Goal: Task Accomplishment & Management: Complete application form

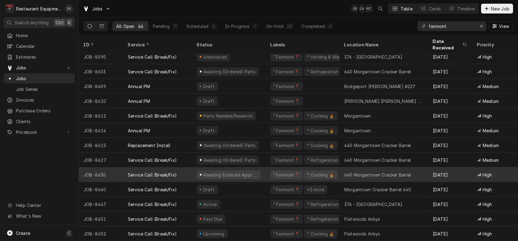
scroll to position [496, 0]
click at [156, 174] on div "Service Call (Break/Fix)" at bounding box center [157, 174] width 69 height 15
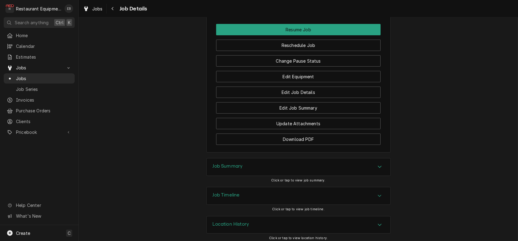
scroll to position [655, 0]
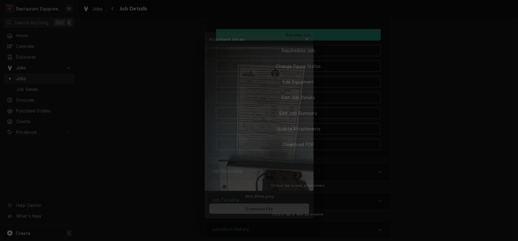
click at [237, 216] on button "Download File" at bounding box center [259, 210] width 108 height 11
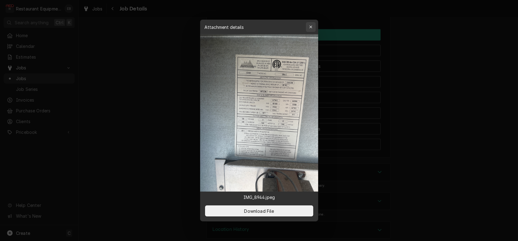
click at [314, 24] on div "button" at bounding box center [310, 27] width 6 height 6
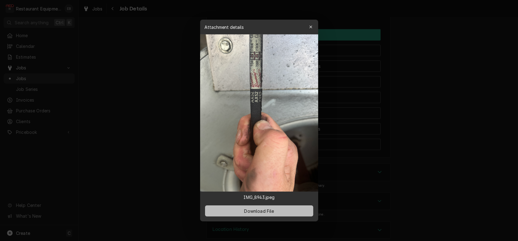
click at [255, 214] on span "Download File" at bounding box center [259, 211] width 32 height 6
click at [312, 25] on icon "button" at bounding box center [310, 27] width 3 height 4
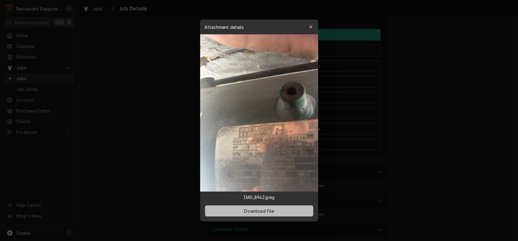
click at [270, 214] on span "Download File" at bounding box center [259, 211] width 32 height 6
click at [312, 25] on icon "button" at bounding box center [310, 27] width 3 height 4
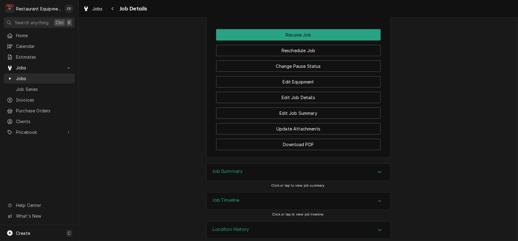
scroll to position [0, 103]
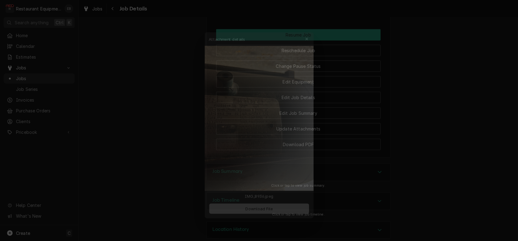
click at [276, 217] on button "Download File" at bounding box center [259, 210] width 108 height 11
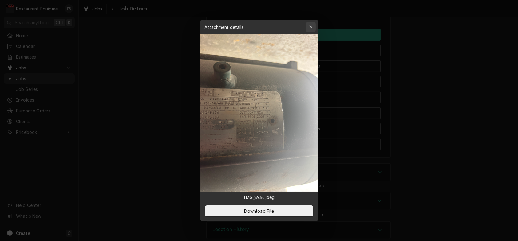
click at [311, 24] on div "button" at bounding box center [310, 27] width 6 height 6
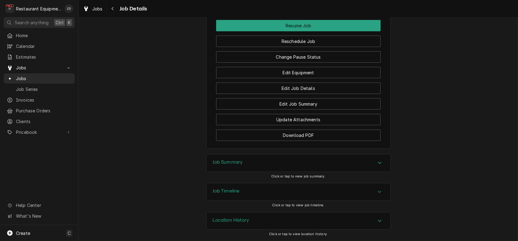
click at [286, 154] on div "Job Summary" at bounding box center [298, 162] width 184 height 17
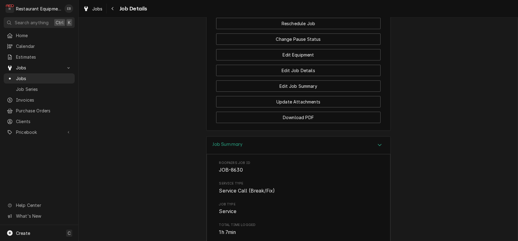
scroll to position [718, 0]
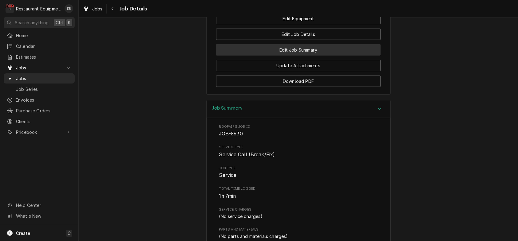
click at [326, 56] on button "Edit Job Summary" at bounding box center [298, 49] width 164 height 11
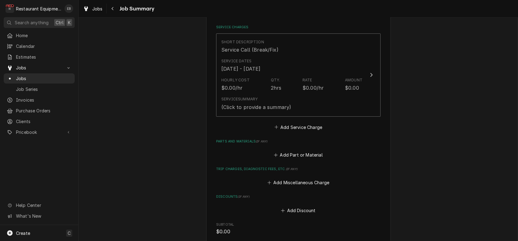
scroll to position [61, 0]
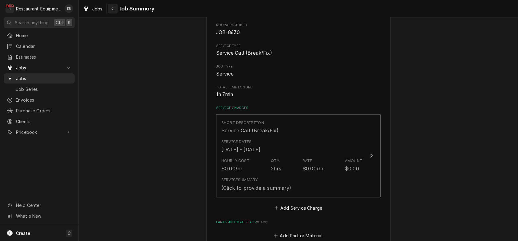
click at [116, 7] on div "Navigate back" at bounding box center [113, 9] width 6 height 6
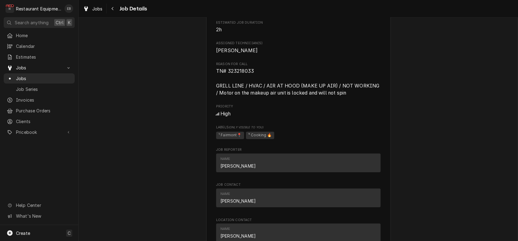
scroll to position [369, 0]
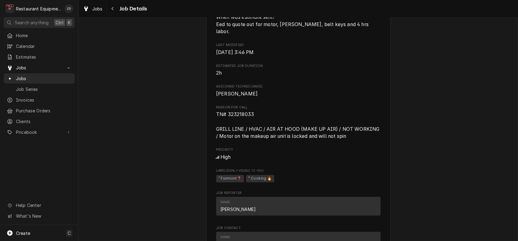
scroll to position [348, 0]
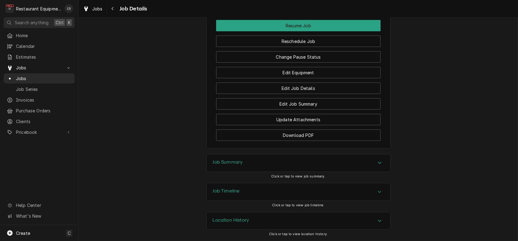
click at [342, 155] on div "Job Summary" at bounding box center [298, 162] width 184 height 17
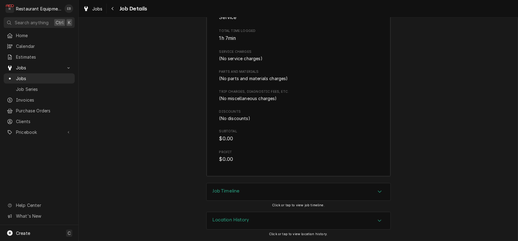
scroll to position [1026, 0]
click at [380, 188] on div "Accordion Header" at bounding box center [379, 191] width 9 height 7
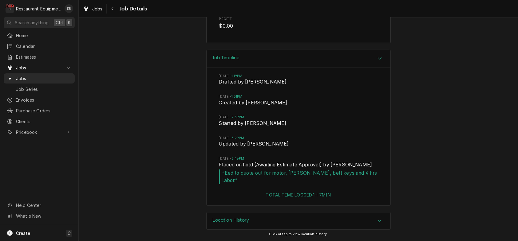
scroll to position [1167, 0]
click at [383, 55] on div "Accordion Header" at bounding box center [379, 58] width 9 height 7
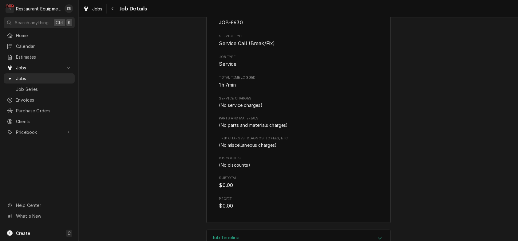
scroll to position [841, 0]
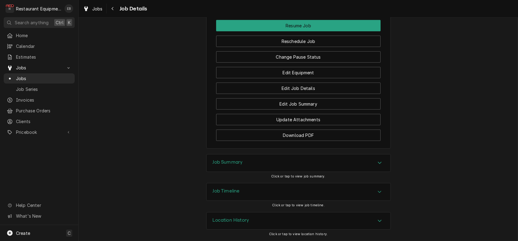
scroll to position [702, 0]
click at [88, 6] on icon "Dynamic Content Wrapper" at bounding box center [86, 8] width 4 height 5
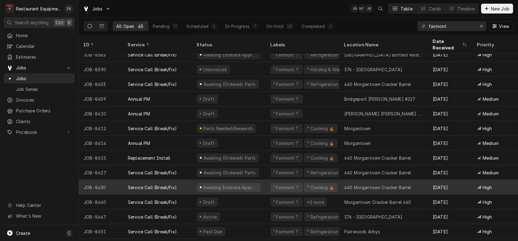
scroll to position [466, 0]
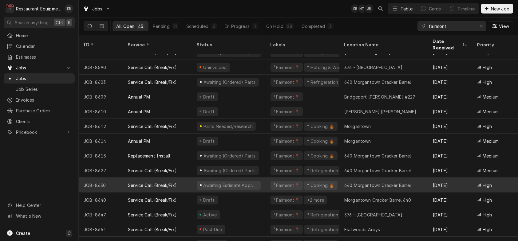
click at [171, 182] on div "Service Call (Break/Fix)" at bounding box center [152, 185] width 49 height 6
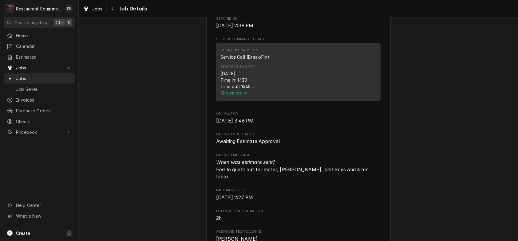
scroll to position [266, 0]
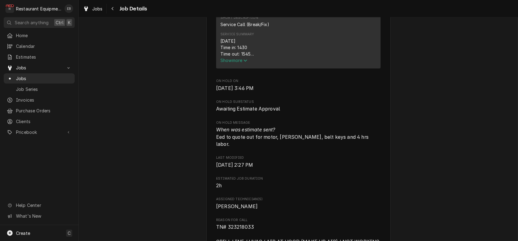
click at [235, 63] on span "Show more" at bounding box center [233, 60] width 27 height 5
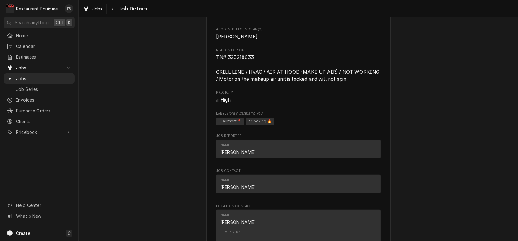
scroll to position [614, 0]
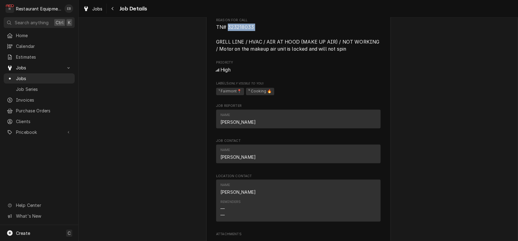
drag, startPoint x: 223, startPoint y: 103, endPoint x: 250, endPoint y: 107, distance: 27.7
click at [250, 53] on span "TN# 323218033 GRILL LINE / HVAC / AIR AT HOOD (MAKE UP AIR) / NOT WORKING / Mot…" at bounding box center [298, 38] width 164 height 29
copy span "323218033"
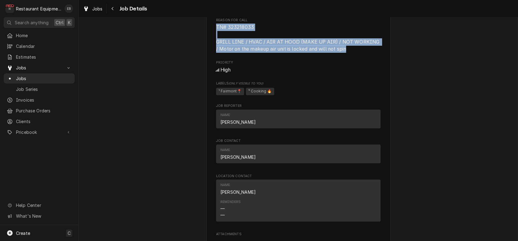
drag, startPoint x: 211, startPoint y: 102, endPoint x: 349, endPoint y: 128, distance: 139.8
click at [349, 53] on span "TN# 323218033 GRILL LINE / HVAC / AIR AT HOOD (MAKE UP AIR) / NOT WORKING / Mot…" at bounding box center [298, 38] width 164 height 29
copy span "TN# 323218033 GRILL LINE / HVAC / AIR AT HOOD (MAKE UP AIR) / NOT WORKING / Mot…"
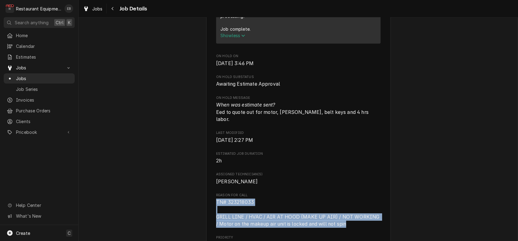
scroll to position [430, 0]
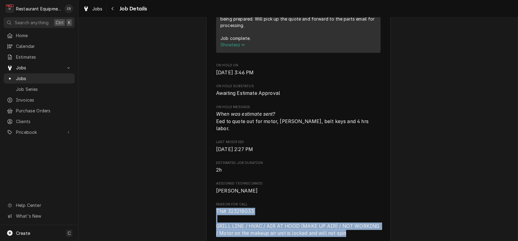
click at [230, 47] on span "Show less" at bounding box center [232, 44] width 25 height 5
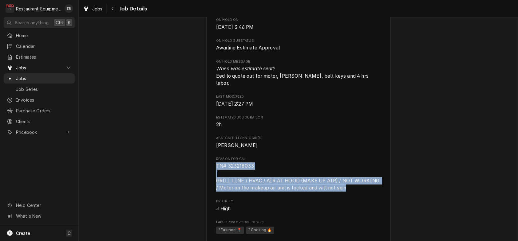
scroll to position [327, 0]
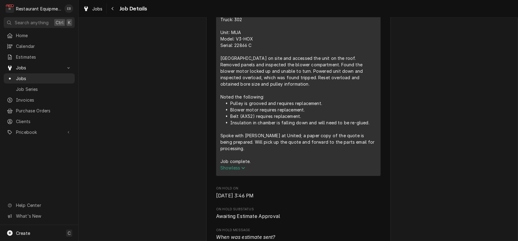
scroll to position [307, 0]
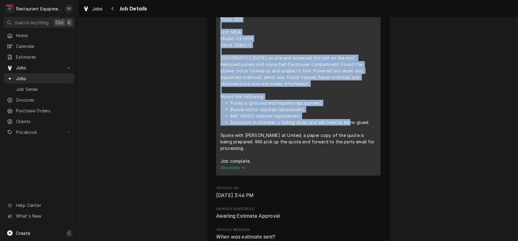
drag, startPoint x: 216, startPoint y: 54, endPoint x: 373, endPoint y: 189, distance: 207.2
click at [373, 164] on div "8/20/25 Time in: 1430 Time out: 1545 Truck: 302 Unit: MUA Model: V3-HOX Serial:…" at bounding box center [298, 81] width 156 height 168
copy div "8/20/25 Time in: 1430 Time out: 1545 Truck: 302 Unit: MUA Model: V3-HOX Serial:…"
click at [376, 110] on div "8/20/25 Time in: 1430 Time out: 1545 Truck: 302 Unit: MUA Model: V3-HOX Serial:…" at bounding box center [298, 81] width 156 height 168
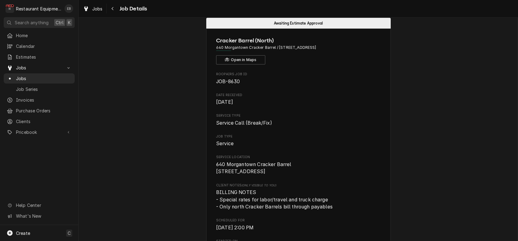
scroll to position [0, 0]
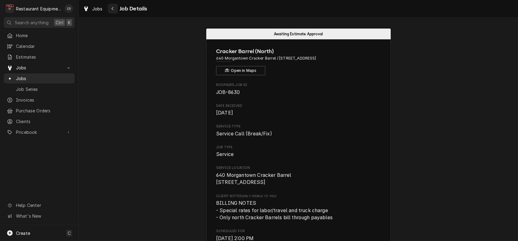
click at [114, 7] on icon "Navigate back" at bounding box center [112, 8] width 3 height 4
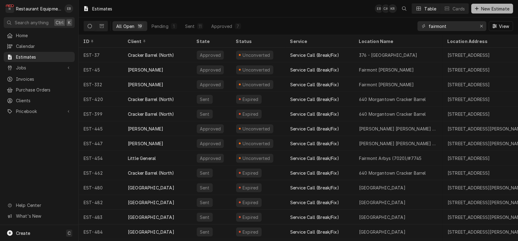
click at [494, 10] on span "New Estimate" at bounding box center [494, 9] width 31 height 6
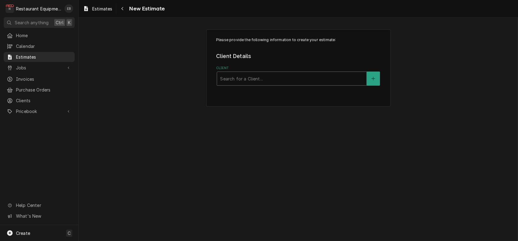
click at [256, 84] on div "Client" at bounding box center [291, 78] width 143 height 11
drag, startPoint x: 262, startPoint y: 87, endPoint x: 238, endPoint y: 98, distance: 25.9
click at [238, 98] on div "Please provide the following information to create your estimate: Client Detail…" at bounding box center [298, 67] width 184 height 77
click at [243, 84] on div "Client" at bounding box center [291, 78] width 143 height 11
type input "cracker"
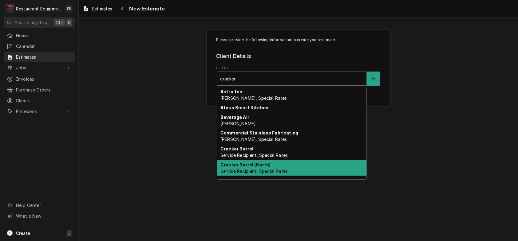
click at [242, 167] on strong "Cracker Barrel (North)" at bounding box center [245, 164] width 50 height 5
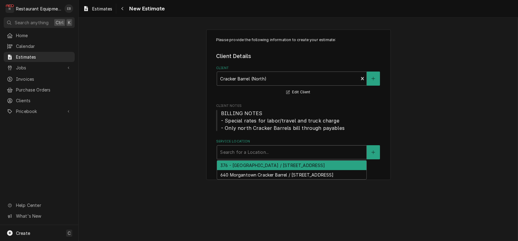
click at [262, 158] on div "Service Location" at bounding box center [291, 152] width 143 height 11
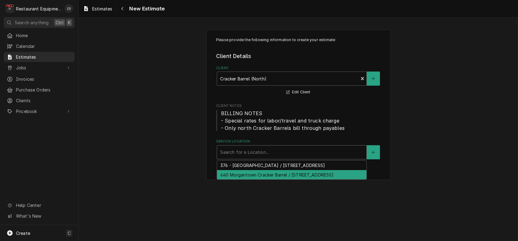
click at [259, 180] on div "640 Morgantown Cracker Barrel / 2000 University Town Centre Dr, Morgantown, WV …" at bounding box center [291, 175] width 149 height 10
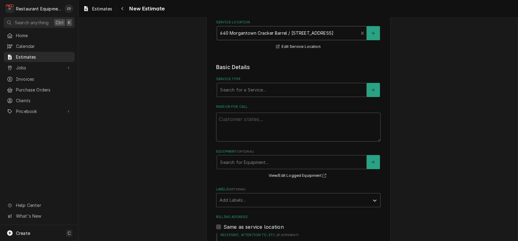
scroll to position [123, 0]
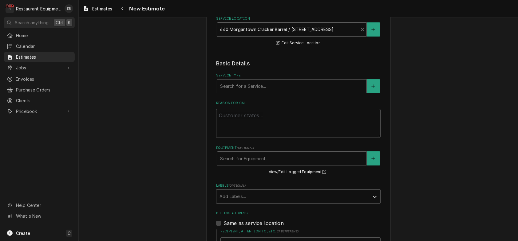
click at [264, 92] on div "Service Type" at bounding box center [291, 86] width 143 height 11
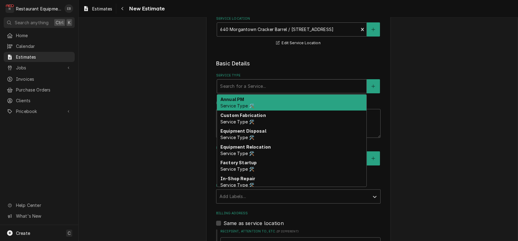
type textarea "x"
type input "b"
type textarea "x"
type input "br"
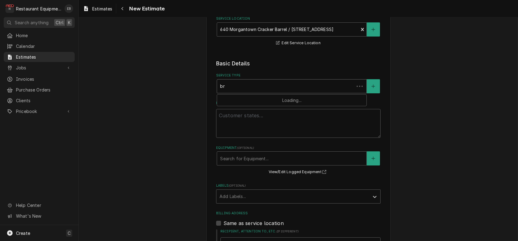
type textarea "x"
type input "bre"
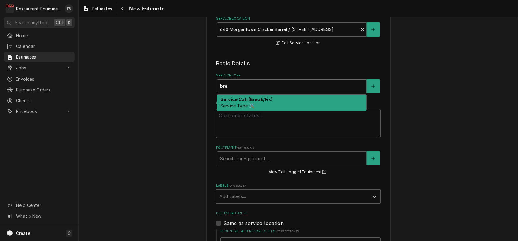
click at [258, 102] on strong "Service Call (Break/Fix)" at bounding box center [246, 99] width 52 height 5
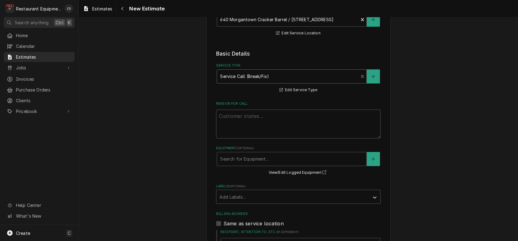
scroll to position [184, 0]
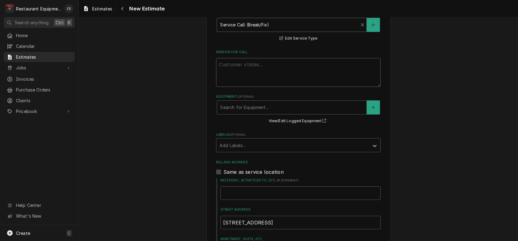
click at [255, 87] on textarea "Reason For Call" at bounding box center [298, 72] width 164 height 29
paste textarea "TN# 323218033 GRILL LINE / HVAC / AIR AT HOOD (MAKE UP AIR) / NOT WORKING / Mot…"
type textarea "x"
type textarea "TN# 323218033 GRILL LINE / HVAC / AIR AT HOOD (MAKE UP AIR) / NOT WORKING / Mot…"
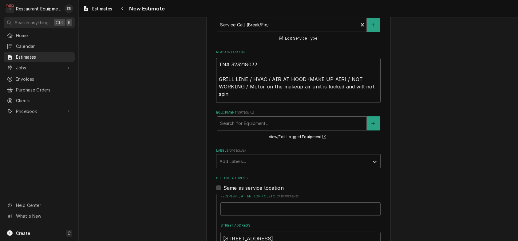
type textarea "x"
type textarea "TN# 323218033 GRILL LINE / HVAC / AIR AT HOOD (MAKE UP AIR) / NOT WORKING / Mot…"
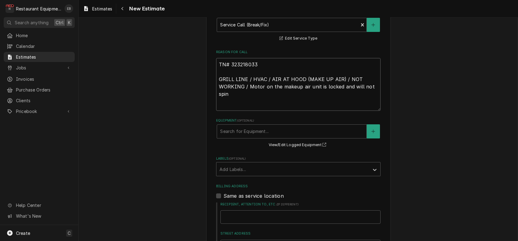
type textarea "x"
type textarea "TN# 323218033 GRILL LINE / HVAC / AIR AT HOOD (MAKE UP AIR) / NOT WORKING / Mot…"
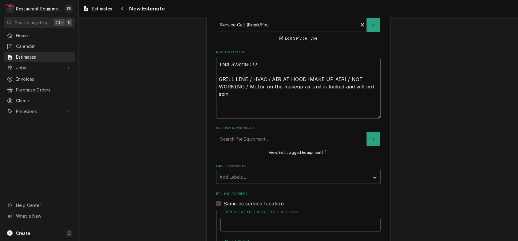
type textarea "x"
type textarea "TN# 323218033 GRILL LINE / HVAC / AIR AT HOOD (MAKE UP AIR) / NOT WORKING / Mot…"
type textarea "x"
type textarea "TN# 323218033 GRILL LINE / HVAC / AIR AT HOOD (MAKE UP AIR) / NOT WORKING / Mot…"
type textarea "x"
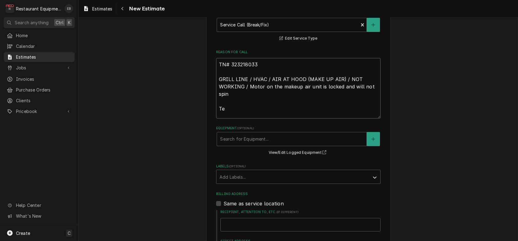
type textarea "TN# 323218033 GRILL LINE / HVAC / AIR AT HOOD (MAKE UP AIR) / NOT WORKING / Mot…"
type textarea "x"
type textarea "TN# 323218033 GRILL LINE / HVAC / AIR AT HOOD (MAKE UP AIR) / NOT WORKING / Mot…"
type textarea "x"
type textarea "TN# 323218033 GRILL LINE / HVAC / AIR AT HOOD (MAKE UP AIR) / NOT WORKING / Mot…"
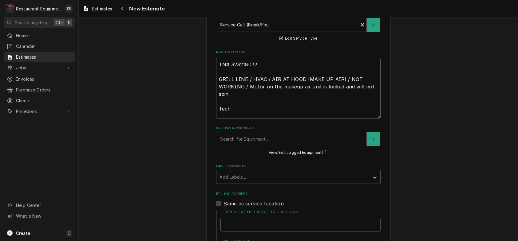
type textarea "x"
type textarea "TN# 323218033 GRILL LINE / HVAC / AIR AT HOOD (MAKE UP AIR) / NOT WORKING / Mot…"
type textarea "x"
type textarea "TN# 323218033 GRILL LINE / HVAC / AIR AT HOOD (MAKE UP AIR) / NOT WORKING / Mot…"
type textarea "x"
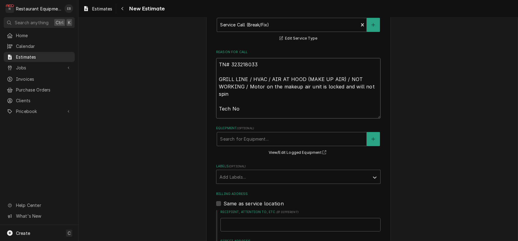
type textarea "TN# 323218033 GRILL LINE / HVAC / AIR AT HOOD (MAKE UP AIR) / NOT WORKING / Mot…"
type textarea "x"
type textarea "TN# 323218033 GRILL LINE / HVAC / AIR AT HOOD (MAKE UP AIR) / NOT WORKING / Mot…"
type textarea "x"
type textarea "TN# 323218033 GRILL LINE / HVAC / AIR AT HOOD (MAKE UP AIR) / NOT WORKING / Mot…"
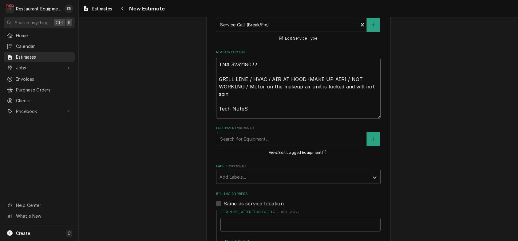
type textarea "x"
type textarea "TN# 323218033 GRILL LINE / HVAC / AIR AT HOOD (MAKE UP AIR) / NOT WORKING / Mot…"
type textarea "x"
type textarea "TN# 323218033 GRILL LINE / HVAC / AIR AT HOOD (MAKE UP AIR) / NOT WORKING / Mot…"
type textarea "x"
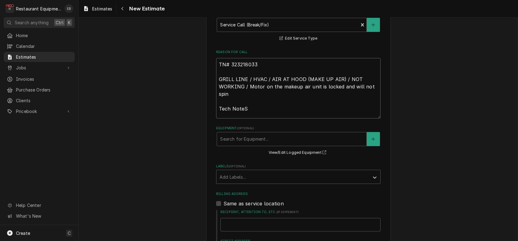
type textarea "TN# 323218033 GRILL LINE / HVAC / AIR AT HOOD (MAKE UP AIR) / NOT WORKING / Mot…"
type textarea "x"
type textarea "TN# 323218033 GRILL LINE / HVAC / AIR AT HOOD (MAKE UP AIR) / NOT WORKING / Mot…"
type textarea "x"
type textarea "TN# 323218033 GRILL LINE / HVAC / AIR AT HOOD (MAKE UP AIR) / NOT WORKING / Mot…"
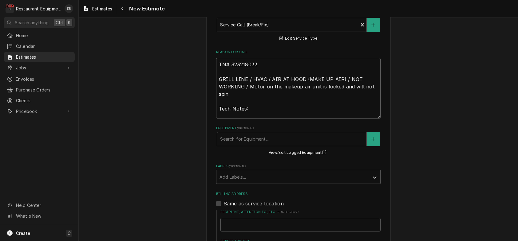
type textarea "x"
type textarea "TN# 323218033 GRILL LINE / HVAC / AIR AT HOOD (MAKE UP AIR) / NOT WORKING / Mot…"
type textarea "x"
type textarea "TN# 323218033 GRILL LINE / HVAC / AIR AT HOOD (MAKE UP AIR) / NOT WORKING / Mot…"
type textarea "x"
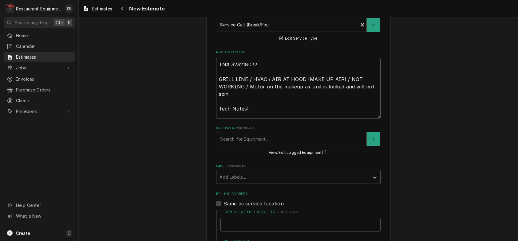
type textarea "TN# 323218033 GRILL LINE / HVAC / AIR AT HOOD (MAKE UP AIR) / NOT WORKING / Mot…"
drag, startPoint x: 252, startPoint y: 138, endPoint x: 245, endPoint y: 134, distance: 8.5
click at [245, 119] on textarea "TN# 323218033 GRILL LINE / HVAC / AIR AT HOOD (MAKE UP AIR) / NOT WORKING / Mot…" at bounding box center [298, 88] width 164 height 61
type textarea "x"
type textarea "TN# 323218033 GRILL LINE / HVAC / AIR AT HOOD (MAKE UP AIR) / NOT WORKING / Mot…"
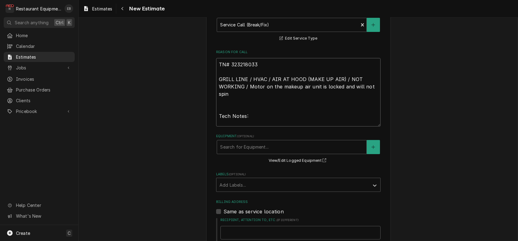
type textarea "x"
type textarea "TN# 323218033 GRILL LINE / HVAC / AIR AT HOOD (MAKE UP AIR) / NOT WORKING / Mot…"
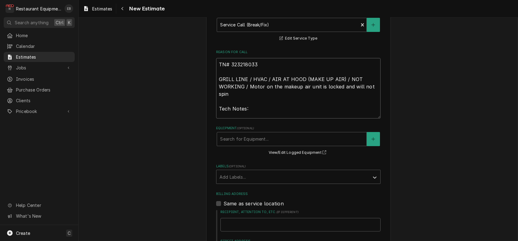
click at [249, 119] on textarea "TN# 323218033 GRILL LINE / HVAC / AIR AT HOOD (MAKE UP AIR) / NOT WORKING / Mot…" at bounding box center [298, 88] width 164 height 61
type textarea "x"
type textarea "TN# 323218033 GRILL LINE / HVAC / AIR AT HOOD (MAKE UP AIR) / NOT WORKING / Mot…"
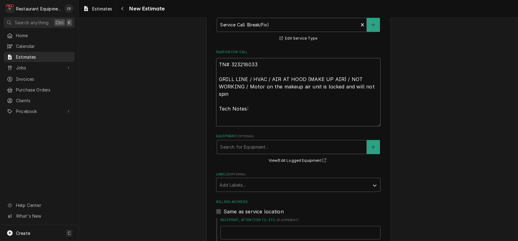
paste textarea "8/20/25 Time in: 1430 Time out: 1545 Truck: 302 Unit: MUA Model: V3-HOX Serial:…"
type textarea "x"
type textarea "TN# 323218033 GRILL LINE / HVAC / AIR AT HOOD (MAKE UP AIR) / NOT WORKING / Mot…"
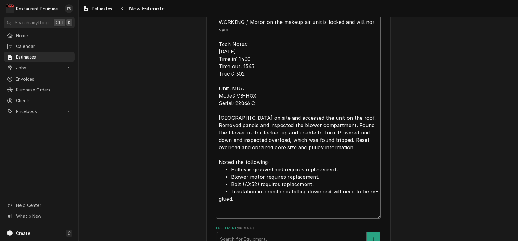
type textarea "x"
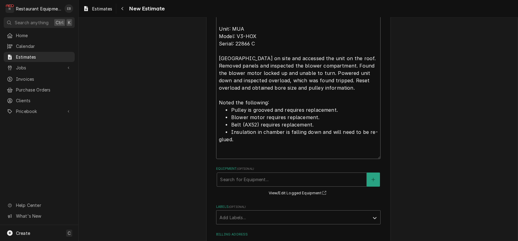
scroll to position [310, 0]
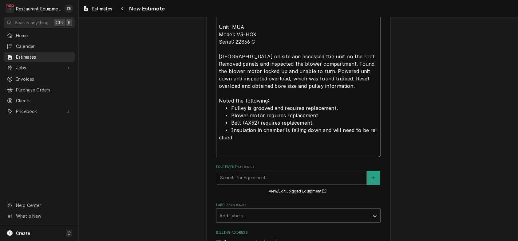
type textarea "TN# 323218033 GRILL LINE / HVAC / AIR AT HOOD (MAKE UP AIR) / NOT WORKING / Mot…"
drag, startPoint x: 243, startPoint y: 107, endPoint x: 471, endPoint y: 152, distance: 232.2
drag, startPoint x: 459, startPoint y: 152, endPoint x: 457, endPoint y: 178, distance: 25.5
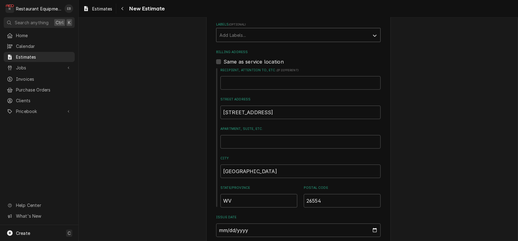
scroll to position [495, 0]
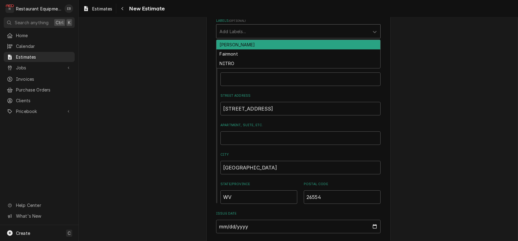
click at [287, 37] on div "Labels" at bounding box center [292, 31] width 147 height 11
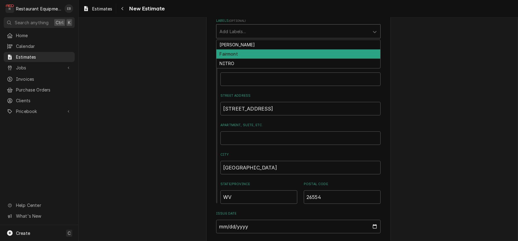
click at [254, 59] on div "Fairmont" at bounding box center [298, 54] width 164 height 10
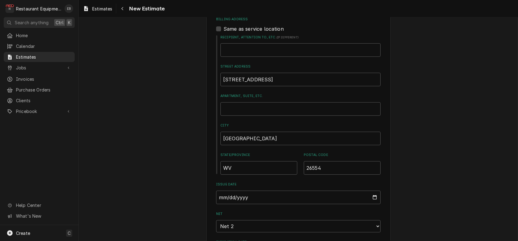
type textarea "x"
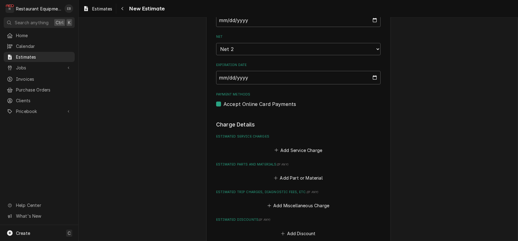
scroll to position [699, 0]
click at [308, 57] on select "Choose payment terms... Same Day Net 2 Net 7 Net 14 Net 21 Net 30 Net 45 Net 60…" at bounding box center [298, 51] width 164 height 12
click at [303, 57] on select "Choose payment terms... Same Day Net 2 Net 7 Net 14 Net 21 Net 30 Net 45 Net 60…" at bounding box center [298, 51] width 164 height 12
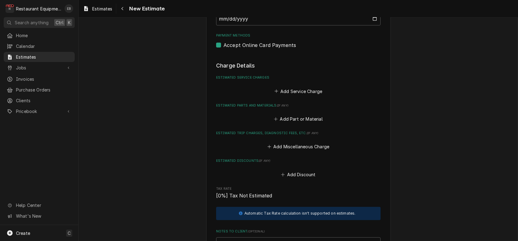
scroll to position [761, 0]
click at [304, 95] on button "Add Service Charge" at bounding box center [298, 90] width 50 height 9
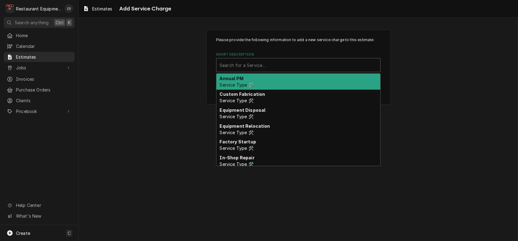
click at [306, 71] on div "Short Description" at bounding box center [298, 65] width 158 height 11
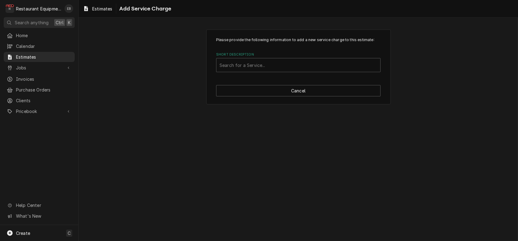
click at [333, 56] on div "Please provide the following information to add a new service charge to this es…" at bounding box center [298, 54] width 164 height 35
click at [236, 71] on div "Short Description" at bounding box center [298, 65] width 158 height 11
type input "labor"
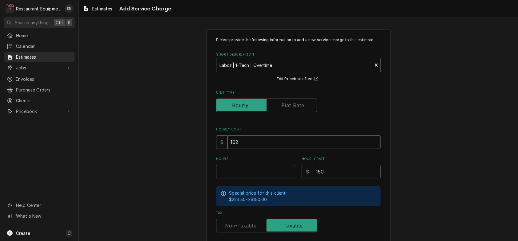
type textarea "x"
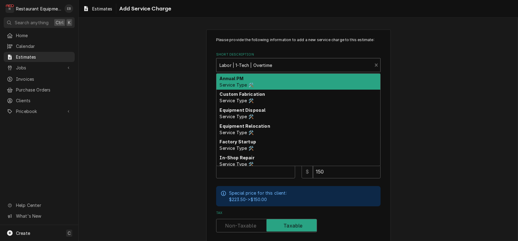
click at [275, 71] on div "Short Description" at bounding box center [293, 65] width 149 height 11
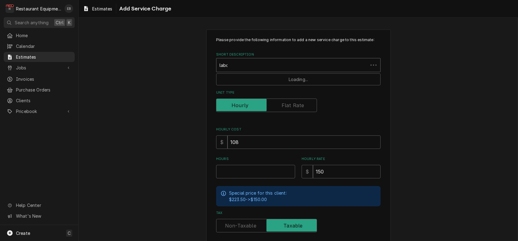
type input "labor"
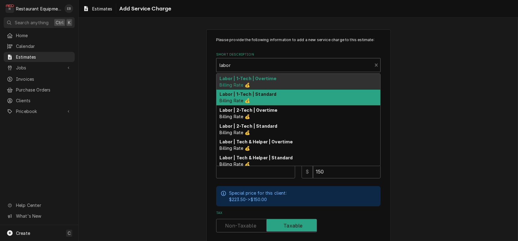
click at [264, 97] on strong "Labor | 1-Tech | Standard" at bounding box center [248, 94] width 57 height 5
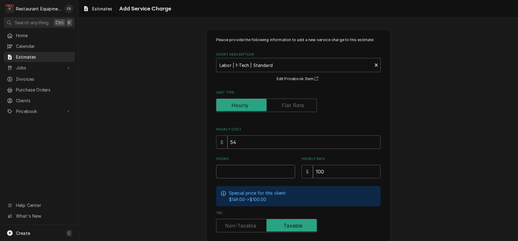
click at [250, 178] on input "Hours" at bounding box center [255, 172] width 79 height 14
type textarea "x"
type input "5"
type textarea "x"
type input "5.2"
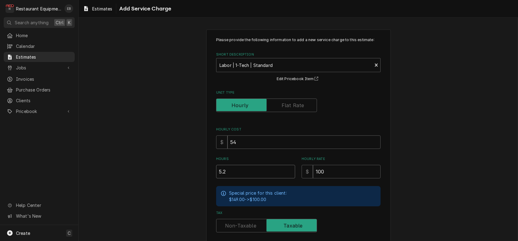
type textarea "x"
type input "5.25"
type textarea "x"
type input "5.25"
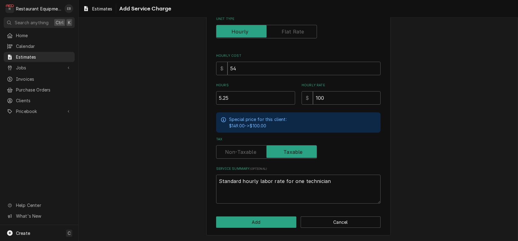
scroll to position [110, 0]
click at [288, 219] on button "Add" at bounding box center [256, 222] width 80 height 11
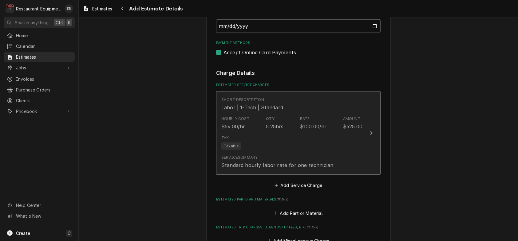
type textarea "x"
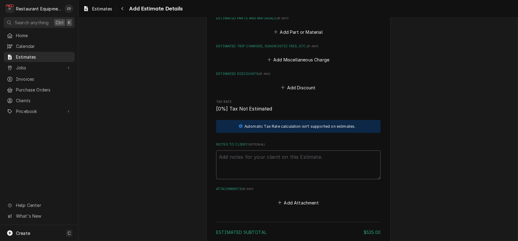
scroll to position [937, 0]
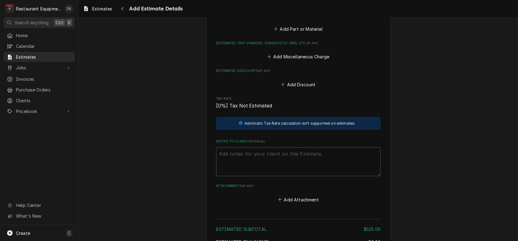
click at [298, 6] on button "Add Service Charge" at bounding box center [298, 1] width 50 height 9
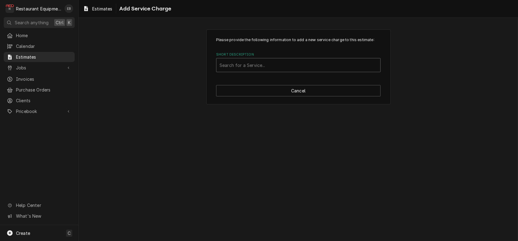
click at [293, 71] on div "Short Description" at bounding box center [298, 65] width 158 height 11
type input "trave"
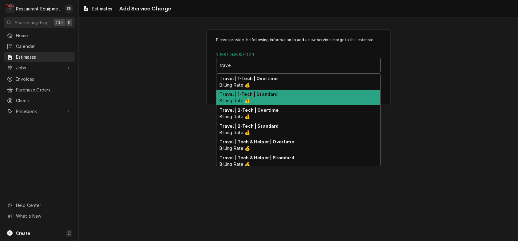
click at [264, 106] on div "Travel | 1-Tech | Standard Billing Rate 💰" at bounding box center [298, 98] width 164 height 16
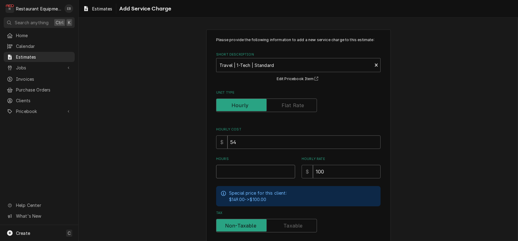
click at [262, 178] on input "Hours" at bounding box center [255, 172] width 79 height 14
type textarea "x"
type input "2"
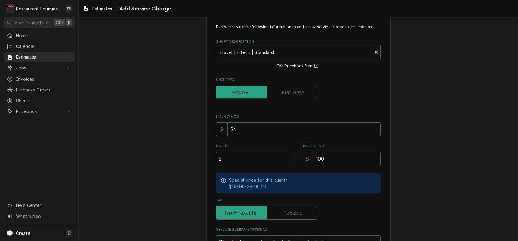
type textarea "x"
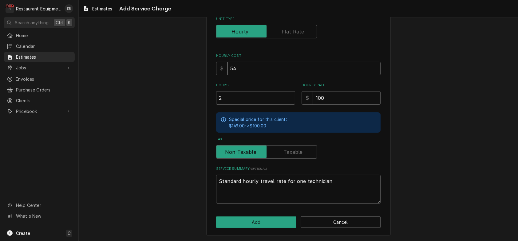
scroll to position [110, 0]
click at [245, 91] on input "2" at bounding box center [255, 98] width 79 height 14
type textarea "x"
type input "1"
type textarea "x"
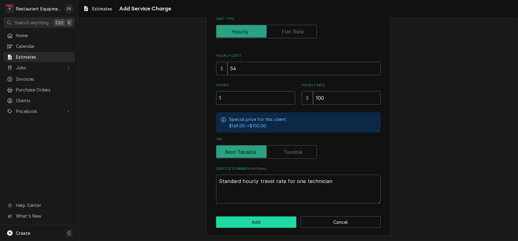
type input "1"
click at [257, 222] on button "Add" at bounding box center [256, 222] width 80 height 11
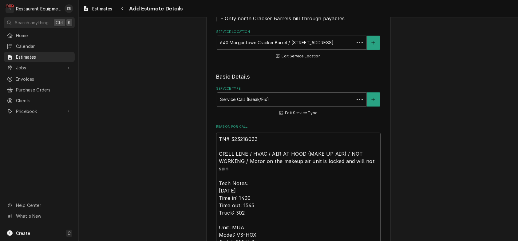
scroll to position [929, 0]
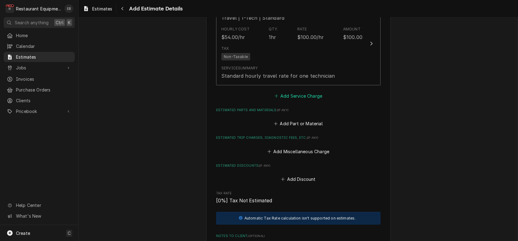
click at [315, 100] on button "Add Service Charge" at bounding box center [298, 96] width 50 height 9
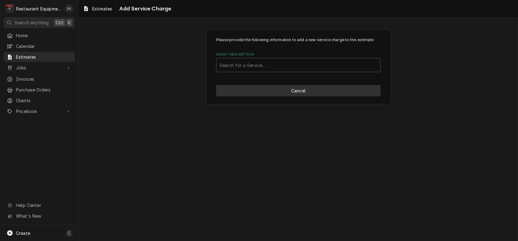
click at [270, 96] on button "Cancel" at bounding box center [298, 90] width 164 height 11
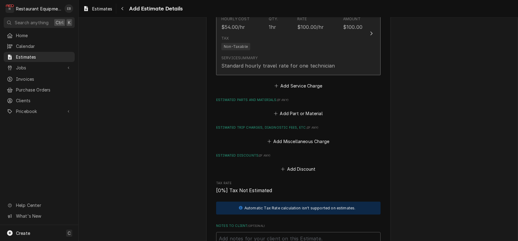
scroll to position [941, 0]
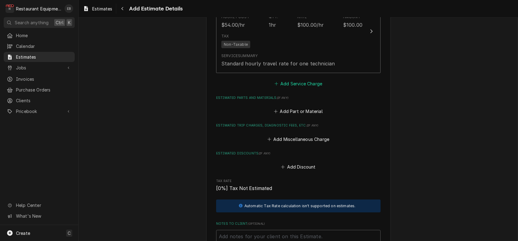
click at [309, 88] on button "Add Service Charge" at bounding box center [298, 84] width 50 height 9
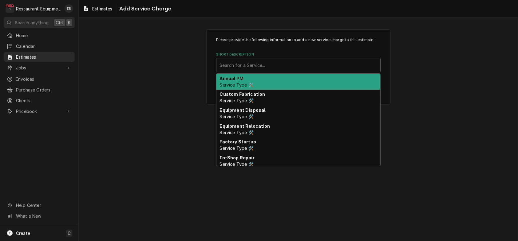
click at [304, 71] on div "Short Description" at bounding box center [298, 65] width 158 height 11
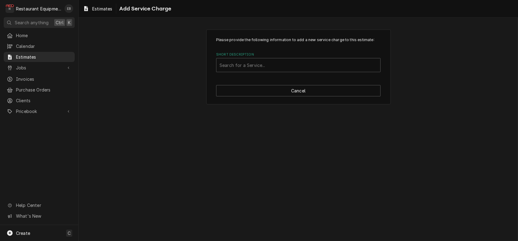
click at [480, 110] on div "Please provide the following information to add a new service charge to this es…" at bounding box center [298, 67] width 439 height 86
click at [286, 96] on button "Cancel" at bounding box center [298, 90] width 164 height 11
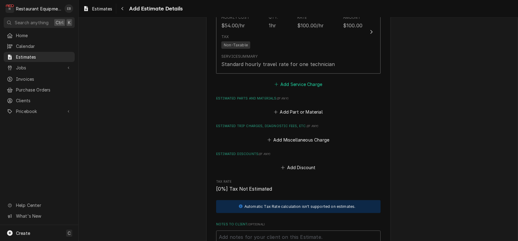
type textarea "x"
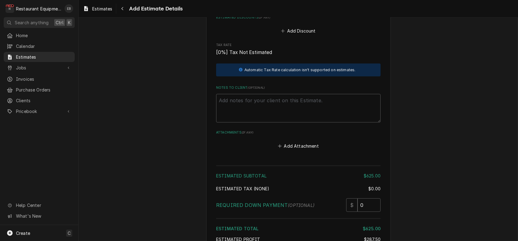
scroll to position [1076, 0]
click at [300, 8] on button "Add Miscellaneous Charge" at bounding box center [298, 4] width 64 height 9
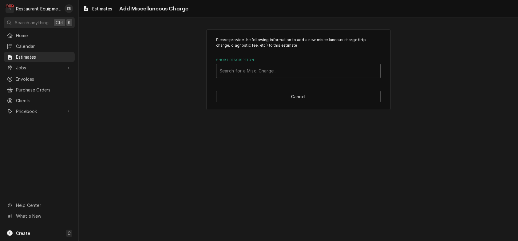
click at [273, 76] on div "Short Description" at bounding box center [298, 70] width 158 height 11
type input "truck"
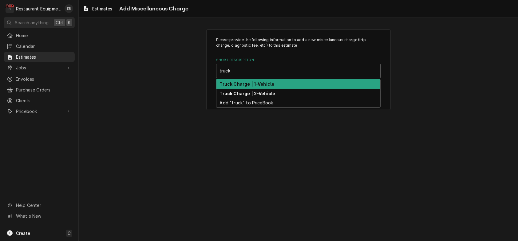
click at [263, 87] on strong "Truck Charge | 1-Vehicle" at bounding box center [247, 83] width 55 height 5
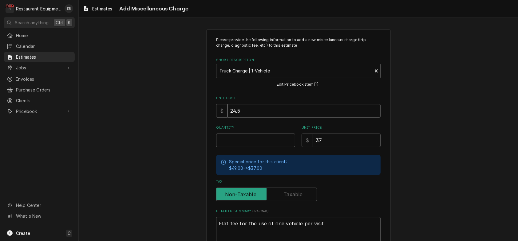
click at [258, 147] on input "Quantity" at bounding box center [255, 141] width 79 height 14
type textarea "x"
type input "2"
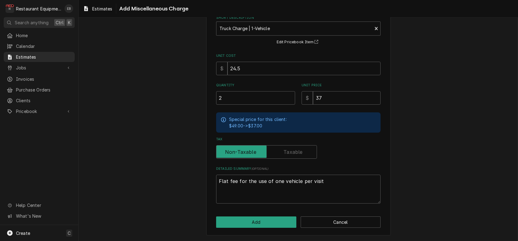
scroll to position [68, 0]
click at [263, 228] on div "Please provide the following information to add a new miscellaneous charge (tri…" at bounding box center [298, 111] width 184 height 249
click at [264, 226] on button "Add" at bounding box center [256, 222] width 80 height 11
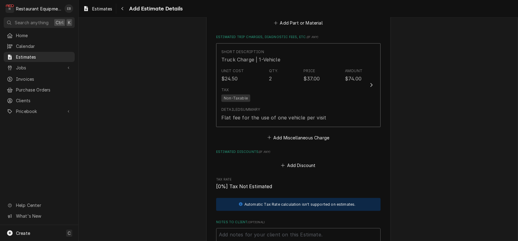
scroll to position [1027, 0]
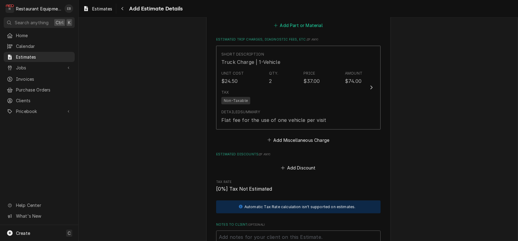
click at [295, 30] on button "Add Part or Material" at bounding box center [298, 25] width 51 height 9
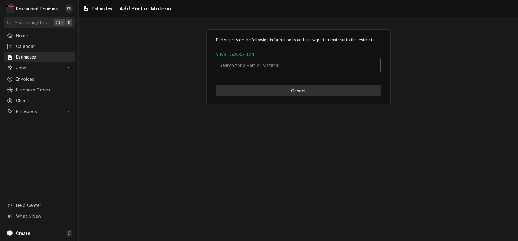
click at [266, 96] on button "Cancel" at bounding box center [298, 90] width 164 height 11
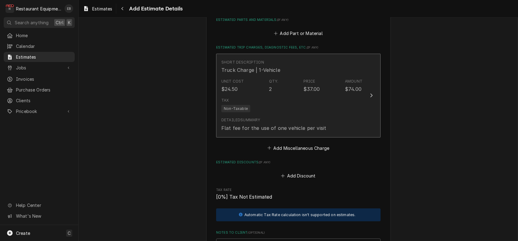
type textarea "x"
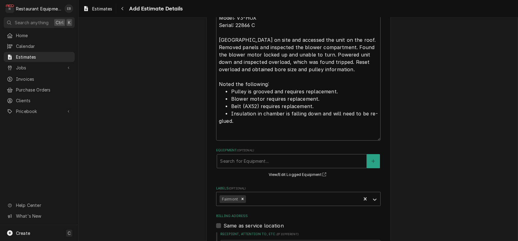
scroll to position [323, 0]
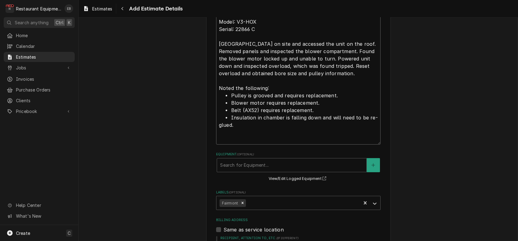
drag, startPoint x: 256, startPoint y: 148, endPoint x: 236, endPoint y: 149, distance: 19.4
click at [236, 145] on textarea "TN# 323218033 GRILL LINE / HVAC / AIR AT HOOD (MAKE UP AIR) / NOT WORKING / Mot…" at bounding box center [298, 32] width 164 height 225
type textarea "TN# 323218033 GRILL LINE / HVAC / AIR AT HOOD (MAKE UP AIR) / NOT WORKING / Mot…"
type textarea "x"
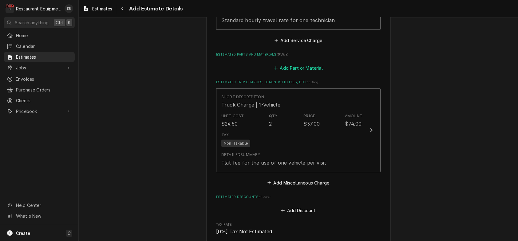
scroll to position [978, 0]
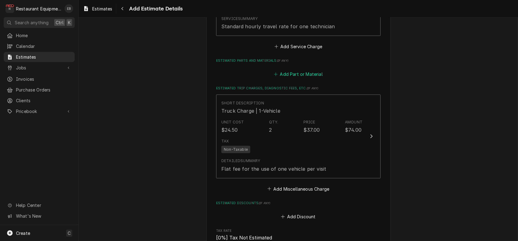
type textarea "TN# 323218033 GRILL LINE / HVAC / AIR AT HOOD (MAKE UP AIR) / NOT WORKING / Mot…"
click at [305, 79] on button "Add Part or Material" at bounding box center [298, 74] width 51 height 9
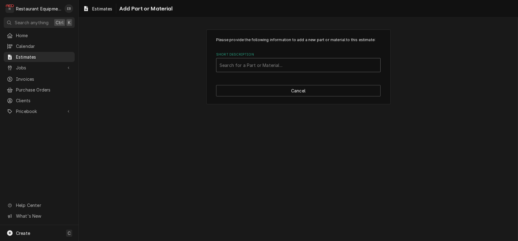
click at [284, 71] on div "Short Description" at bounding box center [298, 65] width 158 height 11
type input "D3p2d"
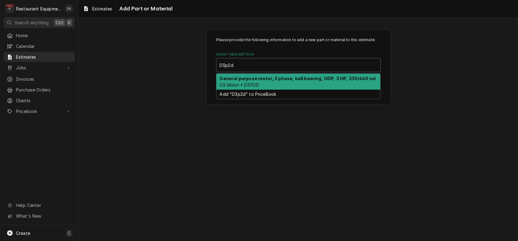
click at [271, 90] on div "General purpose motor, 3 phase, ball bearing, ODP, 3 HP, 230/460 vol US Motor •…" at bounding box center [298, 82] width 164 height 16
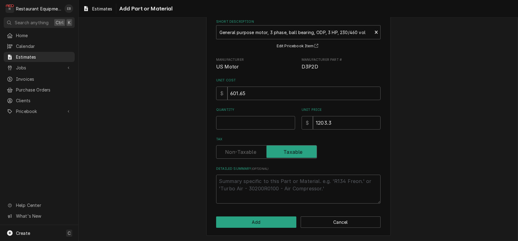
scroll to position [67, 0]
click at [270, 116] on input "Quantity" at bounding box center [255, 123] width 79 height 14
type textarea "x"
type input "1"
click at [261, 219] on button "Add" at bounding box center [256, 222] width 80 height 11
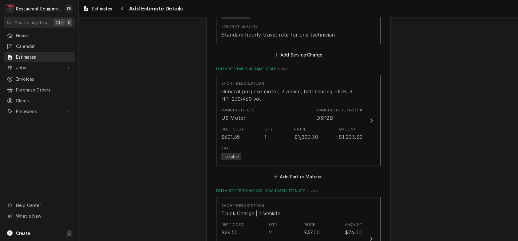
type textarea "x"
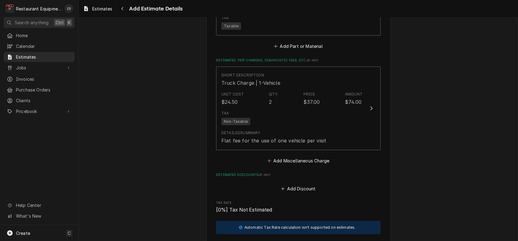
scroll to position [1113, 0]
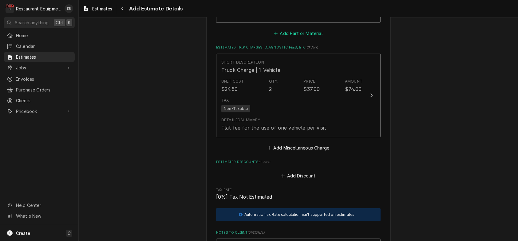
click at [298, 38] on button "Add Part or Material" at bounding box center [298, 33] width 51 height 9
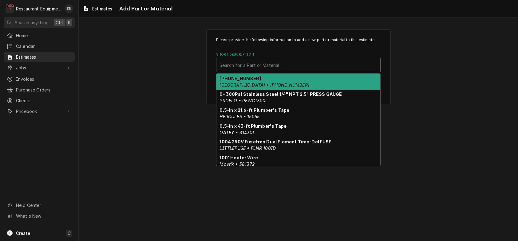
click at [279, 71] on div "Short Description" at bounding box center [298, 65] width 158 height 11
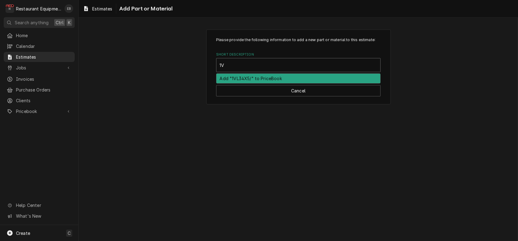
type input "1"
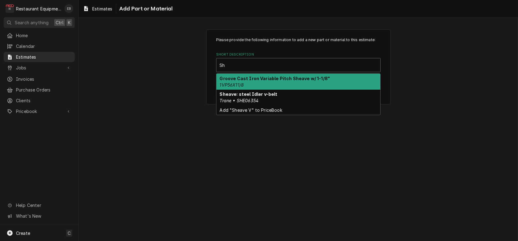
type input "S"
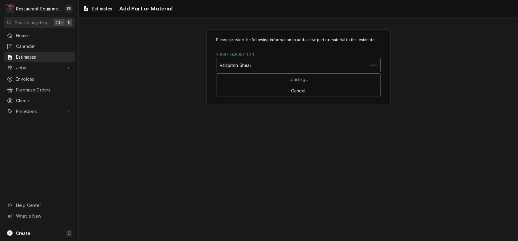
type input "Varipitch Sheave"
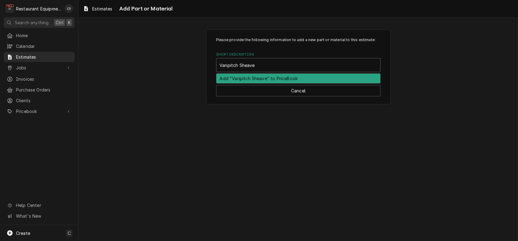
click at [283, 83] on div "Add "Varipitch Sheave" to PriceBook" at bounding box center [298, 79] width 164 height 10
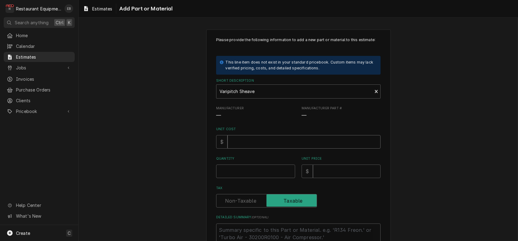
click at [259, 149] on input "Unit Cost" at bounding box center [303, 142] width 153 height 14
type textarea "x"
type input "3"
type textarea "x"
type input "35"
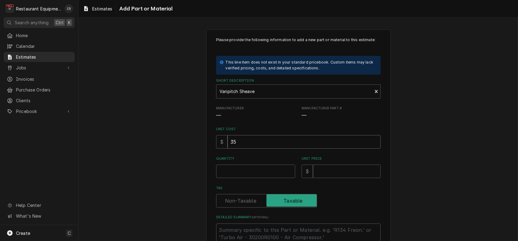
type textarea "x"
type input "35.0"
type textarea "x"
type input "35.02"
type textarea "x"
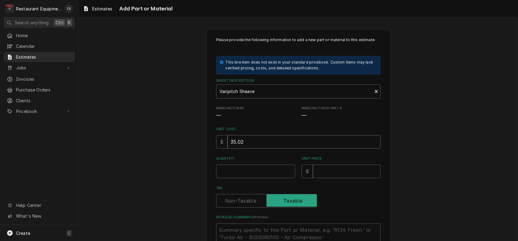
type input "35.02"
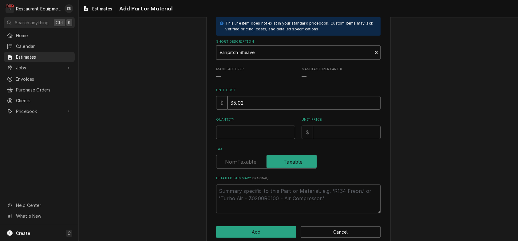
scroll to position [82, 0]
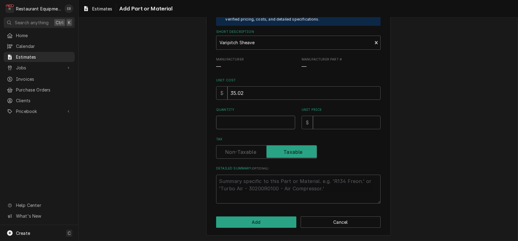
click at [253, 119] on input "Quantity" at bounding box center [255, 123] width 79 height 14
type textarea "x"
type input "1"
click at [338, 119] on input "Unit Price" at bounding box center [347, 123] width 68 height 14
type textarea "x"
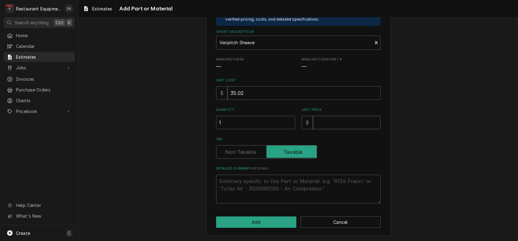
type input "7"
type textarea "x"
type input "70"
type textarea "x"
type input "70.0"
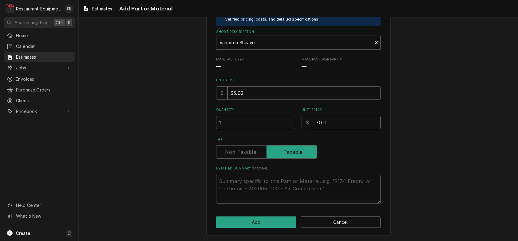
type textarea "x"
type input "70.04"
type textarea "x"
type input "70.04"
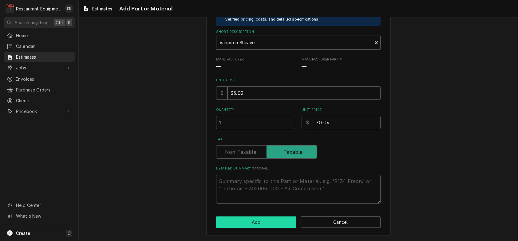
click at [252, 223] on button "Add" at bounding box center [256, 222] width 80 height 11
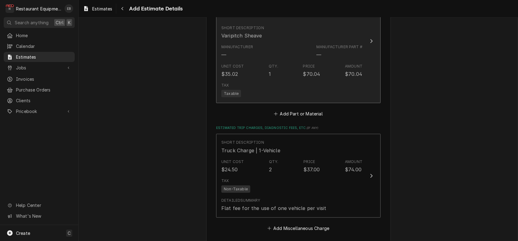
scroll to position [1167, 0]
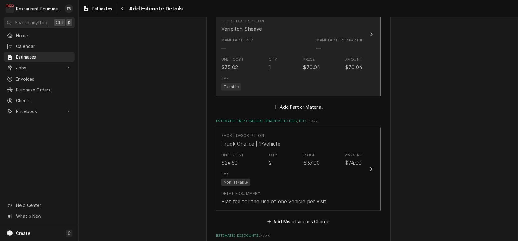
click at [340, 43] on div "Manufacturer Part #" at bounding box center [339, 40] width 46 height 6
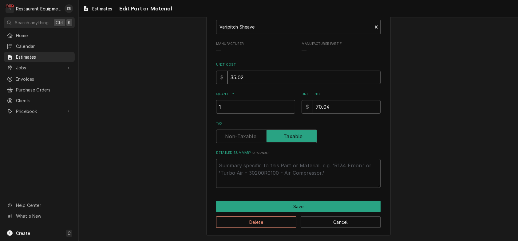
scroll to position [94, 0]
click at [318, 217] on button "Cancel" at bounding box center [340, 222] width 80 height 11
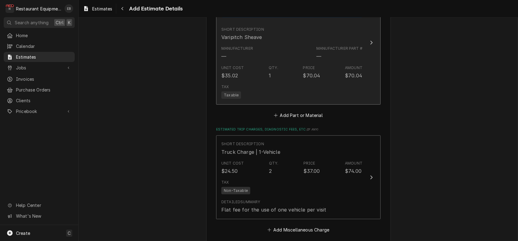
click at [296, 62] on div "Manufacturer — Manufacturer Part # —" at bounding box center [291, 52] width 141 height 19
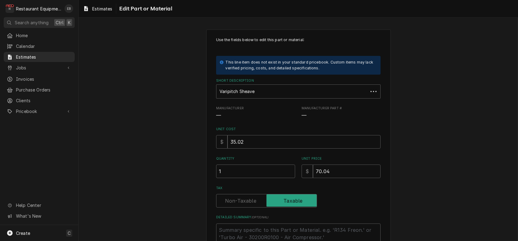
click at [258, 232] on div "Use the fields below to edit this part or material: This line item does not exi…" at bounding box center [298, 144] width 164 height 215
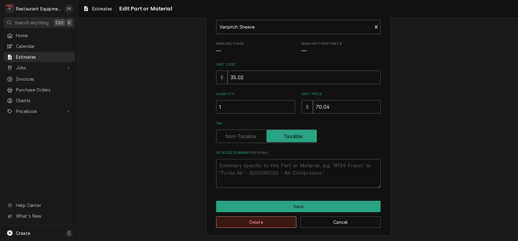
click at [263, 221] on button "Delete" at bounding box center [256, 222] width 80 height 11
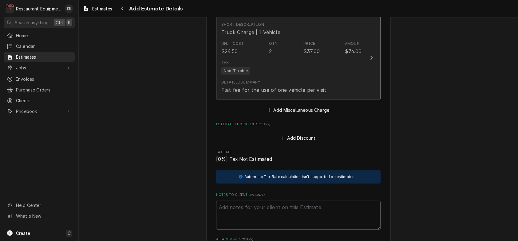
type textarea "x"
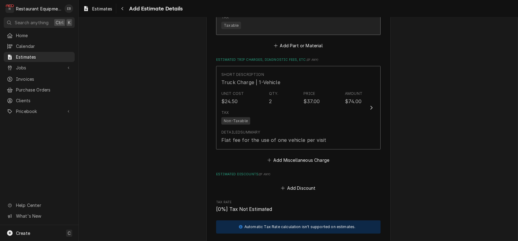
scroll to position [1089, 0]
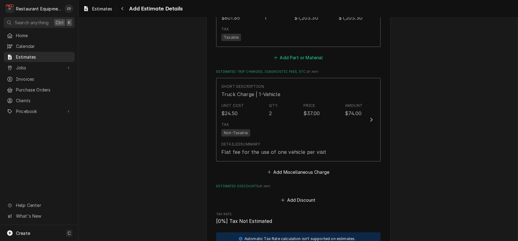
click at [298, 62] on button "Add Part or Material" at bounding box center [298, 57] width 51 height 9
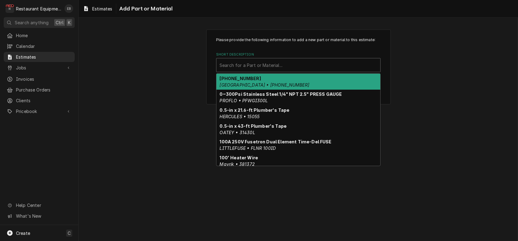
click at [257, 71] on div "Short Description" at bounding box center [298, 65] width 158 height 11
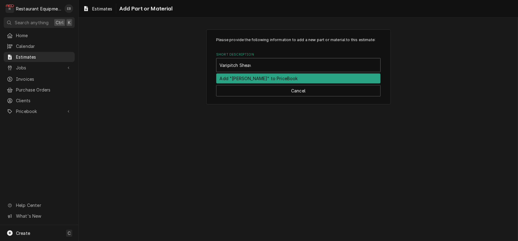
type input "Varipitch Sheave"
click at [296, 83] on div "Add "Varipitch Sheave" to PriceBook" at bounding box center [298, 79] width 164 height 10
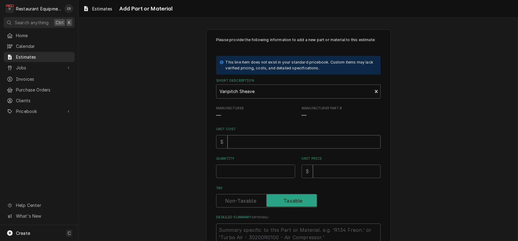
click at [248, 149] on input "Unit Cost" at bounding box center [303, 142] width 153 height 14
type textarea "x"
type input "3"
type textarea "x"
type input "35"
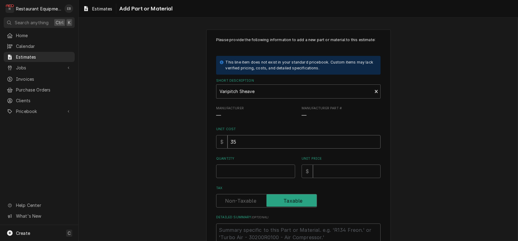
type textarea "x"
type input "35.0"
type textarea "x"
type input "35.02"
type textarea "x"
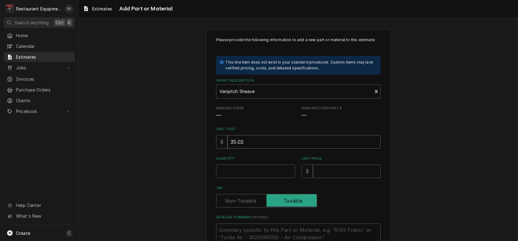
type input "35.02"
click at [266, 178] on input "Quantity" at bounding box center [255, 172] width 79 height 14
type textarea "x"
type input "1"
click at [332, 178] on input "Unit Price" at bounding box center [347, 172] width 68 height 14
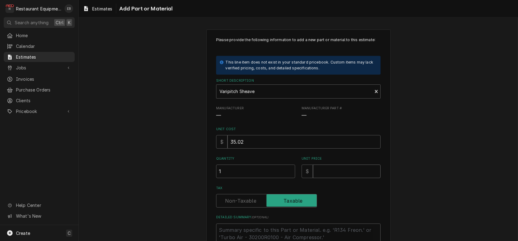
type textarea "x"
type input "7"
type textarea "x"
type input "70"
type textarea "x"
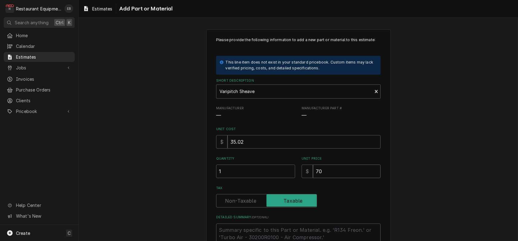
type input "70.0"
type textarea "x"
type input "70.04"
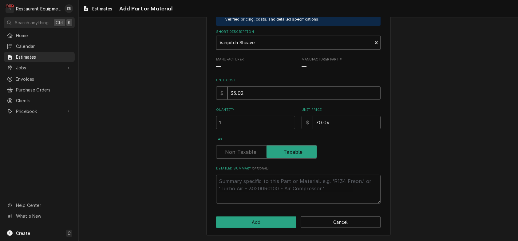
scroll to position [84, 0]
click at [263, 218] on button "Add" at bounding box center [256, 222] width 80 height 11
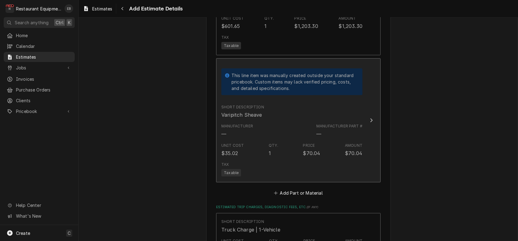
type textarea "x"
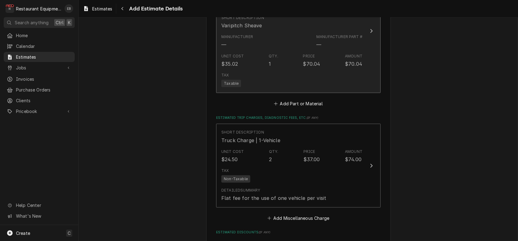
scroll to position [1204, 0]
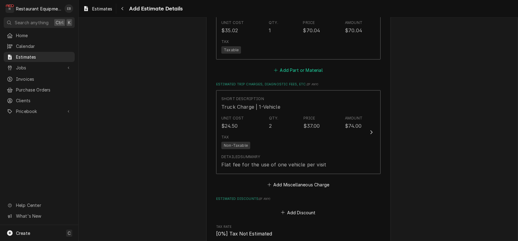
click at [290, 74] on button "Add Part or Material" at bounding box center [298, 70] width 51 height 9
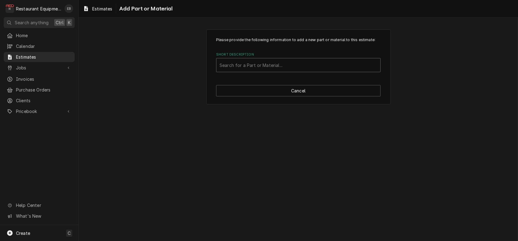
click at [268, 71] on div "Short Description" at bounding box center [298, 65] width 158 height 11
type input "N"
type input "Large Motor Shaft Keys"
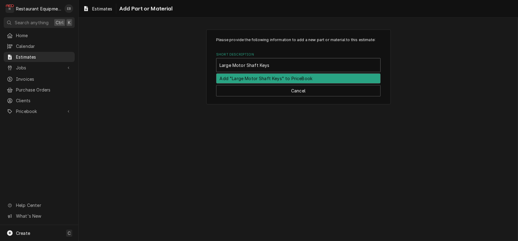
click at [280, 83] on div "Add "Large Motor Shaft Keys" to PriceBook" at bounding box center [298, 79] width 164 height 10
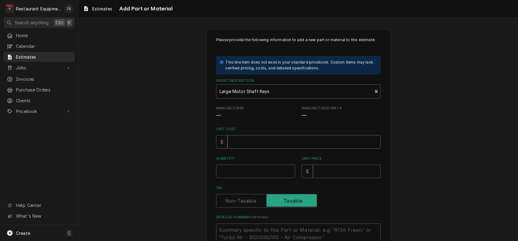
click at [276, 149] on input "Unit Cost" at bounding box center [303, 142] width 153 height 14
type textarea "x"
type input "1"
type textarea "x"
type input "11"
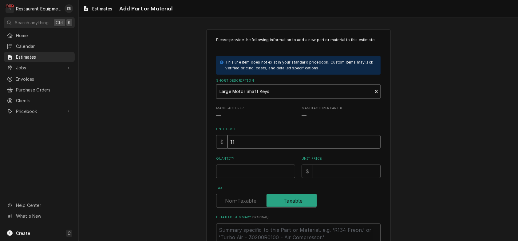
type textarea "x"
type input "11.8"
type textarea "x"
type input "11.88"
type textarea "x"
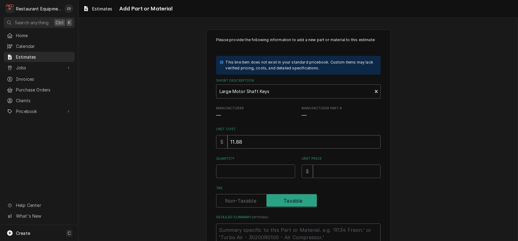
type input "11.88"
click at [267, 178] on input "Quantity" at bounding box center [255, 172] width 79 height 14
type textarea "x"
type input "1"
click at [326, 178] on input "Unit Price" at bounding box center [347, 172] width 68 height 14
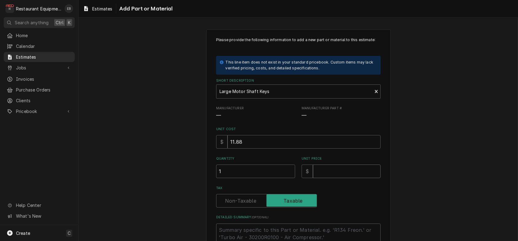
type textarea "x"
type input "2"
type textarea "x"
type input "23"
type textarea "x"
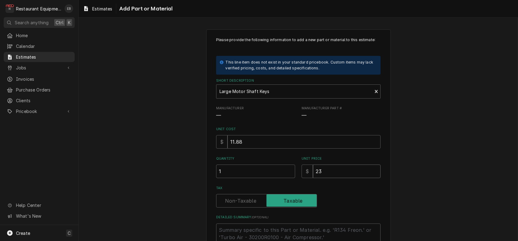
type input "23.7"
type textarea "x"
type input "23.76"
type textarea "x"
type input "23.76"
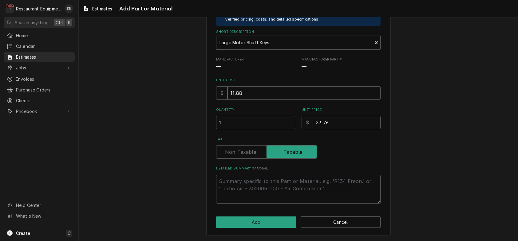
scroll to position [84, 0]
click at [281, 220] on button "Add" at bounding box center [256, 222] width 80 height 11
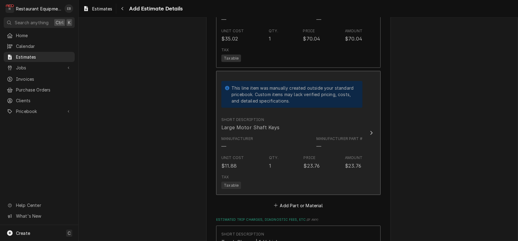
type textarea "x"
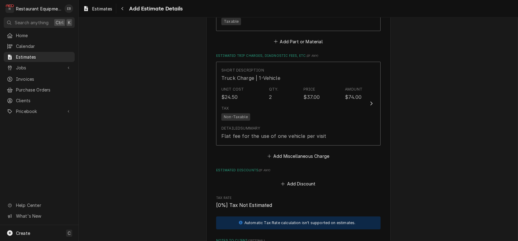
scroll to position [1380, 0]
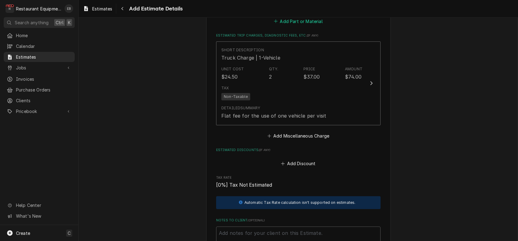
click at [295, 25] on button "Add Part or Material" at bounding box center [298, 21] width 51 height 9
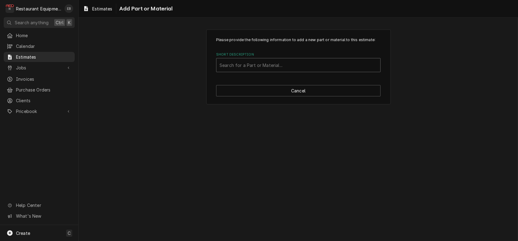
click at [294, 71] on div "Short Description" at bounding box center [298, 65] width 158 height 11
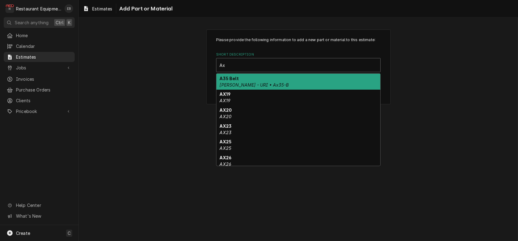
type input "A"
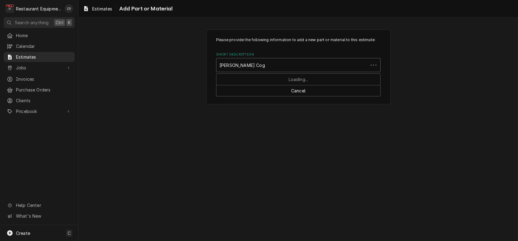
type input "Browning Cogged Belt"
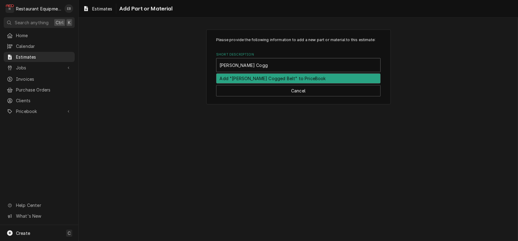
click at [276, 83] on div "Add "Browning Cogged Belt" to PriceBook" at bounding box center [298, 79] width 164 height 10
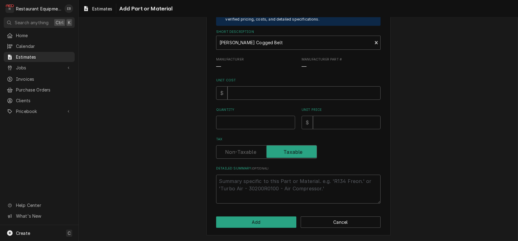
scroll to position [61, 0]
click at [281, 100] on input "Unit Cost" at bounding box center [303, 93] width 153 height 14
type textarea "x"
type input "2"
type textarea "x"
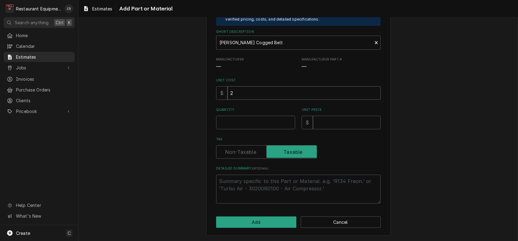
type input "20"
type textarea "x"
type input "20.8"
type textarea "x"
type input "20.83"
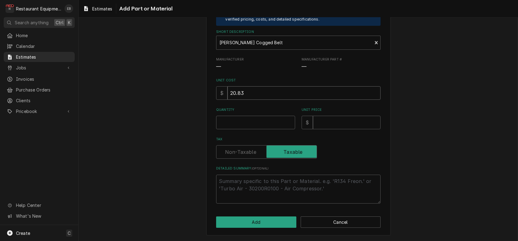
type textarea "x"
type input "20.83"
click at [269, 129] on input "Quantity" at bounding box center [255, 123] width 79 height 14
type textarea "x"
type input "1"
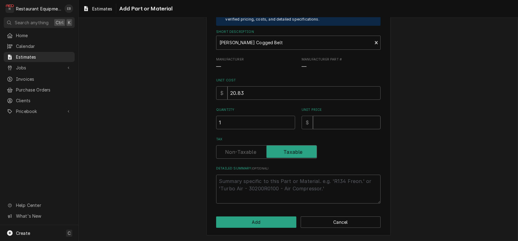
click at [334, 129] on input "Unit Price" at bounding box center [347, 123] width 68 height 14
type textarea "x"
type input "4"
type textarea "x"
type input "41"
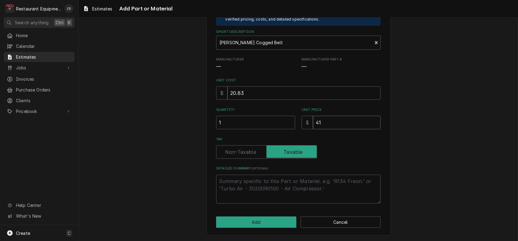
type textarea "x"
type input "41.6"
type textarea "x"
type input "41.66"
click at [250, 222] on button "Add" at bounding box center [256, 222] width 80 height 11
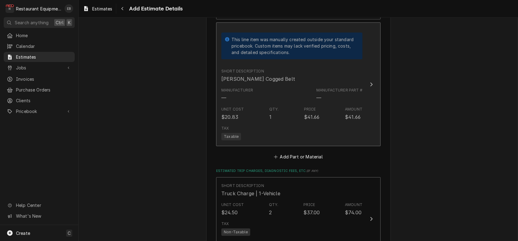
type textarea "x"
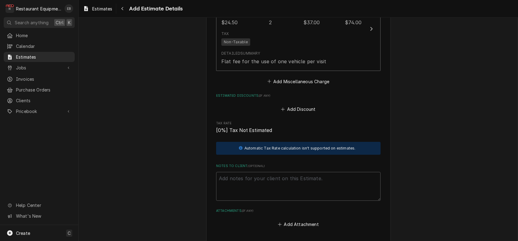
scroll to position [1515, 0]
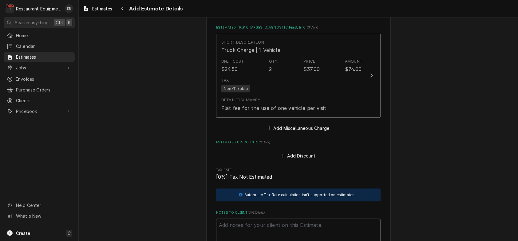
click at [294, 18] on button "Add Part or Material" at bounding box center [298, 13] width 51 height 9
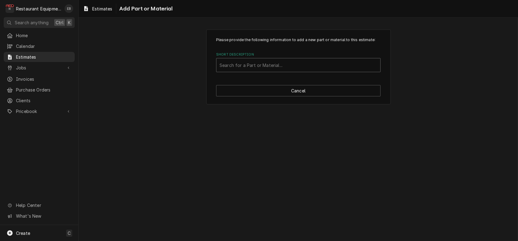
click at [284, 71] on div "Short Description" at bounding box center [298, 65] width 158 height 11
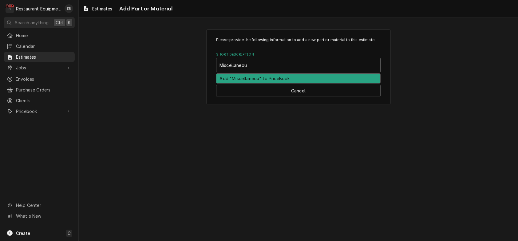
type input "Miscellaneous"
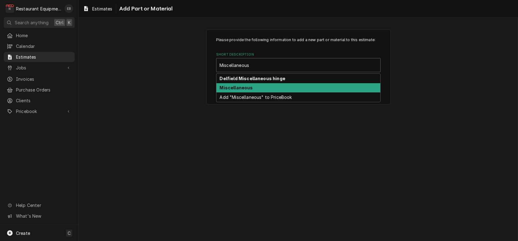
click at [238, 90] on strong "Miscellaneous" at bounding box center [236, 87] width 33 height 5
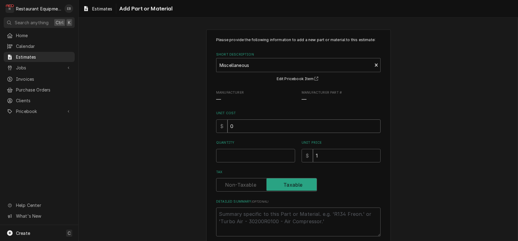
click at [246, 133] on input "0" at bounding box center [303, 126] width 153 height 14
type textarea "x"
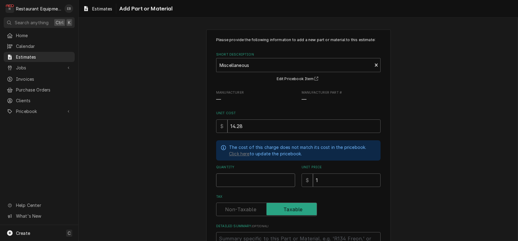
click at [265, 187] on input "Quantity" at bounding box center [255, 181] width 79 height 14
click at [351, 187] on input "1" at bounding box center [347, 181] width 68 height 14
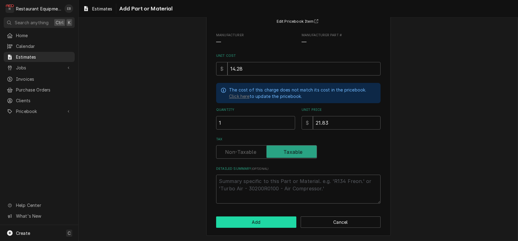
click at [268, 217] on button "Add" at bounding box center [256, 222] width 80 height 11
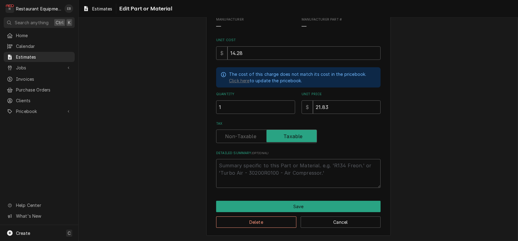
scroll to position [102, 0]
click at [261, 160] on textarea "Detailed Summary ( optional )" at bounding box center [298, 173] width 164 height 29
click at [255, 163] on textarea "Miscellaneous securing/fastening materials" at bounding box center [298, 173] width 164 height 29
click at [278, 164] on textarea "Miscellaneous Securing/fastening materials" at bounding box center [298, 173] width 164 height 29
click at [307, 164] on textarea "Miscellaneous Securing/Fastening materials" at bounding box center [298, 173] width 164 height 29
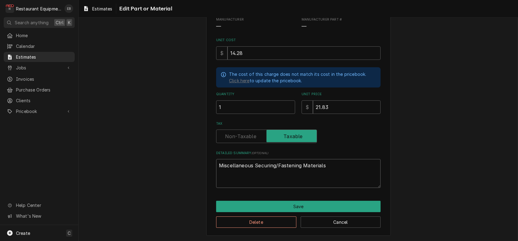
click at [335, 166] on textarea "Miscellaneous Securing/Fastening Materials" at bounding box center [298, 173] width 164 height 29
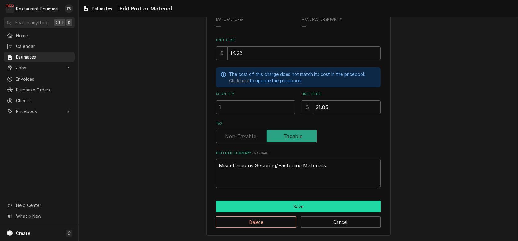
click at [297, 207] on button "Save" at bounding box center [298, 206] width 164 height 11
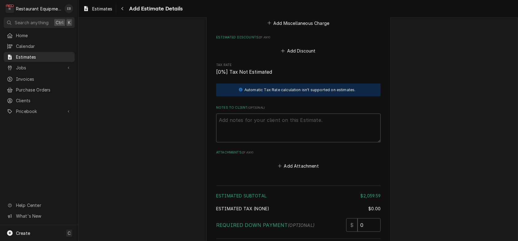
scroll to position [1724, 0]
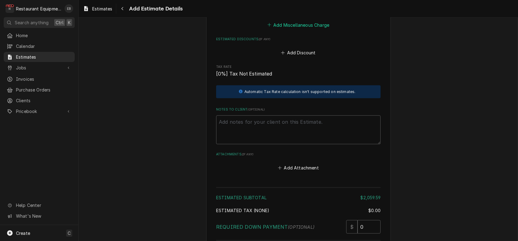
click at [296, 29] on button "Add Miscellaneous Charge" at bounding box center [298, 25] width 64 height 9
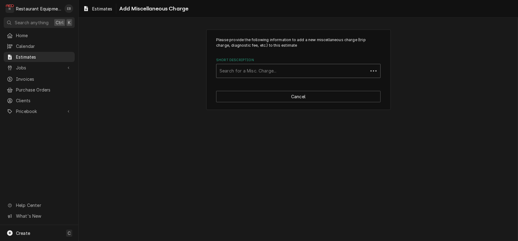
click at [270, 75] on div "Short Description" at bounding box center [291, 70] width 145 height 11
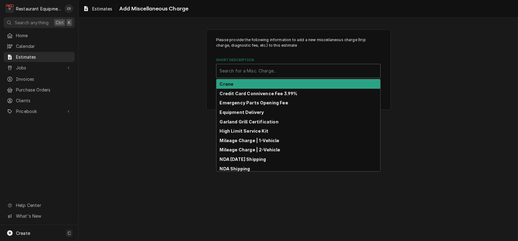
click at [295, 63] on label "Short Description" at bounding box center [298, 60] width 164 height 5
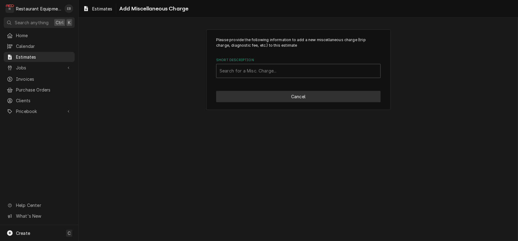
click at [311, 102] on button "Cancel" at bounding box center [298, 96] width 164 height 11
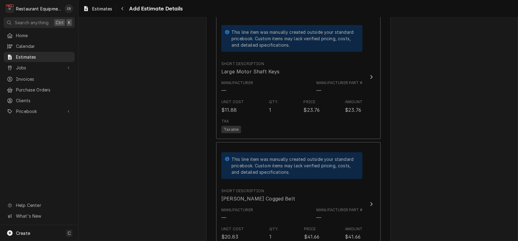
scroll to position [1367, 0]
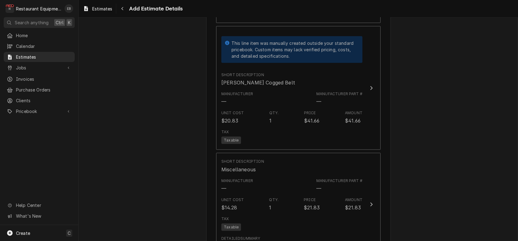
drag, startPoint x: 295, startPoint y: 120, endPoint x: 463, endPoint y: 169, distance: 174.4
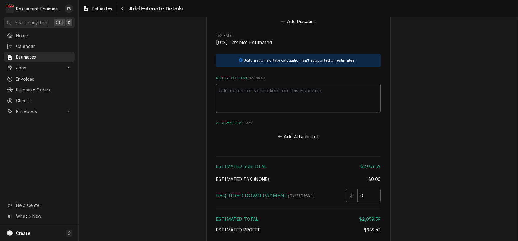
scroll to position [1757, 0]
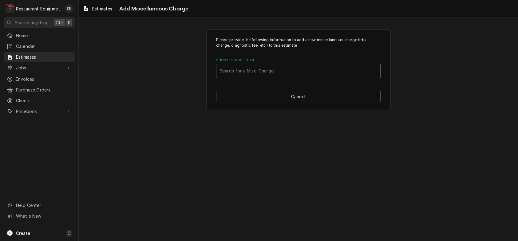
click at [250, 73] on div "Short Description" at bounding box center [298, 70] width 158 height 11
click at [477, 86] on div "Please provide the following information to add a new miscellaneous charge (tri…" at bounding box center [298, 70] width 439 height 92
click at [354, 100] on button "Cancel" at bounding box center [298, 96] width 164 height 11
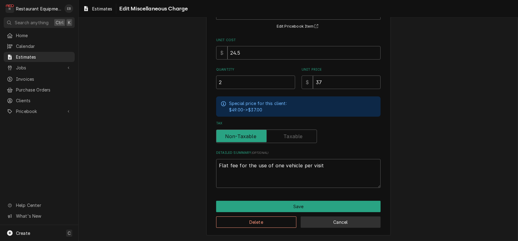
click at [367, 224] on button "Cancel" at bounding box center [340, 222] width 80 height 11
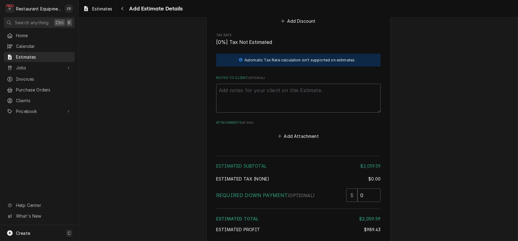
scroll to position [1740, 0]
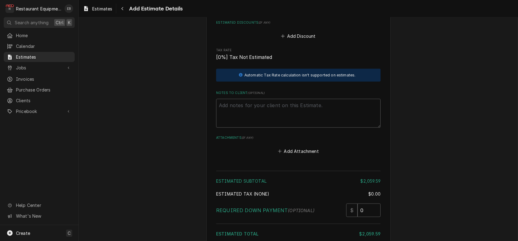
click at [320, 13] on button "Add Miscellaneous Charge" at bounding box center [298, 8] width 64 height 9
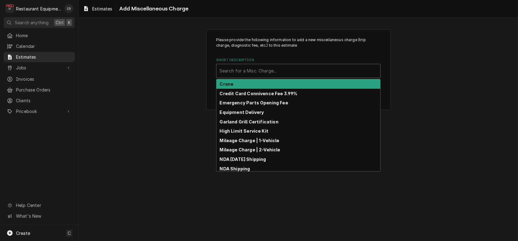
click at [292, 76] on div "Short Description" at bounding box center [298, 70] width 158 height 11
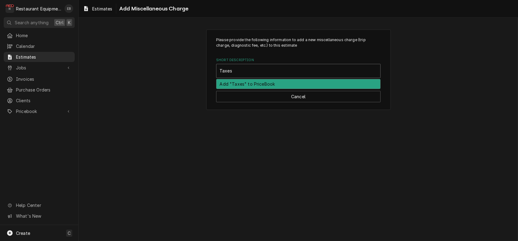
click at [289, 89] on div "Add "Taxes" to PriceBook" at bounding box center [298, 84] width 164 height 10
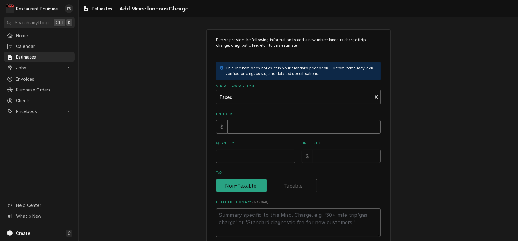
click at [249, 134] on input "Unit Cost" at bounding box center [303, 127] width 153 height 14
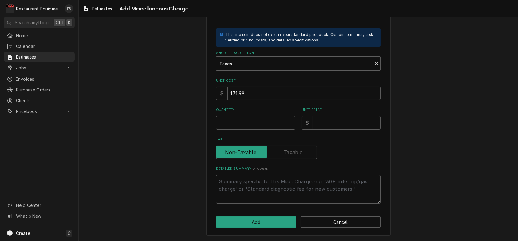
scroll to position [41, 0]
click at [264, 130] on input "Quantity" at bounding box center [255, 123] width 79 height 14
click at [319, 130] on input "Unit Price" at bounding box center [347, 123] width 68 height 14
click at [264, 218] on button "Add" at bounding box center [256, 222] width 80 height 11
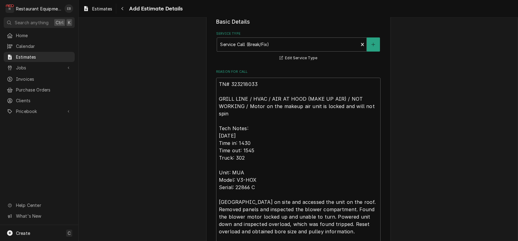
scroll to position [151, 0]
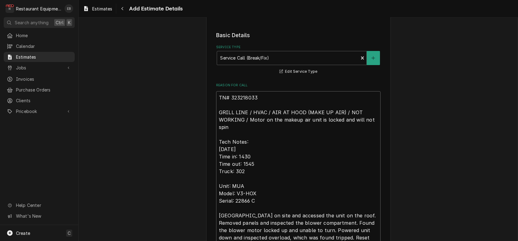
click at [216, 123] on textarea "TN# 323218033 GRILL LINE / HVAC / AIR AT HOOD (MAKE UP AIR) / NOT WORKING / Mot…" at bounding box center [298, 203] width 164 height 225
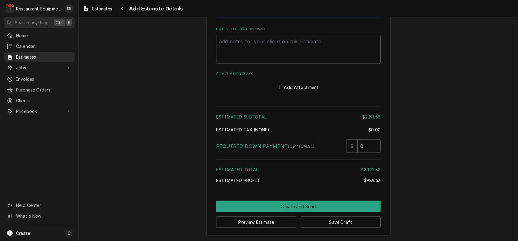
scroll to position [2124, 0]
click at [312, 221] on button "Save Draft" at bounding box center [340, 222] width 80 height 11
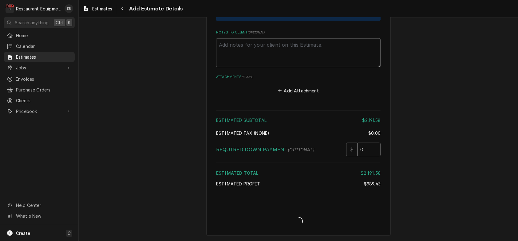
scroll to position [2121, 0]
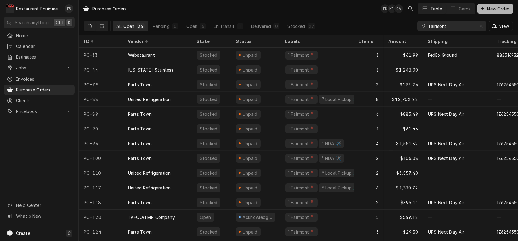
click at [491, 7] on span "New Order" at bounding box center [498, 9] width 25 height 6
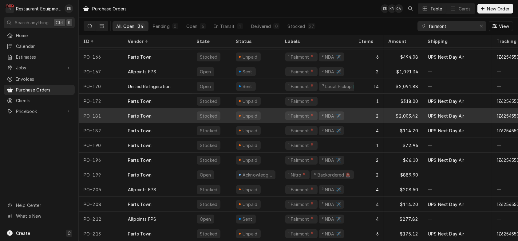
scroll to position [314, 0]
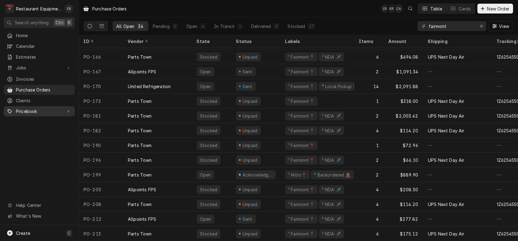
drag, startPoint x: 41, startPoint y: 112, endPoint x: 44, endPoint y: 117, distance: 6.1
click at [41, 112] on span "Pricebook" at bounding box center [39, 111] width 46 height 6
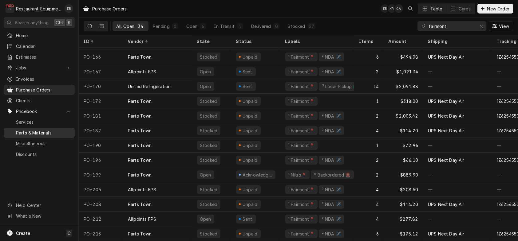
click at [46, 135] on span "Parts & Materials" at bounding box center [44, 133] width 56 height 6
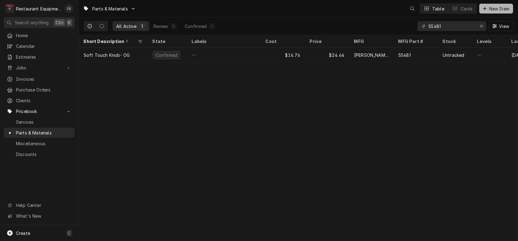
click at [489, 8] on span "New Item" at bounding box center [498, 9] width 23 height 6
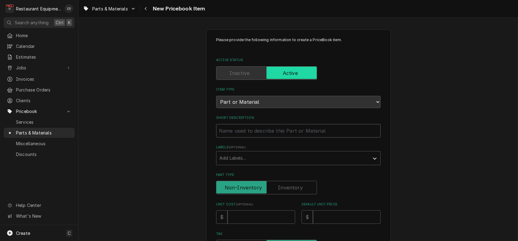
click at [262, 138] on input "Short Description" at bounding box center [298, 131] width 164 height 14
type textarea "x"
type input "V"
type textarea "x"
type input "Va"
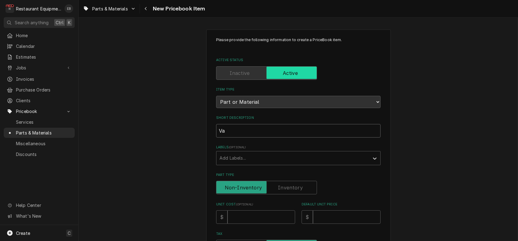
type textarea "x"
type input "Var"
type textarea "x"
type input "Vari"
type textarea "x"
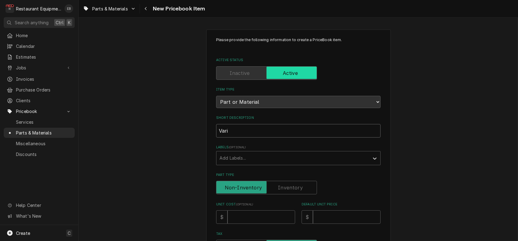
type input "Varip"
type textarea "x"
type input "Varipi"
type textarea "x"
type input "Varipit"
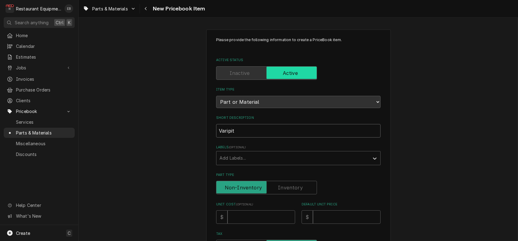
type textarea "x"
type input "Varipitc"
type textarea "x"
type input "Varipitch"
type textarea "x"
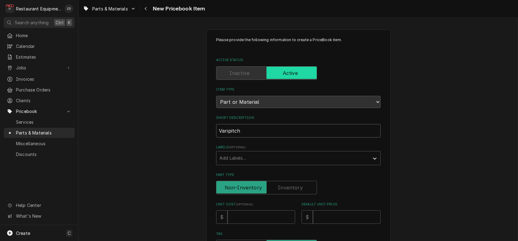
type input "Varipitch"
type textarea "x"
type input "Varipitch S"
type textarea "x"
type input "Varipitch Sh"
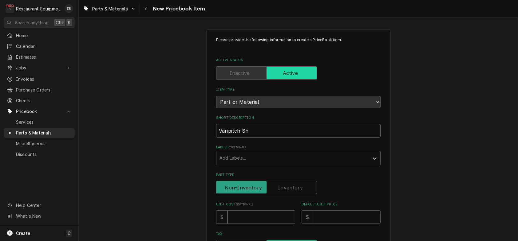
type textarea "x"
type input "Varipitch She"
type textarea "x"
type input "Varipitch Shea"
type textarea "x"
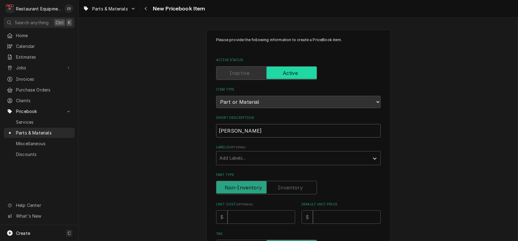
type input "Varipitch Sheav"
type textarea "x"
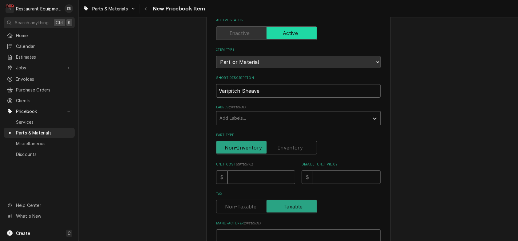
scroll to position [41, 0]
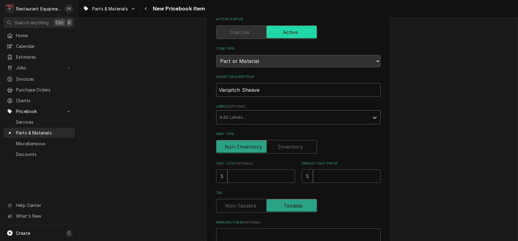
type input "Varipitch Sheave"
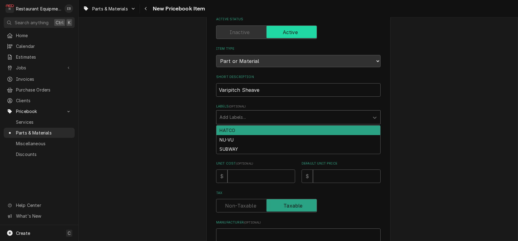
click at [255, 123] on div "Labels" at bounding box center [292, 117] width 147 height 11
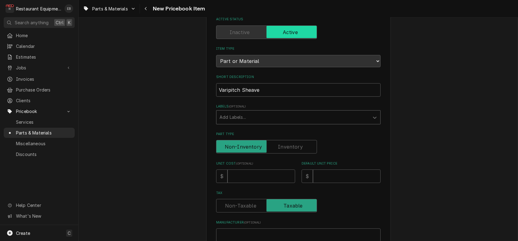
click at [255, 123] on div "Labels" at bounding box center [292, 117] width 147 height 11
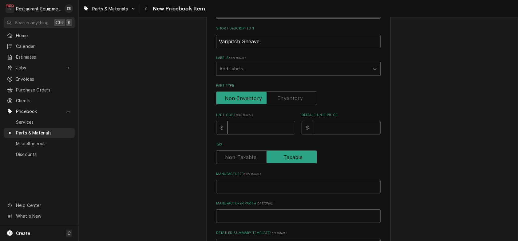
scroll to position [102, 0]
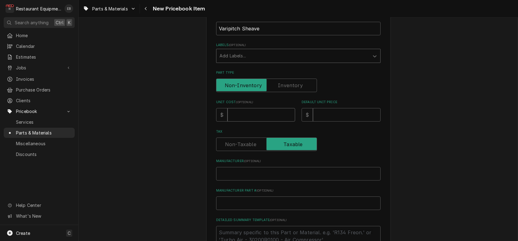
click at [260, 122] on input "Unit Cost ( optional )" at bounding box center [261, 115] width 68 height 14
type textarea "x"
type input "3"
type textarea "x"
type input "35"
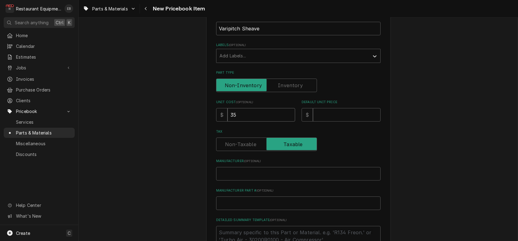
type textarea "x"
type input "35.0"
type textarea "x"
type input "35.02"
click at [350, 122] on input "Default Unit Price" at bounding box center [347, 115] width 68 height 14
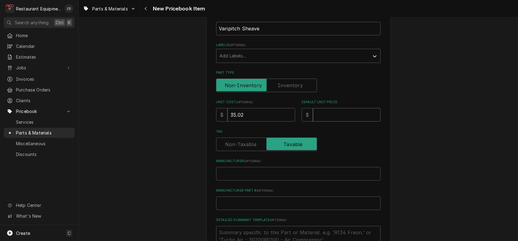
type textarea "x"
type input "7"
type textarea "x"
type input "70"
type textarea "x"
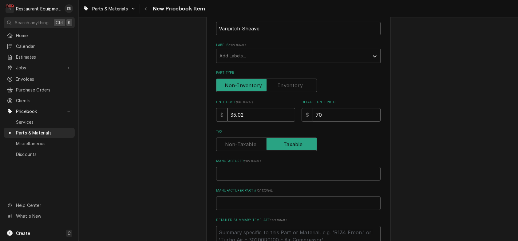
type input "70.0"
type textarea "x"
type input "70.04"
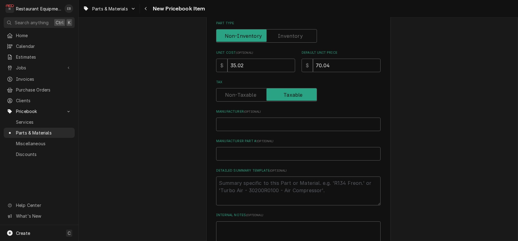
scroll to position [164, 0]
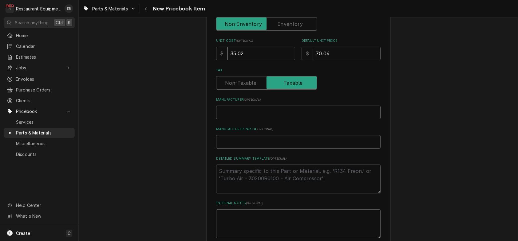
click at [285, 119] on input "Manufacturer ( optional )" at bounding box center [298, 113] width 164 height 14
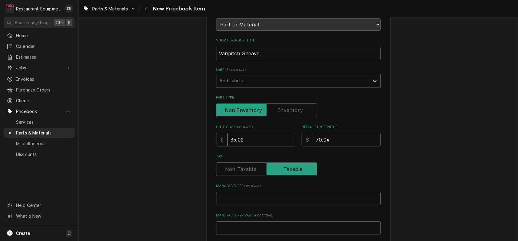
scroll to position [48, 0]
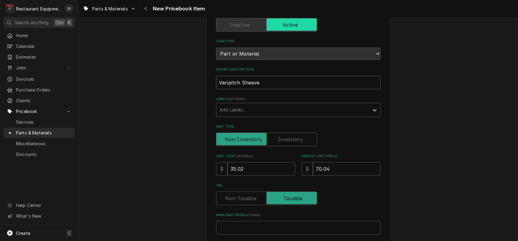
drag, startPoint x: 228, startPoint y: 107, endPoint x: 217, endPoint y: 104, distance: 11.1
click at [207, 108] on div "Please provide the following information to create a PriceBook item. Active Sta…" at bounding box center [298, 197] width 184 height 432
type textarea "x"
type input "C"
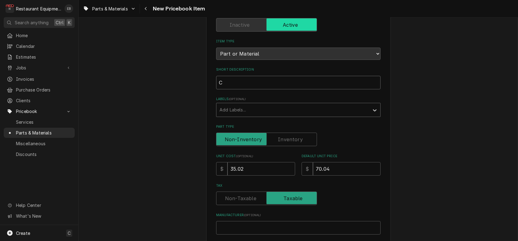
type textarea "x"
type input "Co"
type textarea "x"
type input "Cop"
type textarea "x"
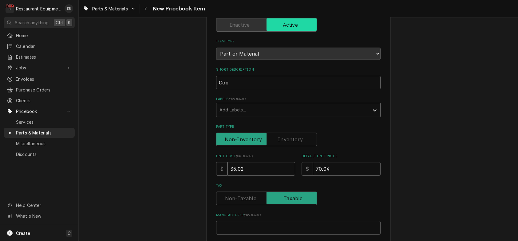
type input "Cope"
type textarea "x"
type input "Copel"
type textarea "x"
type input "Copela"
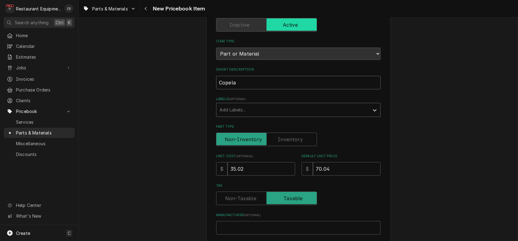
type textarea "x"
type input "Copelan"
type textarea "x"
type input "Copeland"
type textarea "x"
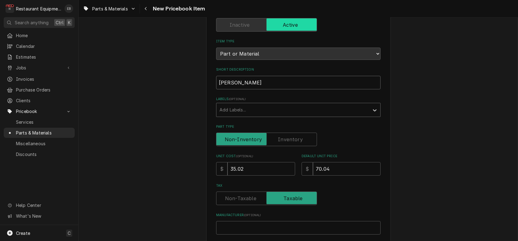
type input "Copeland"
type textarea "x"
type input "Copeland C"
type textarea "x"
type input "Copeland Co"
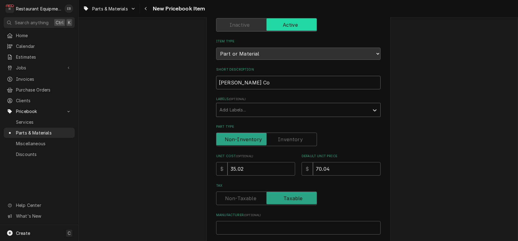
type textarea "x"
type input "Copeland Com"
type textarea "x"
type input "Copeland Comp"
type textarea "x"
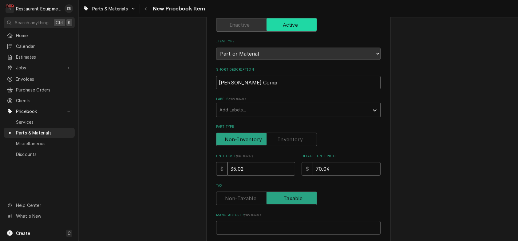
type input "Copeland Compr"
type textarea "x"
type input "Copeland Compre"
type textarea "x"
type input "Copeland Compres"
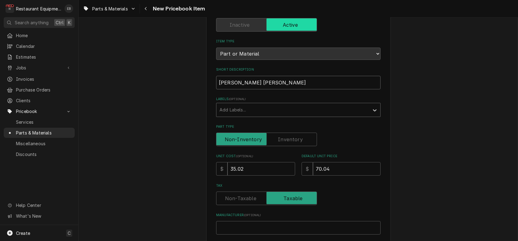
type textarea "x"
type input "Copeland Compress"
type textarea "x"
type input "Copeland Compresso"
type textarea "x"
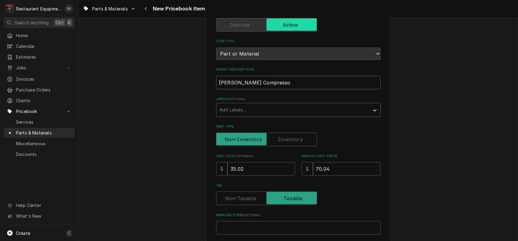
type input "Copeland Compressor"
type textarea "x"
type input "Copeland Compressor"
type textarea "x"
type input "Copeland Compressor 1"
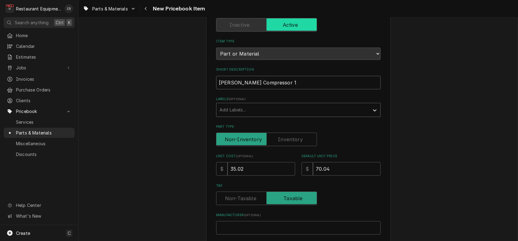
type textarea "x"
type input "Copeland Compressor 1/"
type textarea "x"
type input "Copeland Compressor 1/3"
type textarea "x"
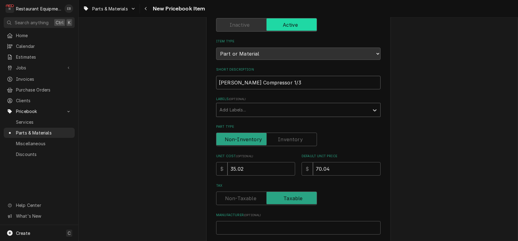
type input "Copeland Compressor 1/3"
type textarea "x"
type input "Copeland Compressor 1/3 H"
type textarea "x"
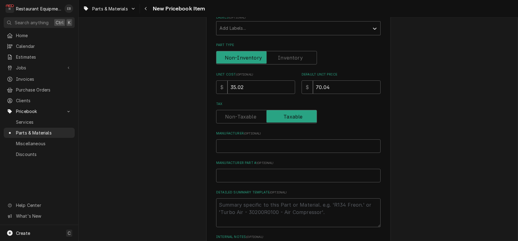
scroll to position [130, 0]
type input "Copeland Compressor 1/3 HP"
drag, startPoint x: 236, startPoint y: 104, endPoint x: 208, endPoint y: 123, distance: 33.5
click at [207, 123] on div "Please provide the following information to create a PriceBook item. Active Sta…" at bounding box center [298, 115] width 184 height 432
drag, startPoint x: 230, startPoint y: 106, endPoint x: 252, endPoint y: 118, distance: 24.9
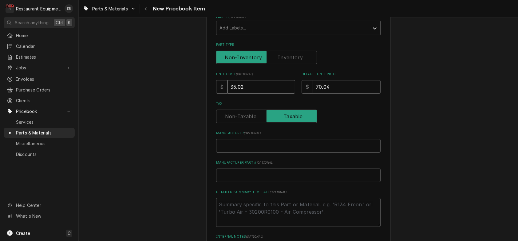
click at [197, 109] on div "Please provide the following information to create a PriceBook item. Active Sta…" at bounding box center [298, 115] width 439 height 443
type textarea "x"
click at [259, 94] on input "Unit Cost ( optional )" at bounding box center [261, 87] width 68 height 14
type textarea "x"
type input "3"
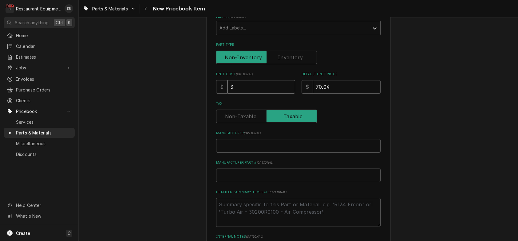
type textarea "x"
type input "38"
type textarea "x"
type input "389"
type textarea "x"
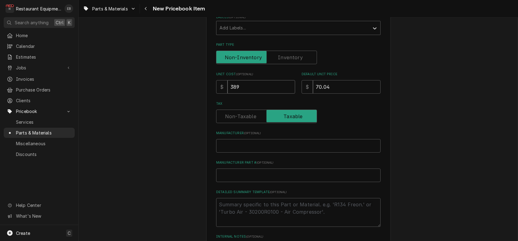
type input "389.6"
type textarea "x"
type input "389.62"
click at [353, 94] on input "70.04" at bounding box center [347, 87] width 68 height 14
type textarea "x"
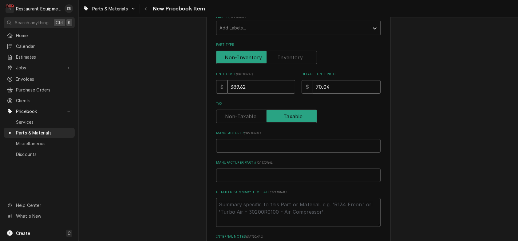
type input "70.0"
type textarea "x"
type input "70"
type textarea "x"
type input "7"
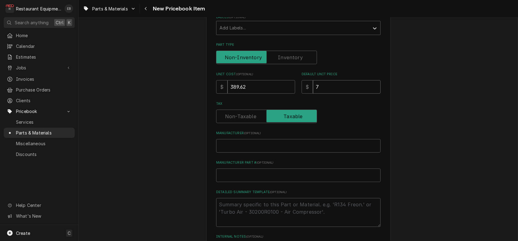
type textarea "x"
type input "7"
type textarea "x"
type input "77"
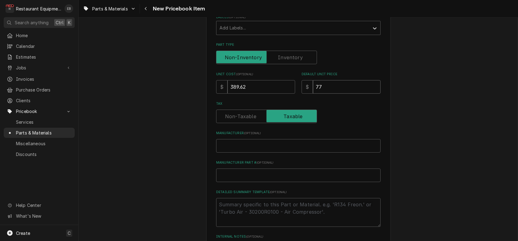
type textarea "x"
type input "779"
type textarea "x"
type input "779.2"
type textarea "x"
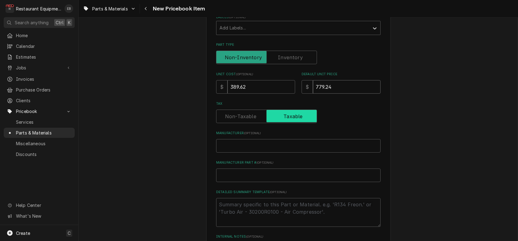
type input "779.24"
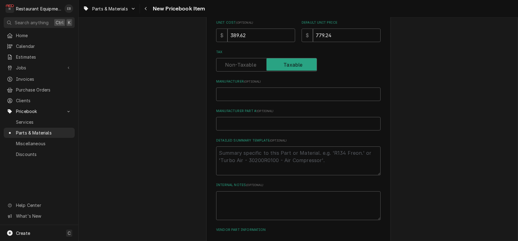
scroll to position [192, 0]
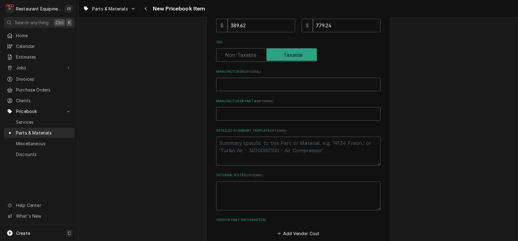
click at [267, 91] on input "Manufacturer ( optional )" at bounding box center [298, 85] width 164 height 14
type textarea "x"
type input "C"
type textarea "x"
type input "Co"
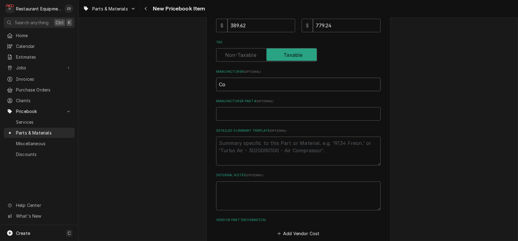
type textarea "x"
type input "Cop"
type textarea "x"
type input "Cope"
type textarea "x"
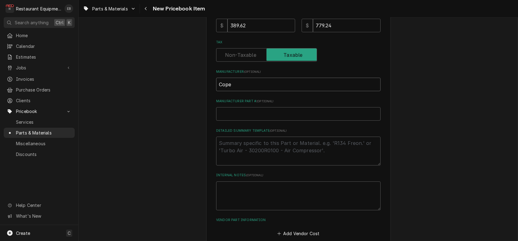
type input "Copel"
type textarea "x"
type input "Copela"
type textarea "x"
type input "Copelas"
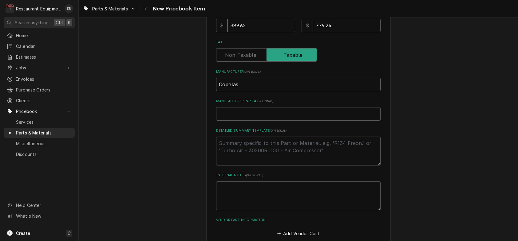
type textarea "x"
type input "Copela"
type textarea "x"
type input "Copelaa"
type textarea "x"
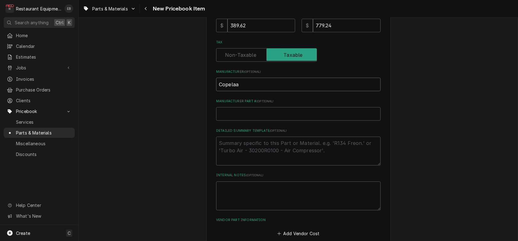
type input "Copelaan"
type textarea "x"
type input "Copelaand"
type textarea "x"
type input "Copelaan"
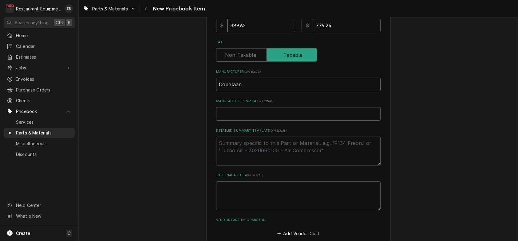
type textarea "x"
type input "Copelaa"
type textarea "x"
type input "Copela"
type textarea "x"
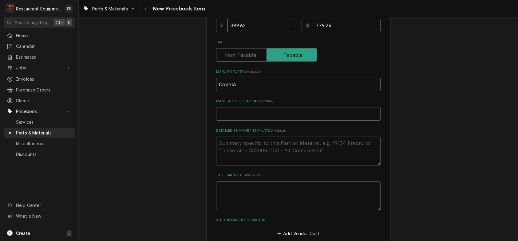
type input "Copelan"
type textarea "x"
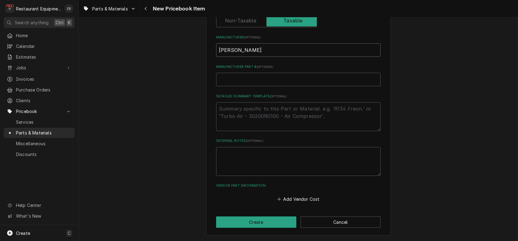
scroll to position [274, 0]
type input "[PERSON_NAME]"
click at [286, 195] on button "Add Vendor Cost" at bounding box center [298, 199] width 45 height 9
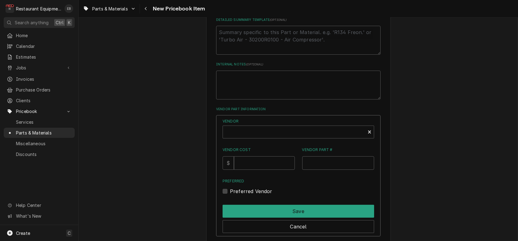
scroll to position [315, 0]
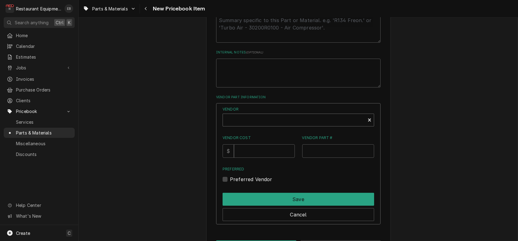
type textarea "x"
click at [272, 128] on div "Vendor" at bounding box center [294, 120] width 136 height 15
type input "united"
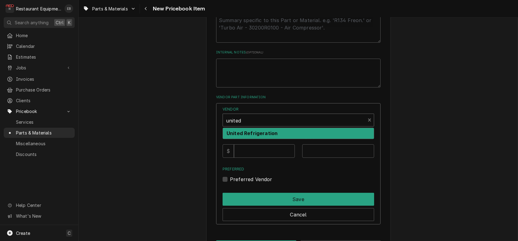
click at [269, 136] on strong "United Refrigeration" at bounding box center [251, 133] width 51 height 6
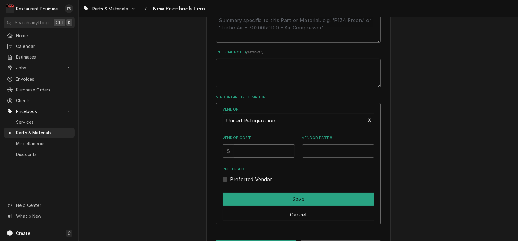
click at [261, 158] on input "Vendor Cost" at bounding box center [264, 151] width 61 height 14
type input "389.62"
click at [327, 158] on input "Vendor Part #" at bounding box center [338, 151] width 72 height 14
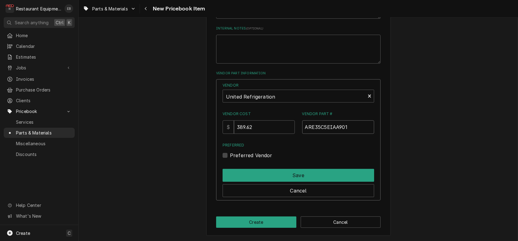
scroll to position [396, 0]
type input "ARE35C5EIAA901"
click at [230, 152] on label "Preferred Vendor" at bounding box center [251, 155] width 42 height 7
click at [230, 152] on input "Preferred" at bounding box center [305, 159] width 151 height 14
checkbox input "true"
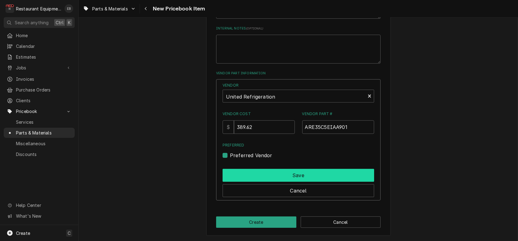
click at [248, 172] on button "Save" at bounding box center [297, 175] width 151 height 13
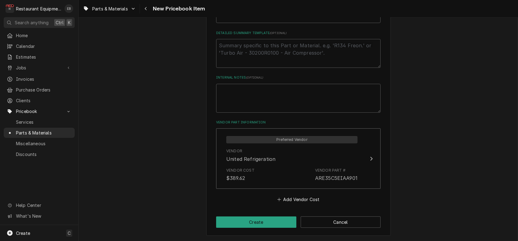
scroll to position [343, 0]
click at [274, 219] on button "Create" at bounding box center [256, 222] width 80 height 11
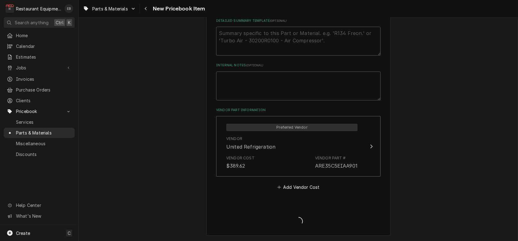
type textarea "x"
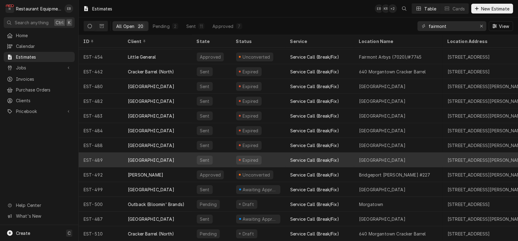
scroll to position [108, 0]
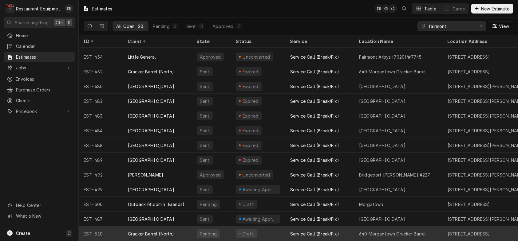
click at [268, 227] on div "Draft" at bounding box center [258, 233] width 54 height 15
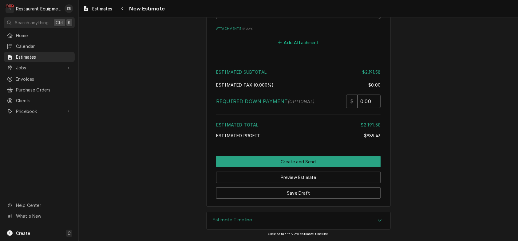
scroll to position [2051, 0]
click at [318, 47] on button "Add Attachment" at bounding box center [298, 42] width 43 height 9
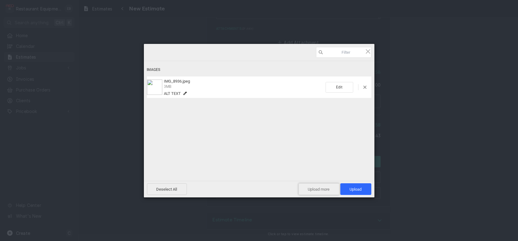
click at [301, 189] on span "Upload more" at bounding box center [318, 189] width 41 height 12
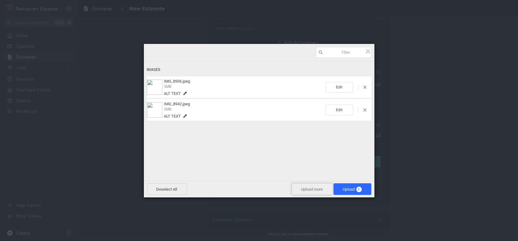
click at [308, 189] on span "Upload more" at bounding box center [311, 189] width 41 height 12
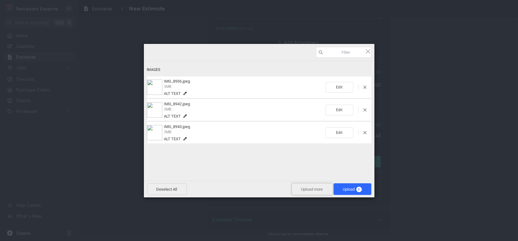
click at [307, 190] on span "Upload more" at bounding box center [311, 189] width 41 height 12
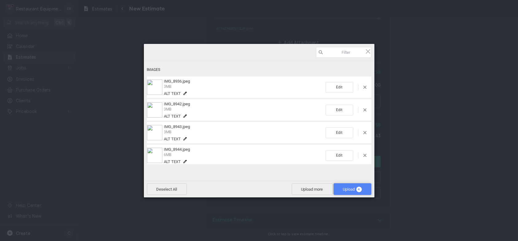
click at [344, 187] on span "Upload 4" at bounding box center [352, 189] width 19 height 5
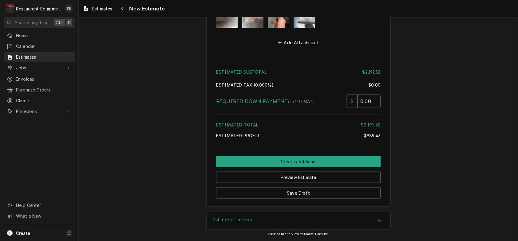
scroll to position [2213, 0]
click at [379, 189] on button "Save Draft" at bounding box center [298, 192] width 164 height 11
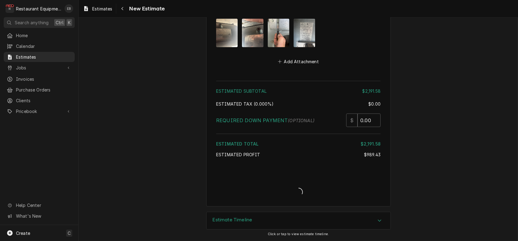
scroll to position [2193, 0]
type textarea "x"
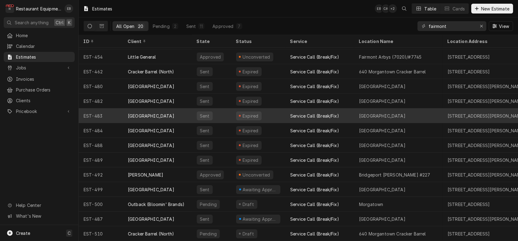
scroll to position [108, 0]
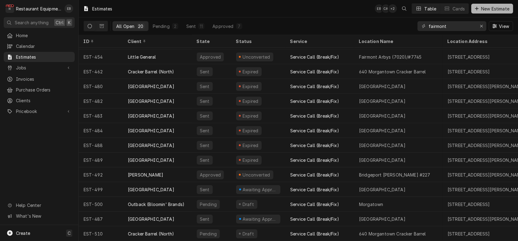
click at [492, 10] on span "New Estimate" at bounding box center [494, 9] width 31 height 6
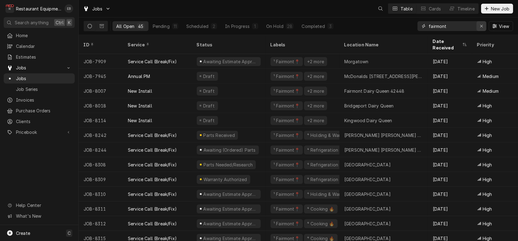
click at [478, 26] on div "Erase input" at bounding box center [481, 26] width 6 height 6
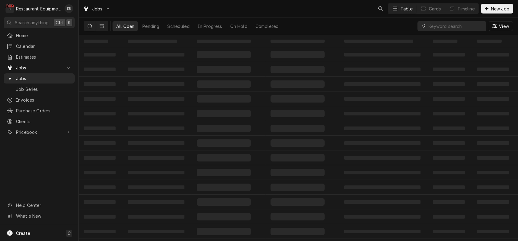
click at [441, 29] on input "Dynamic Content Wrapper" at bounding box center [455, 26] width 55 height 10
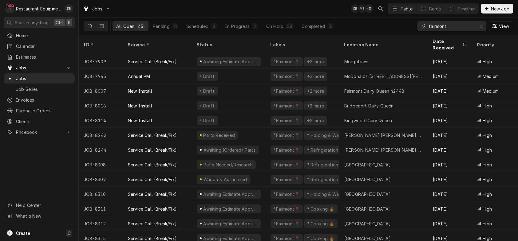
type input "fairmont"
click at [390, 25] on div "All Open 45 Pending 11 Scheduled 2 In Progress 1 On Hold 28 Completed 3 fairmon…" at bounding box center [298, 26] width 429 height 17
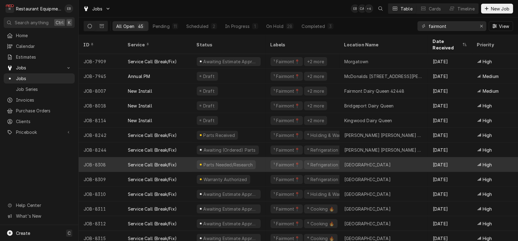
click at [130, 163] on div "Service Call (Break/Fix)" at bounding box center [157, 164] width 69 height 15
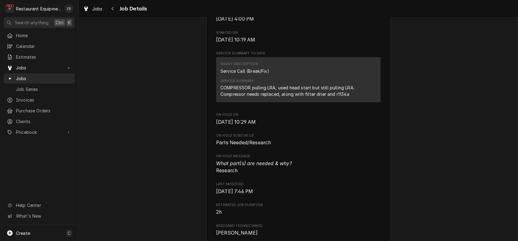
scroll to position [205, 0]
click at [113, 8] on icon "Navigate back" at bounding box center [112, 8] width 2 height 3
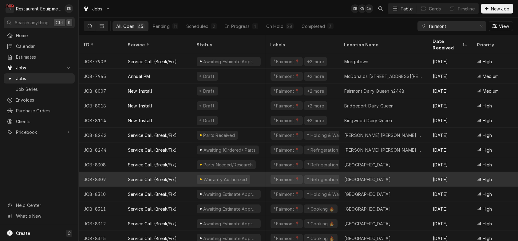
click at [264, 180] on div "Warranty Authorized" at bounding box center [229, 179] width 74 height 15
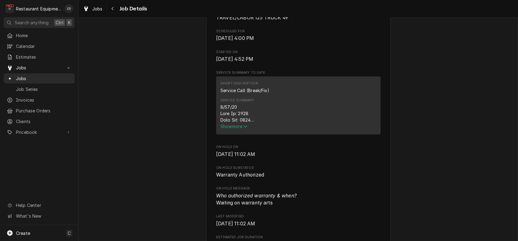
scroll to position [205, 0]
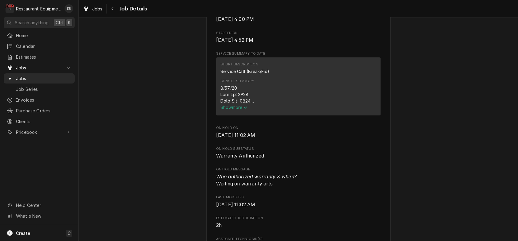
click at [234, 110] on span "Show more" at bounding box center [233, 107] width 27 height 5
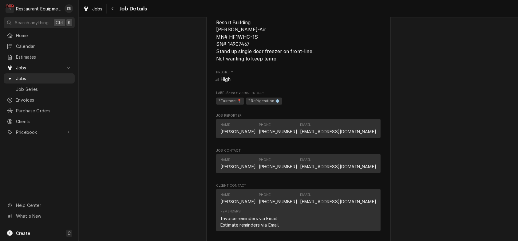
scroll to position [757, 0]
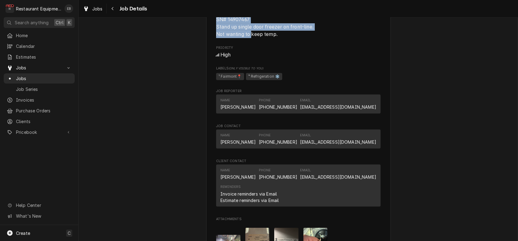
drag, startPoint x: 211, startPoint y: 89, endPoint x: 276, endPoint y: 127, distance: 75.1
click at [276, 37] on span "Resort Building Bev-Air MN# HF1WHC-1S SN# 14907467 Stand up single door freezer…" at bounding box center [264, 16] width 97 height 42
copy span "Resort Building Bev-Air MN# HF1WHC-1S SN# 14907467 Stand up single door freezer…"
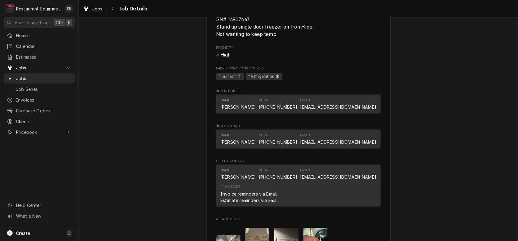
drag, startPoint x: 420, startPoint y: 165, endPoint x: 424, endPoint y: 173, distance: 9.5
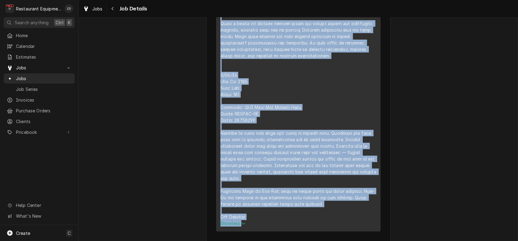
scroll to position [600, 0]
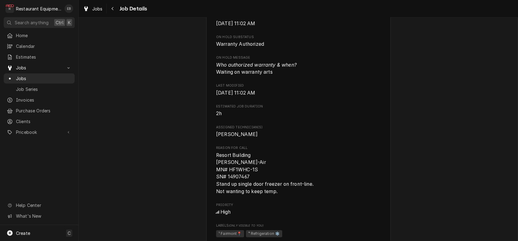
drag, startPoint x: 215, startPoint y: 95, endPoint x: 293, endPoint y: 46, distance: 91.4
copy div "8/14/25 Time In: 1630 Time Out: 1800 Truck: 302 RIF Bear Paw Storage Model: HF1…"
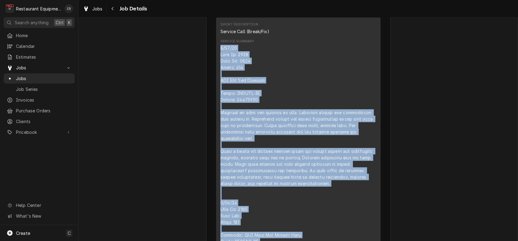
scroll to position [246, 0]
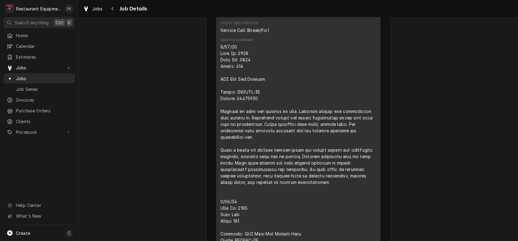
drag, startPoint x: 190, startPoint y: 79, endPoint x: 193, endPoint y: 76, distance: 4.0
click at [118, 13] on button "Navigate back" at bounding box center [113, 9] width 10 height 10
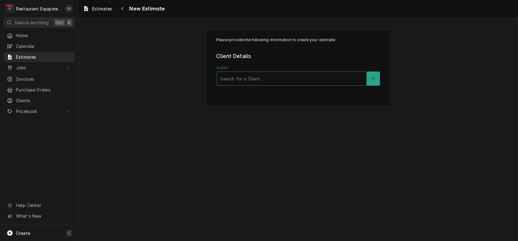
click at [268, 84] on div "Client" at bounding box center [291, 78] width 143 height 11
type input "canaan"
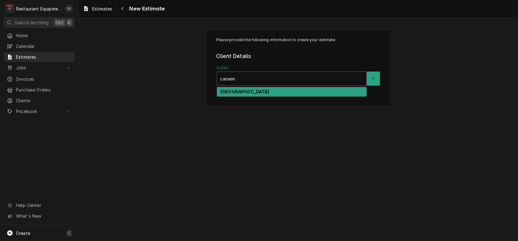
click at [239, 97] on div "[GEOGRAPHIC_DATA]" at bounding box center [291, 92] width 149 height 10
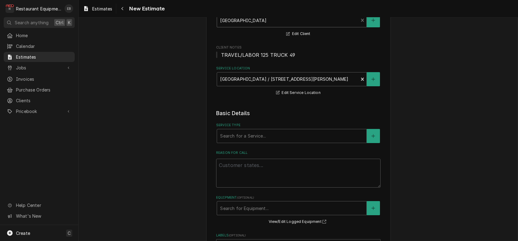
scroll to position [61, 0]
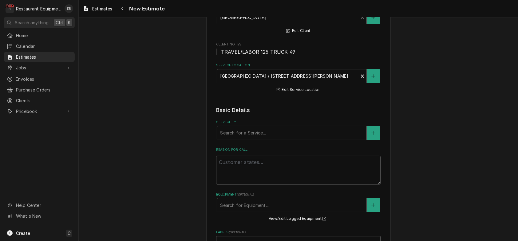
click at [279, 139] on div "Service Type" at bounding box center [291, 132] width 143 height 11
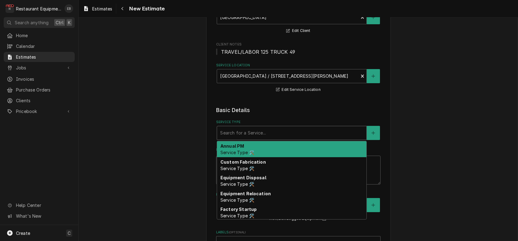
type textarea "x"
type input "b"
type textarea "x"
type input "br"
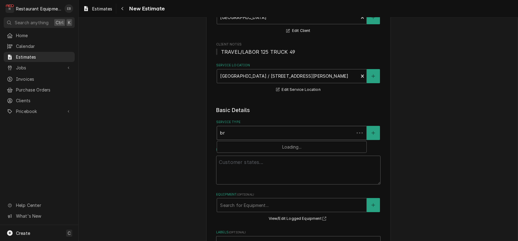
type textarea "x"
type input "bre"
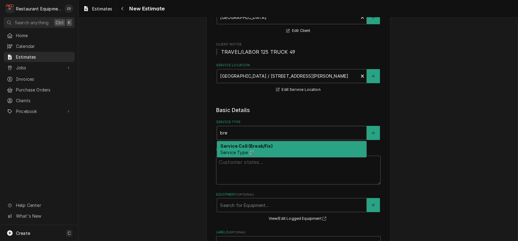
click at [258, 149] on strong "Service Call (Break/Fix)" at bounding box center [246, 145] width 52 height 5
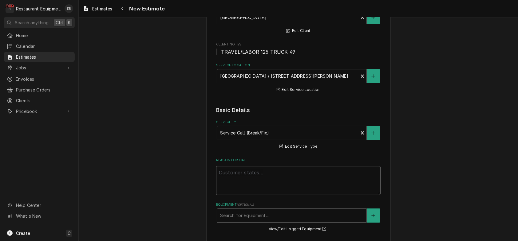
click at [256, 194] on textarea "Reason For Call" at bounding box center [298, 180] width 164 height 29
paste textarea "Resort Building Bev-Air MN# HF1WHC-1S SN# 14907467 Stand up single door freezer…"
type textarea "x"
type textarea "Resort Building Bev-Air MN# HF1WHC-1S SN# 14907467 Stand up single door freezer…"
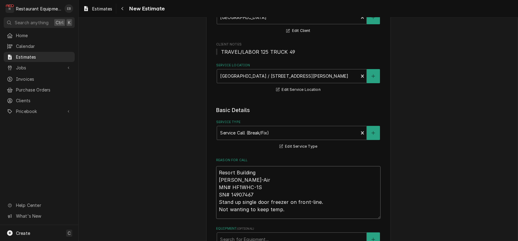
type textarea "x"
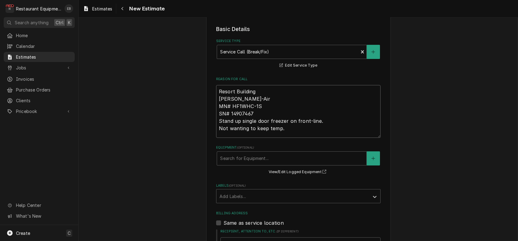
scroll to position [143, 0]
type textarea "Resort Building Bev-Air MN# HF1WHC-1S SN# 14907467 Stand up single door freezer…"
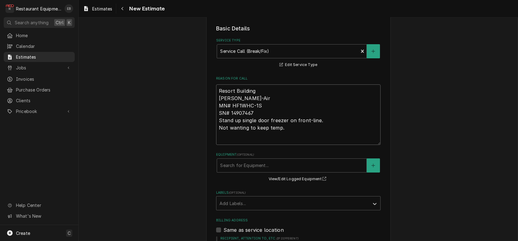
type textarea "x"
type textarea "Resort Building Bev-Air MN# HF1WHC-1S SN# 14907467 Stand up single door freezer…"
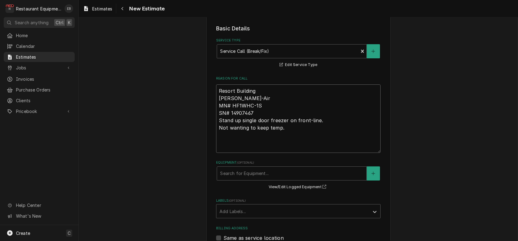
type textarea "x"
type textarea "Resort Building Bev-Air MN# HF1WHC-1S SN# 14907467 Stand up single door freezer…"
type textarea "x"
type textarea "Resort Building Bev-Air MN# HF1WHC-1S SN# 14907467 Stand up single door freezer…"
type textarea "x"
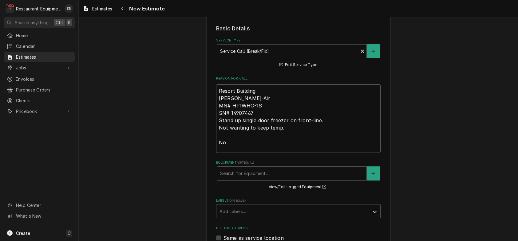
type textarea "Resort Building Bev-Air MN# HF1WHC-1S SN# 14907467 Stand up single door freezer…"
type textarea "x"
type textarea "Resort Building Bev-Air MN# HF1WHC-1S SN# 14907467 Stand up single door freezer…"
type textarea "x"
type textarea "Resort Building Bev-Air MN# HF1WHC-1S SN# 14907467 Stand up single door freezer…"
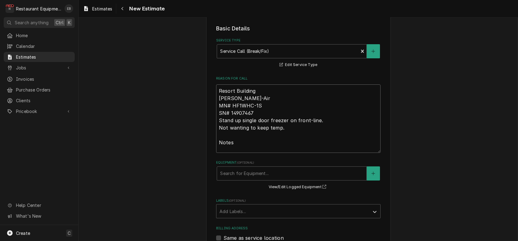
type textarea "x"
type textarea "Resort Building Bev-Air MN# HF1WHC-1S SN# 14907467 Stand up single door freezer…"
type textarea "x"
type textarea "Resort Building Bev-Air MN# HF1WHC-1S SN# 14907467 Stand up single door freezer…"
type textarea "x"
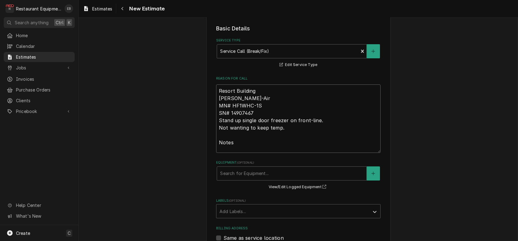
type textarea "Resort Building Bev-Air MN# HF1WHC-1S SN# 14907467 Stand up single door freezer…"
type textarea "x"
type textarea "Resort Building Bev-Air MN# HF1WHC-1S SN# 14907467 Stand up single door freezer…"
type textarea "x"
type textarea "Resort Building Bev-Air MN# HF1WHC-1S SN# 14907467 Stand up single door freezer…"
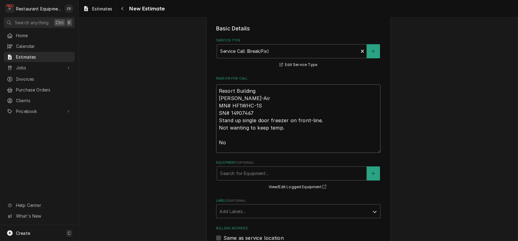
type textarea "x"
type textarea "Resort Building Bev-Air MN# HF1WHC-1S SN# 14907467 Stand up single door freezer…"
type textarea "x"
type textarea "Resort Building Bev-Air MN# HF1WHC-1S SN# 14907467 Stand up single door freezer…"
type textarea "x"
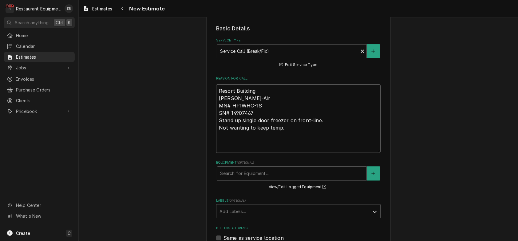
type textarea "Resort Building Bev-Air MN# HF1WHC-1S SN# 14907467 Stand up single door freezer…"
type textarea "x"
type textarea "Resort Building Bev-Air MN# HF1WHC-1S SN# 14907467 Stand up single door freezer…"
type textarea "x"
type textarea "Resort Building Bev-Air MN# HF1WHC-1S SN# 14907467 Stand up single door freezer…"
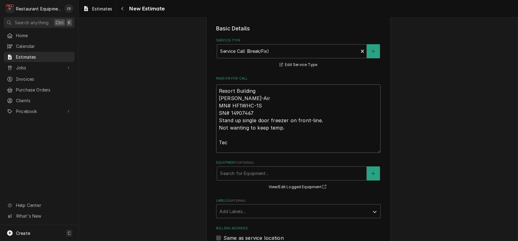
type textarea "x"
type textarea "Resort Building Bev-Air MN# HF1WHC-1S SN# 14907467 Stand up single door freezer…"
type textarea "x"
type textarea "Resort Building Bev-Air MN# HF1WHC-1S SN# 14907467 Stand up single door freezer…"
type textarea "x"
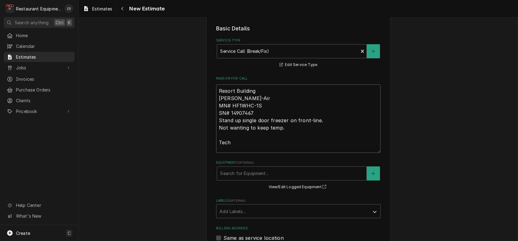
type textarea "Resort Building Bev-Air MN# HF1WHC-1S SN# 14907467 Stand up single door freezer…"
type textarea "x"
type textarea "Resort Building Bev-Air MN# HF1WHC-1S SN# 14907467 Stand up single door freezer…"
type textarea "x"
type textarea "Resort Building Bev-Air MN# HF1WHC-1S SN# 14907467 Stand up single door freezer…"
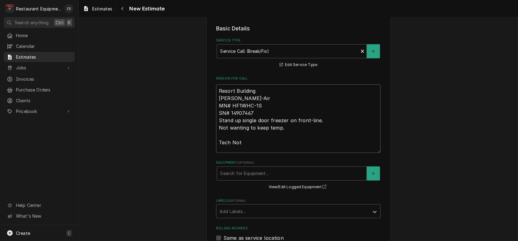
type textarea "x"
type textarea "Resort Building Bev-Air MN# HF1WHC-1S SN# 14907467 Stand up single door freezer…"
type textarea "x"
type textarea "Resort Building Bev-Air MN# HF1WHC-1S SN# 14907467 Stand up single door freezer…"
type textarea "x"
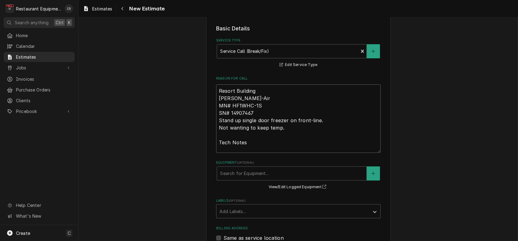
type textarea "Resort Building Bev-Air MN# HF1WHC-1S SN# 14907467 Stand up single door freezer…"
type textarea "x"
type textarea "Resort Building Bev-Air MN# HF1WHC-1S SN# 14907467 Stand up single door freezer…"
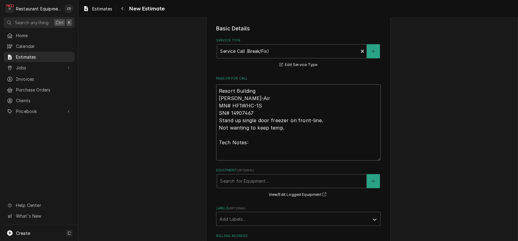
type textarea "x"
type textarea "Resort Building Bev-Air MN# HF1WHC-1S SN# 14907467 Stand up single door freezer…"
paste textarea "8/14/25 Time In: 1630 Time Out: 1800 Truck: 302 RIF Bear Paw Storage Model: HF1…"
type textarea "x"
type textarea "Resort Building Bev-Air MN# HF1WHC-1S SN# 14907467 Stand up single door freezer…"
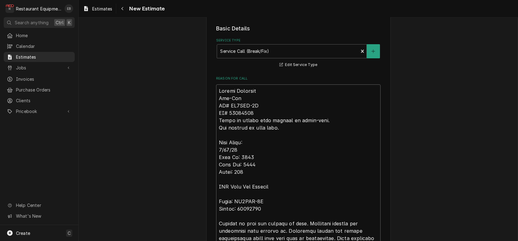
scroll to position [440, 0]
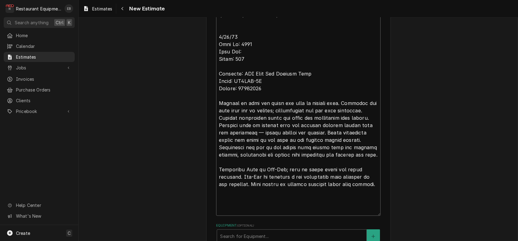
type textarea "x"
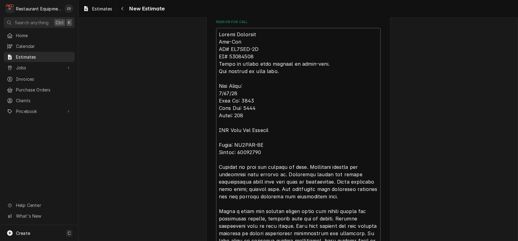
scroll to position [195, 0]
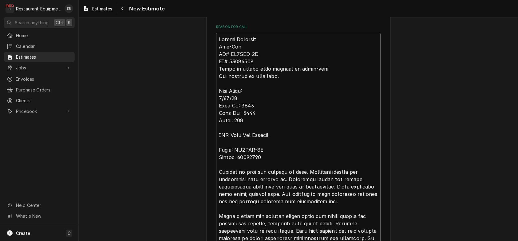
type textarea "Resort Building Bev-Air MN# HF1WHC-1S SN# 14907467 Stand up single door freezer…"
type textarea "x"
type textarea "Resort Building Bev-Air MN# HF1WHC-1S SN# 14907467 Stand up single door freezer…"
type textarea "x"
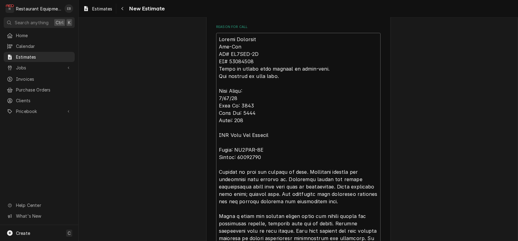
type textarea "R Resort Building Bev-Air MN# HF1WHC-1S SN# 14907467 Stand up single door freez…"
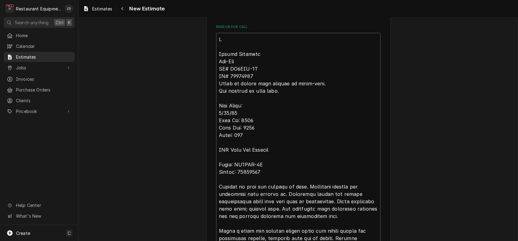
type textarea "x"
type textarea "Ro Resort Building Bev-Air MN# HF1WHC-1S SN# 14907467 Stand up single door free…"
type textarea "x"
type textarea "Roo Resort Building Bev-Air MN# HF1WHC-1S SN# 14907467 Stand up single door fre…"
type textarea "x"
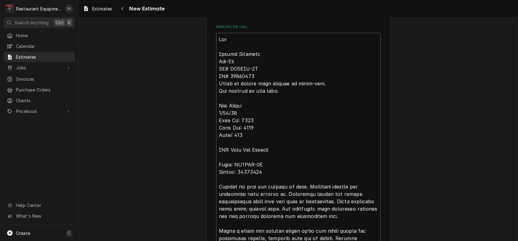
type textarea "Roo- Resort Building Bev-Air MN# HF1WHC-1S SN# 14907467 Stand up single door fr…"
type textarea "x"
type textarea "Roo-8 Resort Building Bev-Air MN# HF1WHC-1S SN# 14907467 Stand up single door f…"
type textarea "x"
type textarea "Roo-83 Resort Building Bev-Air MN# HF1WHC-1S SN# 14907467 Stand up single door …"
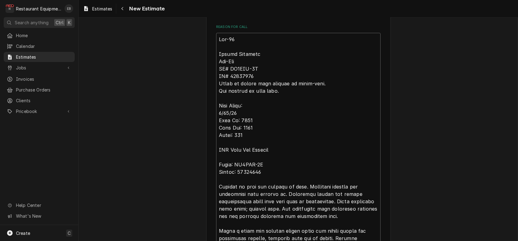
type textarea "x"
type textarea "Roo-830 Resort Building Bev-Air MN# HF1WHC-1S SN# 14907467 Stand up single door…"
type textarea "x"
type textarea "Roo-8308 Resort Building Bev-Air MN# HF1WHC-1S SN# 14907467 Stand up single doo…"
type textarea "x"
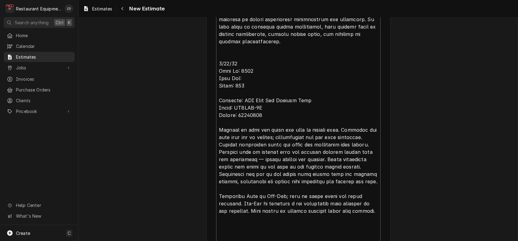
scroll to position [8, 0]
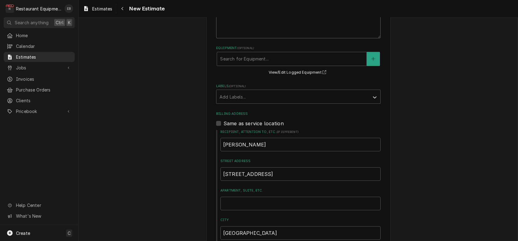
drag, startPoint x: 214, startPoint y: 84, endPoint x: 368, endPoint y: 57, distance: 156.3
type textarea "Roo-8308"
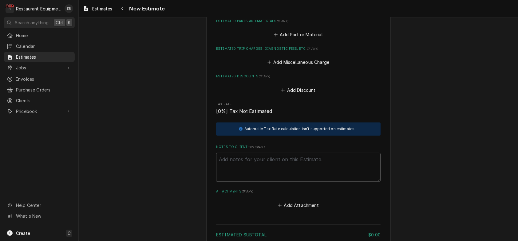
scroll to position [234, 0]
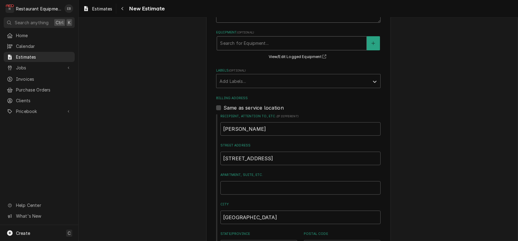
type textarea "x"
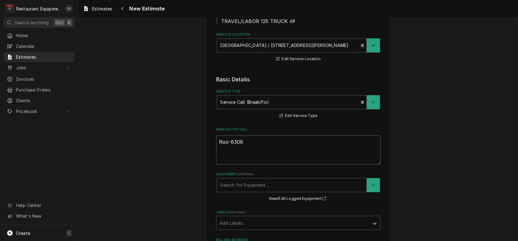
scroll to position [131, 0]
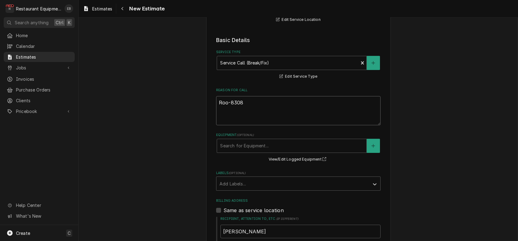
type textarea "Roo-8308 T"
type textarea "x"
type textarea "Roo-8308 Te"
type textarea "x"
type textarea "Roo-8308 Tec"
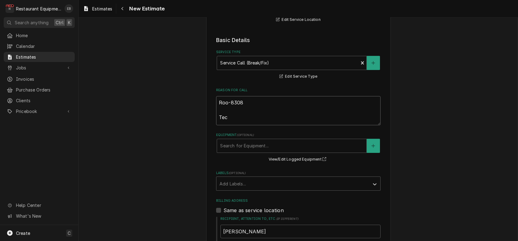
type textarea "x"
type textarea "Roo-8308 Tech"
type textarea "x"
type textarea "Roo-8308 Tech"
type textarea "x"
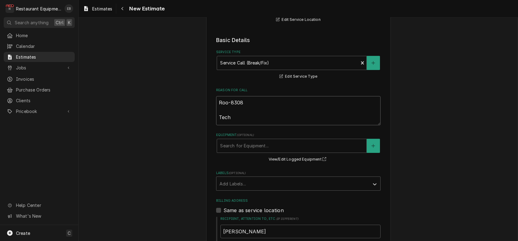
type textarea "Roo-8308 Tech N"
type textarea "x"
type textarea "Roo-8308 Tech No"
type textarea "x"
type textarea "Roo-8308 Tech Not"
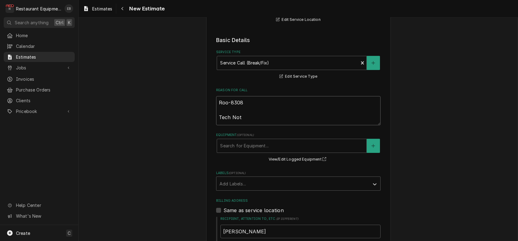
type textarea "x"
type textarea "Roo-8308 Tech Note"
type textarea "x"
type textarea "Roo-8308 Tech Notes"
type textarea "x"
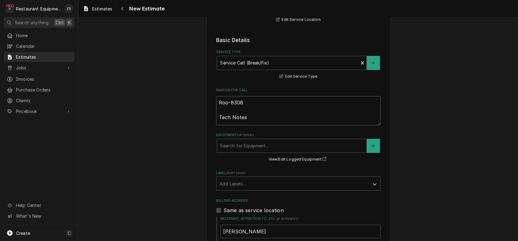
type textarea "Roo-8308 Tech Notes:"
type textarea "x"
type textarea "Roo-8308 Tech Notes:"
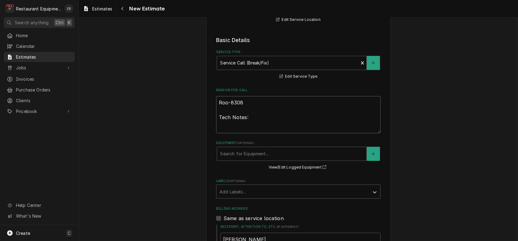
paste textarea "COMPRESSOR pulling LRA, used head start but still pulling LRA. Compressor needs…"
type textarea "x"
type textarea "Roo-8308 Tech Notes: COMPRESSOR pulling LRA, used head start but still pulling …"
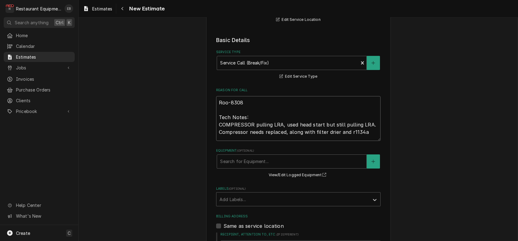
type textarea "x"
type textarea "Roo-8308 Tech Notes: COMPRESSOR pulling LRA, used head start but still pulling …"
click at [355, 141] on textarea "Roo-8308 Tech Notes: COMPRESSOR pulling LRA, used head start but still pulling …" at bounding box center [298, 118] width 164 height 45
type textarea "x"
type textarea "Roo-8308 Tech Notes: COMPRESSOR pulling LRA, used head start but still pulling …"
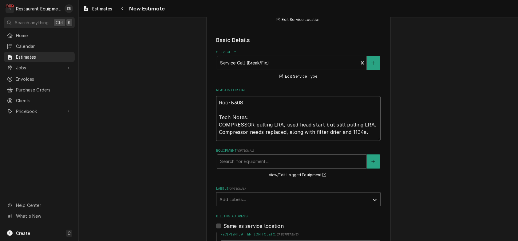
type textarea "x"
type textarea "Roo-8308 Tech Notes: COMPRESSOR pulling LRA, used head start but still pulling …"
type textarea "x"
type textarea "Roo-8308 Tech Notes: COMPRESSOR pulling LRA, used head start but still pulling …"
type textarea "x"
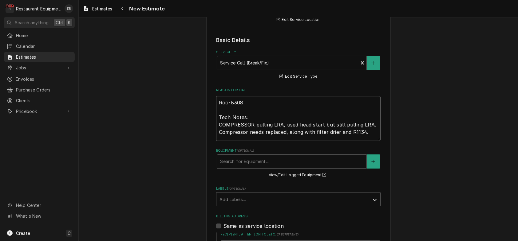
type textarea "Roo-8308 Tech Notes: COMPRESSOR pulling LRA, used head start but still pulling …"
type textarea "x"
type textarea "Roo-8308 Tech Notes: COMPRESSOR pulling LRA, used head start but still pulling …"
type textarea "x"
type textarea "Roo-8308 Tech Notes: COMPRESSOR pulling LRA, used head start but still pulling …"
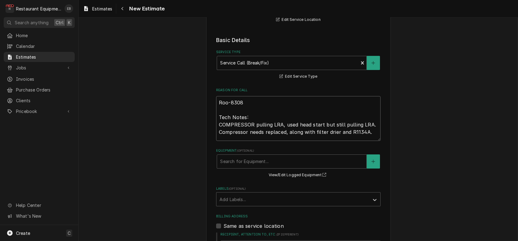
type textarea "x"
type textarea "Roo-8308 Tech Notes: COMPRESSOR pulling LRA, used head start but still pulling …"
type textarea "x"
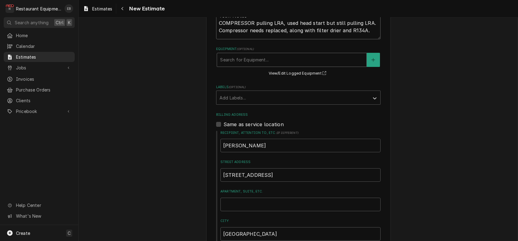
scroll to position [234, 0]
click at [373, 38] on textarea "Roo-8308 Tech Notes: COMPRESSOR pulling LRA, used head start but still pulling …" at bounding box center [298, 16] width 164 height 45
click at [273, 30] on textarea "Roo-8308 Tech Notes: COMPRESSOR pulling LRA, used head start but still pulling …" at bounding box center [298, 16] width 164 height 45
type textarea "Roo-8308 Tech Notes: COMPRESSOR pulling LRA, used head start but still pulling …"
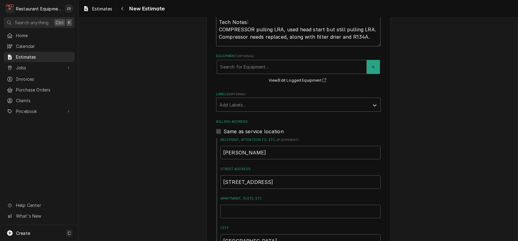
type textarea "x"
type textarea "Roo-8308 Tech Notes: COMPRESSOR pulling LRA, used head start but still pulling …"
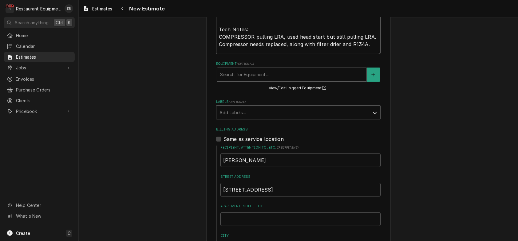
type textarea "x"
type textarea "Roo-8308 Tech Notes: COMPRESSOR pulling LRA, used head start but still pulling …"
paste textarea "Resort Building MN# ARE35C5E-IAA-959 SN# 21J05731E 2 door cooler- counter style…"
type textarea "x"
type textarea "Roo-8308 Resort Building MN# ARE35C5E-IAA-959 SN# 21J05731E 2 door cooler- coun…"
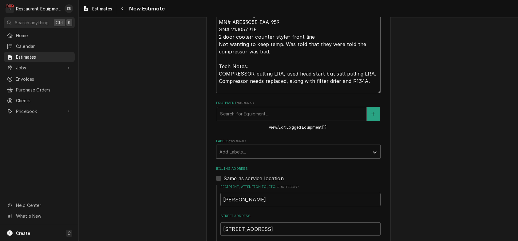
type textarea "x"
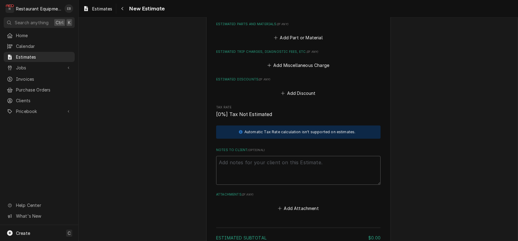
scroll to position [705, 0]
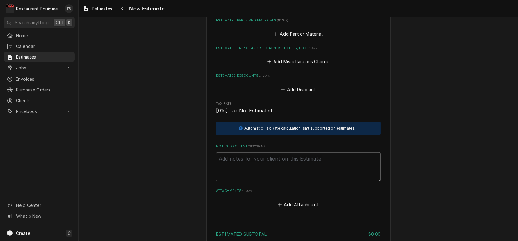
type textarea "Roo-8308 Resort Building MN# ARE35C5E-IAA-959 SN# 21J05731E 2 door cooler- coun…"
click at [295, 10] on button "Add Service Charge" at bounding box center [298, 6] width 50 height 9
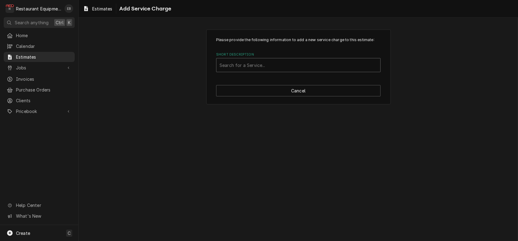
click at [291, 71] on div "Short Description" at bounding box center [298, 65] width 158 height 11
type input "labor"
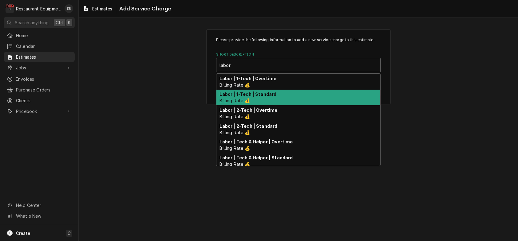
click at [278, 106] on div "Labor | 1-Tech | Standard Billing Rate 💰" at bounding box center [298, 98] width 164 height 16
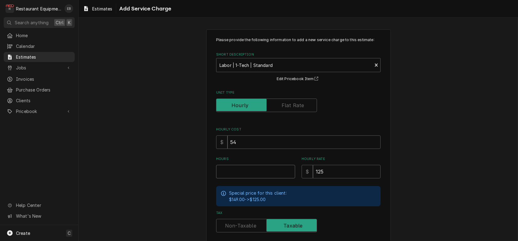
click at [235, 178] on input "Hours" at bounding box center [255, 172] width 79 height 14
type textarea "x"
type input "1"
type textarea "x"
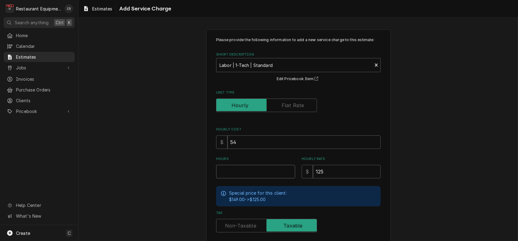
type input "6"
type textarea "x"
type input "6.5"
type textarea "x"
type input "6.5"
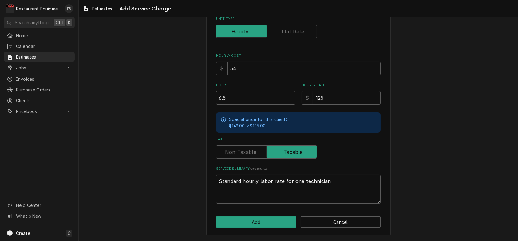
scroll to position [110, 0]
click at [285, 222] on button "Add" at bounding box center [256, 222] width 80 height 11
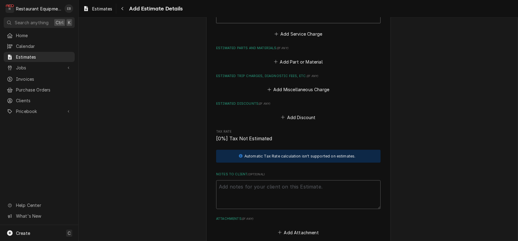
scroll to position [758, 0]
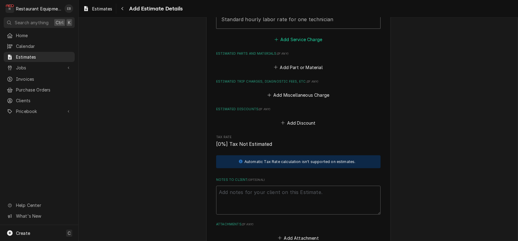
click at [279, 44] on button "Add Service Charge" at bounding box center [298, 39] width 50 height 9
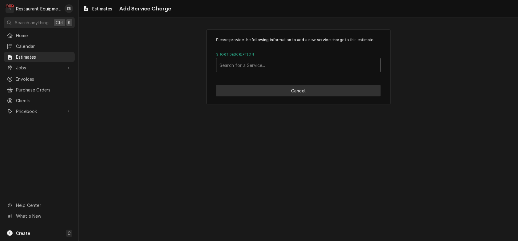
click at [274, 96] on button "Cancel" at bounding box center [298, 90] width 164 height 11
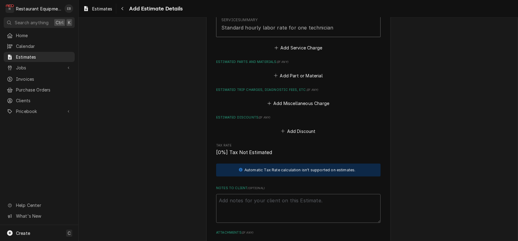
type textarea "x"
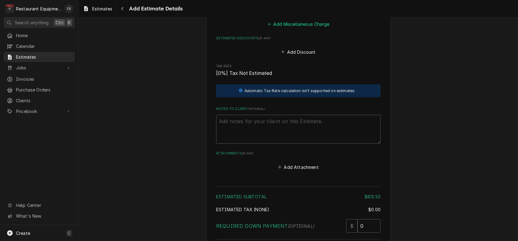
scroll to position [832, 0]
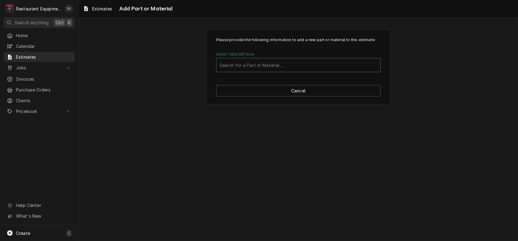
click at [293, 71] on div "Short Description" at bounding box center [298, 65] width 158 height 11
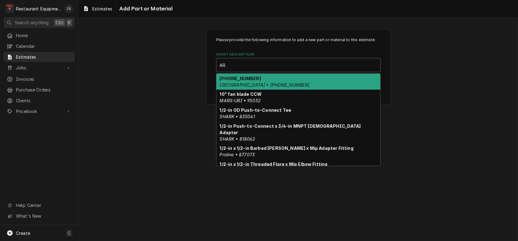
type input "A"
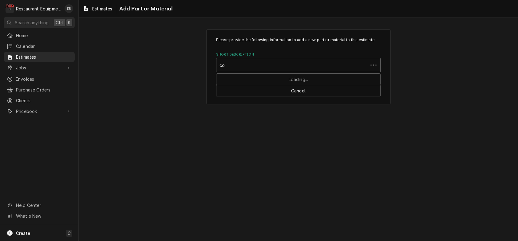
type input "c"
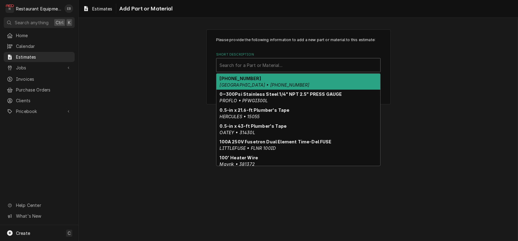
click at [462, 88] on div "Please provide the following information to add a new part or material to this …" at bounding box center [298, 67] width 439 height 86
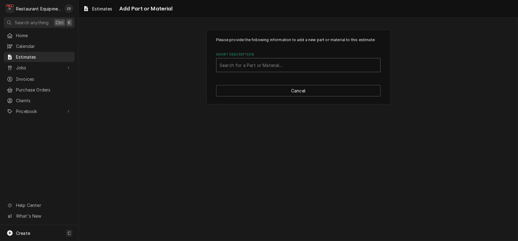
click at [259, 71] on div "Short Description" at bounding box center [298, 65] width 158 height 11
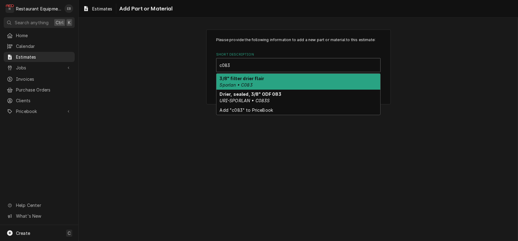
type input "c083s"
click at [272, 90] on div "Drier, sealed, 3/8" ODF 083 URI-SPORLAN • C083S" at bounding box center [298, 82] width 164 height 16
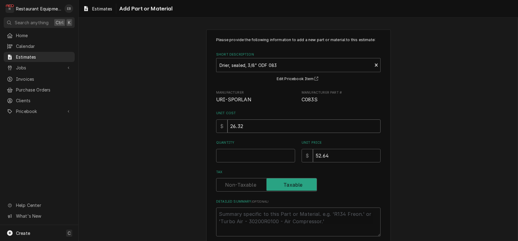
click at [268, 133] on input "26.32" at bounding box center [303, 126] width 153 height 14
type textarea "x"
type input "26.3"
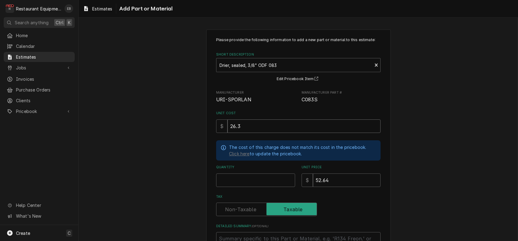
type textarea "x"
type input "26"
type textarea "x"
type input "26.5"
type textarea "x"
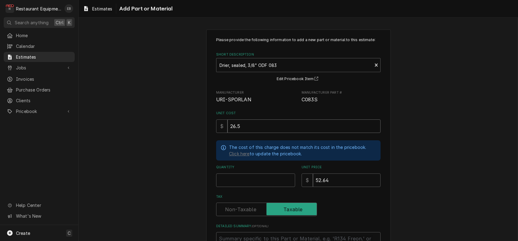
type input "26.58"
type textarea "x"
type input "26.58"
click at [291, 83] on button "Edit Pricebook Item" at bounding box center [298, 79] width 45 height 8
type textarea "x"
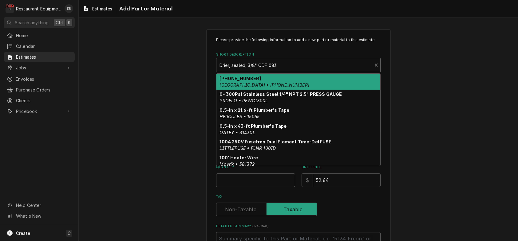
click at [335, 71] on div "Short Description" at bounding box center [293, 65] width 149 height 11
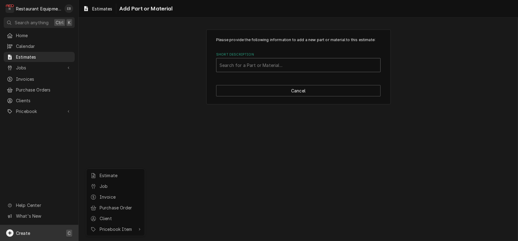
click at [372, 79] on html "R Restaurant Equipment Diagnostics EB Search anything Ctrl K Home Calendar Esti…" at bounding box center [259, 120] width 518 height 241
click at [370, 71] on div "Short Description" at bounding box center [298, 65] width 158 height 11
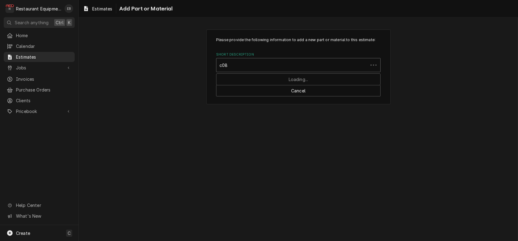
type input "c083"
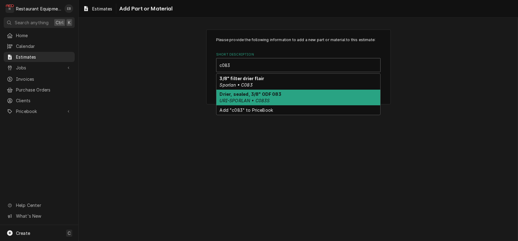
click at [279, 97] on strong "Drier, sealed, 3/8" ODF 083" at bounding box center [250, 94] width 61 height 5
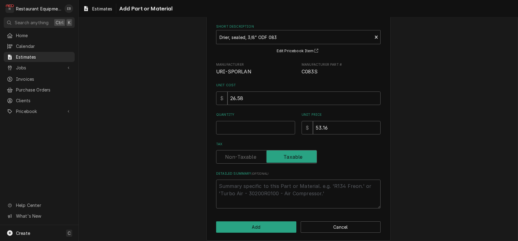
scroll to position [61, 0]
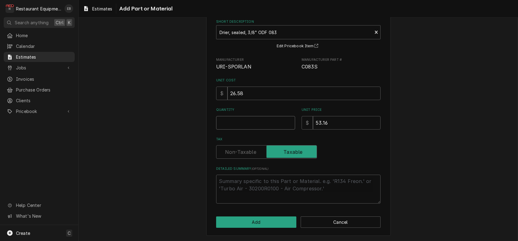
click at [261, 121] on input "Quantity" at bounding box center [255, 123] width 79 height 14
type textarea "x"
type input "1"
click at [264, 223] on button "Add" at bounding box center [256, 222] width 80 height 11
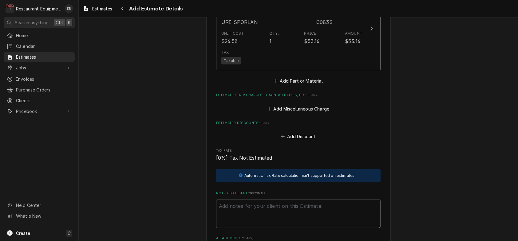
scroll to position [845, 0]
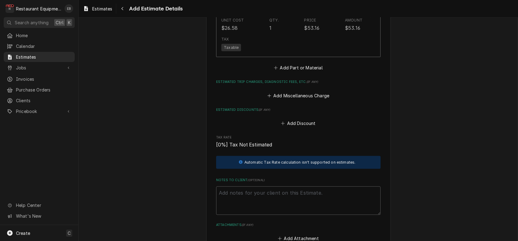
type textarea "x"
click at [305, 72] on button "Add Part or Material" at bounding box center [298, 68] width 51 height 9
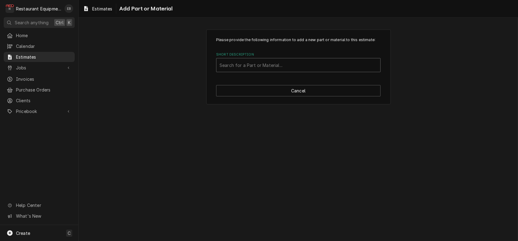
click at [289, 71] on div "Short Description" at bounding box center [298, 65] width 158 height 11
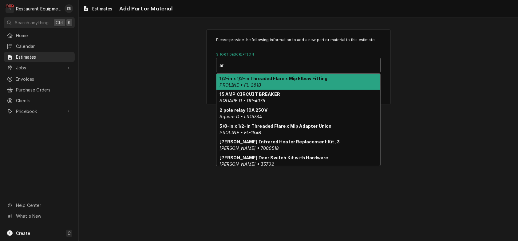
type input "a"
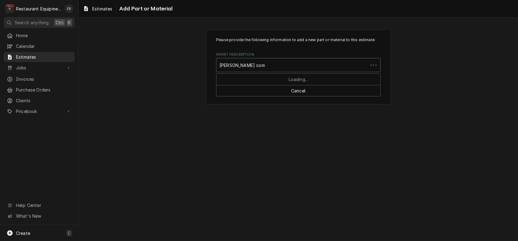
type input "copeland compressor"
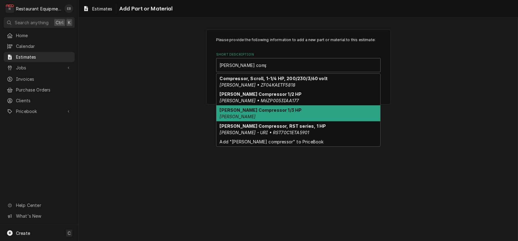
click at [283, 113] on strong "[PERSON_NAME] Compressor 1/3 HP" at bounding box center [261, 110] width 82 height 5
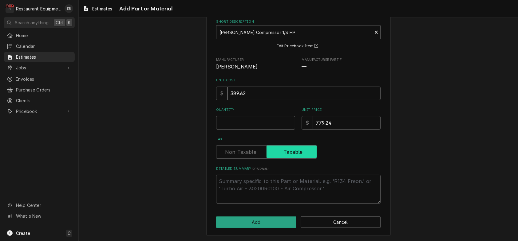
scroll to position [67, 0]
click at [259, 116] on input "Quantity" at bounding box center [255, 123] width 79 height 14
type textarea "x"
type input "1"
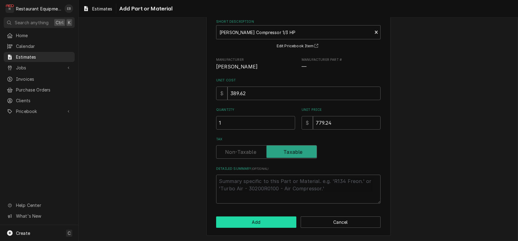
click at [265, 217] on button "Add" at bounding box center [256, 222] width 80 height 11
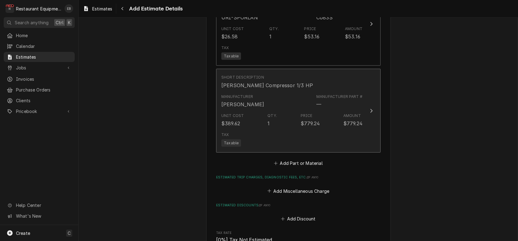
type textarea "x"
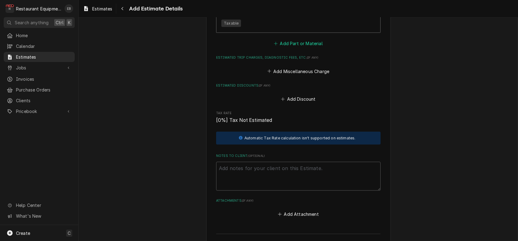
scroll to position [959, 0]
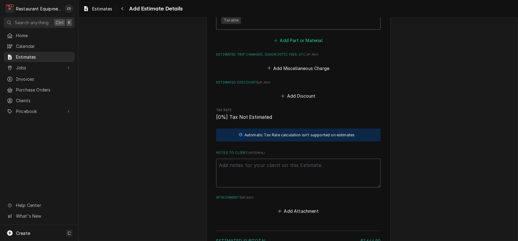
click at [285, 45] on button "Add Part or Material" at bounding box center [298, 40] width 51 height 9
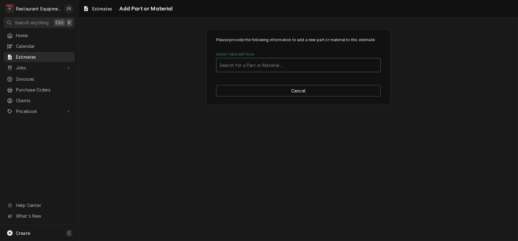
click at [301, 71] on div "Short Description" at bounding box center [298, 65] width 158 height 11
type input "v"
type input "torches"
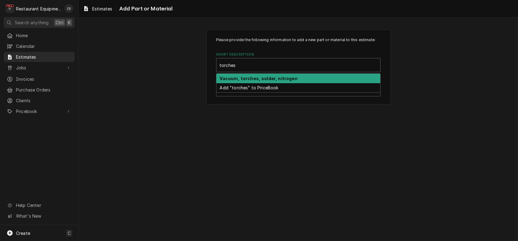
click at [268, 81] on strong "Vacuum, torches, solder, nitrogen" at bounding box center [259, 78] width 78 height 5
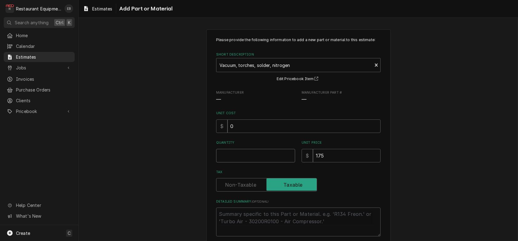
click at [249, 162] on input "Quantity" at bounding box center [255, 156] width 79 height 14
type textarea "x"
type input "1"
type textarea "x"
type input "1"
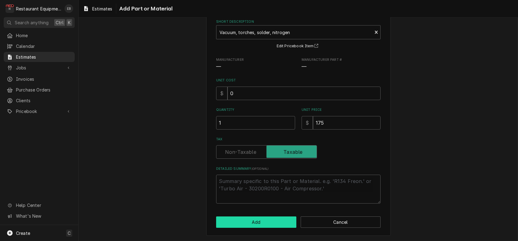
click at [272, 221] on button "Add" at bounding box center [256, 222] width 80 height 11
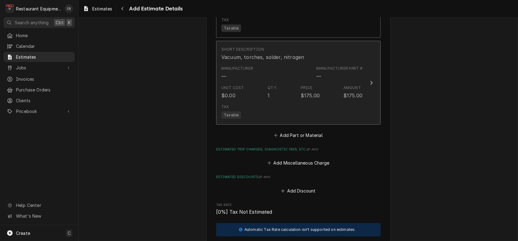
type textarea "x"
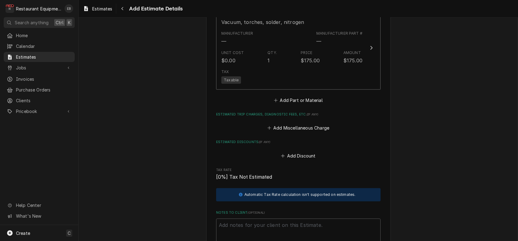
scroll to position [1033, 0]
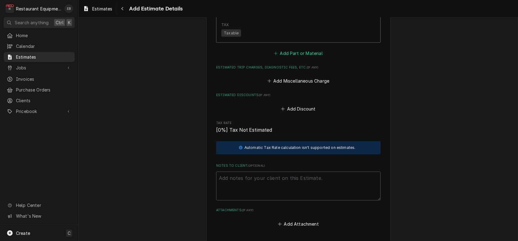
click at [288, 57] on button "Add Part or Material" at bounding box center [298, 53] width 51 height 9
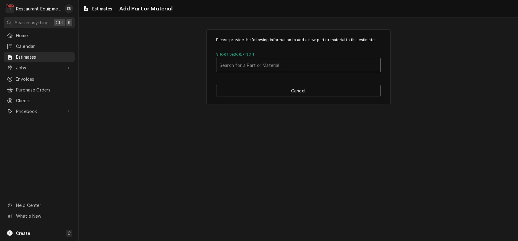
click at [260, 71] on div "Short Description" at bounding box center [298, 65] width 158 height 11
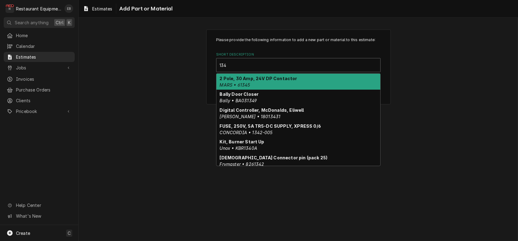
type input "134A"
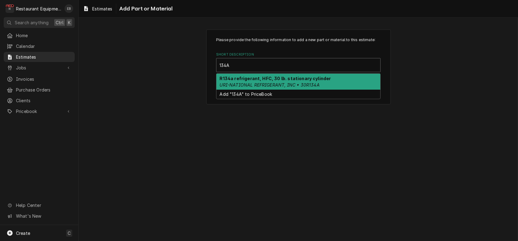
click at [265, 88] on em "URI-NATIONAL REFRIGERANT, INC • 30R134A" at bounding box center [270, 84] width 100 height 5
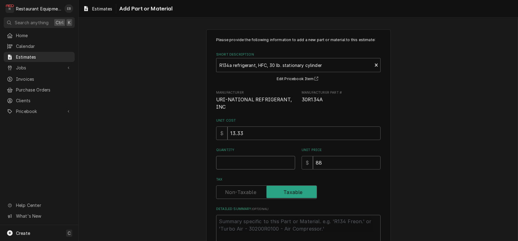
click at [261, 170] on input "Quantity" at bounding box center [255, 163] width 79 height 14
type textarea "x"
type input "2"
type textarea "x"
type input "2"
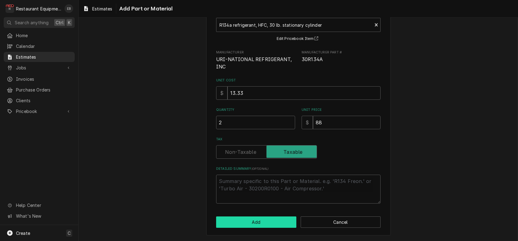
click at [282, 226] on button "Add" at bounding box center [256, 222] width 80 height 11
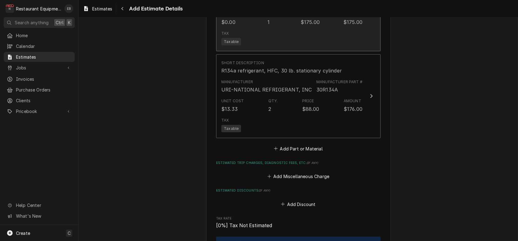
type textarea "x"
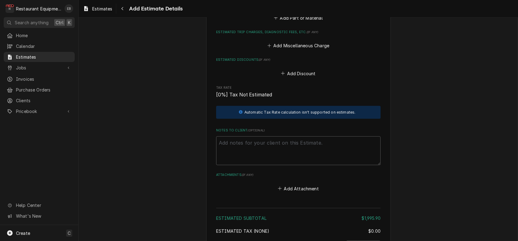
scroll to position [1168, 0]
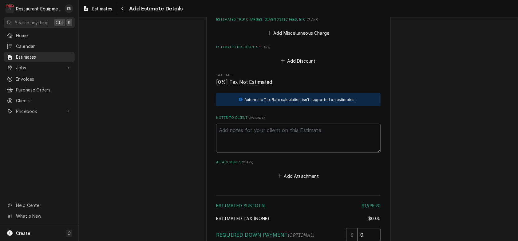
click at [306, 10] on button "Add Part or Material" at bounding box center [298, 5] width 51 height 9
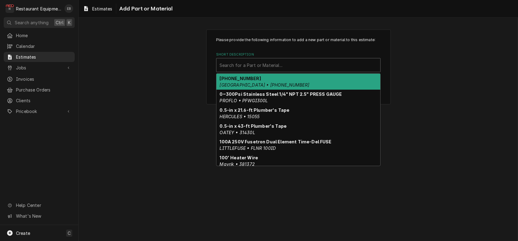
click at [291, 71] on div "Short Description" at bounding box center [298, 65] width 158 height 11
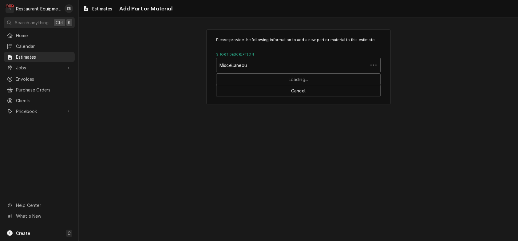
type input "Miscellaneous"
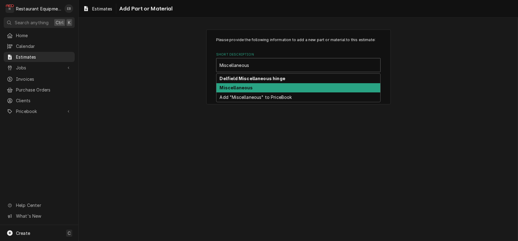
click at [257, 93] on div "Miscellaneous" at bounding box center [298, 88] width 164 height 10
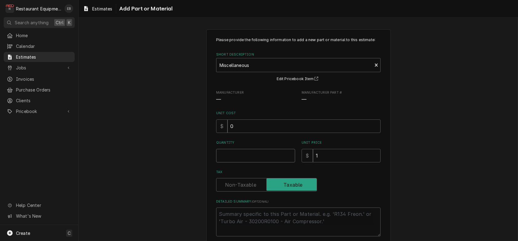
click at [252, 162] on input "Quantity" at bounding box center [255, 156] width 79 height 14
type textarea "x"
type input "1"
click at [252, 133] on input "0" at bounding box center [303, 126] width 153 height 14
type textarea "x"
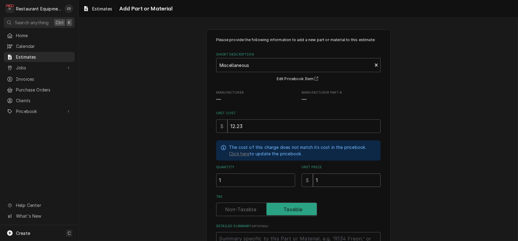
click at [318, 187] on input "1" at bounding box center [347, 181] width 68 height 14
click at [268, 133] on input "12.23" at bounding box center [303, 126] width 153 height 14
click at [356, 187] on input "18.7" at bounding box center [347, 181] width 68 height 14
click at [356, 187] on input "18" at bounding box center [347, 181] width 68 height 14
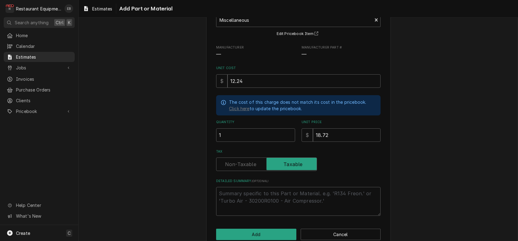
scroll to position [92, 0]
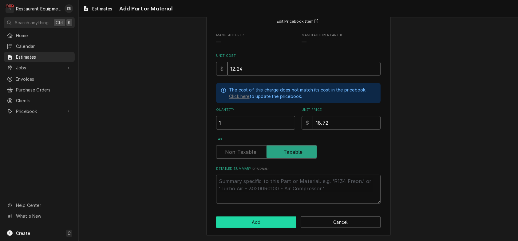
click at [254, 221] on button "Add" at bounding box center [256, 222] width 80 height 11
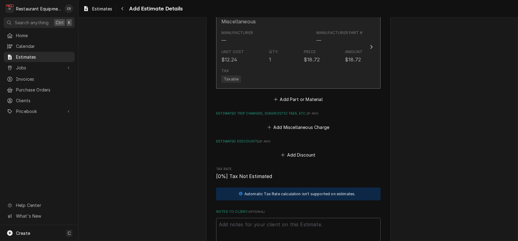
scroll to position [1160, 0]
click at [316, 28] on div "Short Description Miscellaneous" at bounding box center [291, 18] width 141 height 19
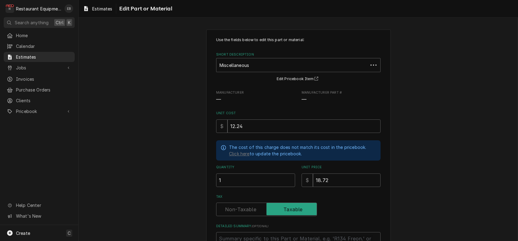
click at [269, 161] on div "The cost of this charge does not match its cost in the pricebook. Click here to…" at bounding box center [298, 150] width 164 height 20
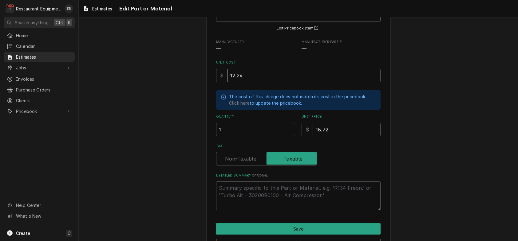
scroll to position [102, 0]
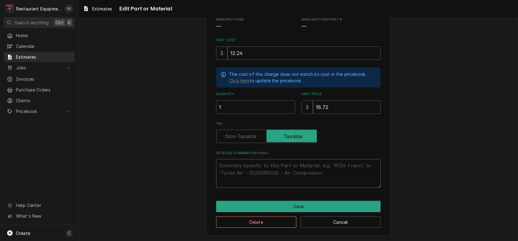
click at [266, 162] on textarea "Detailed Summary ( optional )" at bounding box center [298, 173] width 164 height 29
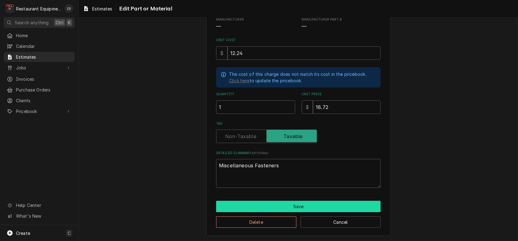
click at [282, 202] on button "Save" at bounding box center [298, 206] width 164 height 11
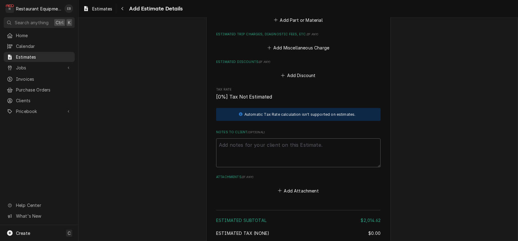
scroll to position [1274, 0]
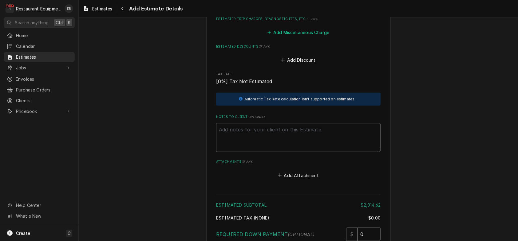
click at [311, 37] on button "Add Miscellaneous Charge" at bounding box center [298, 32] width 64 height 9
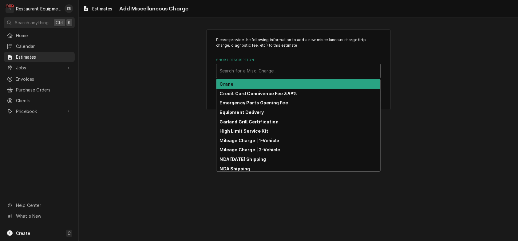
click at [290, 76] on div "Short Description" at bounding box center [298, 70] width 158 height 11
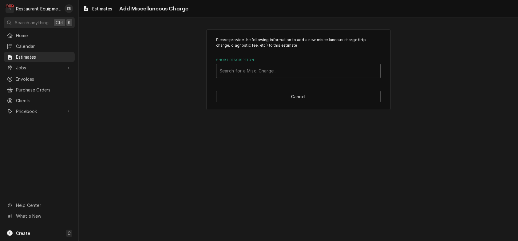
drag, startPoint x: 245, startPoint y: 79, endPoint x: 243, endPoint y: 75, distance: 4.5
click at [222, 76] on div "Short Description" at bounding box center [298, 70] width 158 height 11
click at [373, 102] on button "Cancel" at bounding box center [298, 96] width 164 height 11
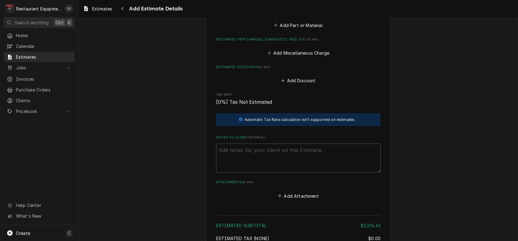
scroll to position [1307, 0]
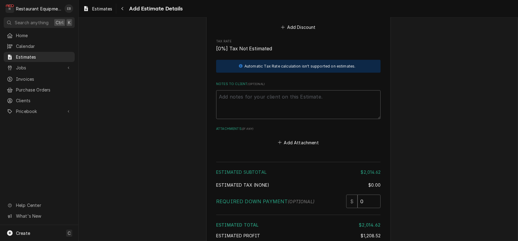
click at [299, 4] on button "Add Miscellaneous Charge" at bounding box center [298, -1] width 64 height 9
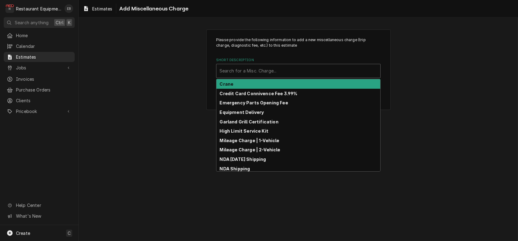
click at [281, 76] on div "Short Description" at bounding box center [298, 70] width 158 height 11
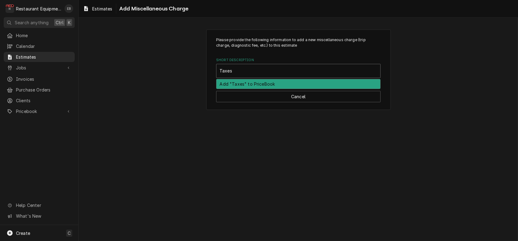
click at [282, 88] on div "Add "Taxes" to PriceBook" at bounding box center [298, 84] width 164 height 10
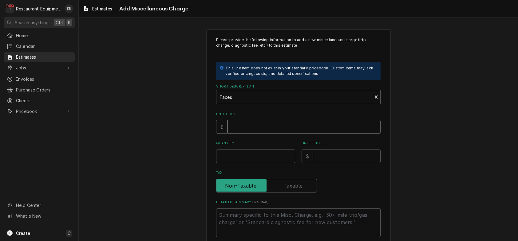
click at [238, 134] on input "Unit Cost" at bounding box center [303, 127] width 153 height 14
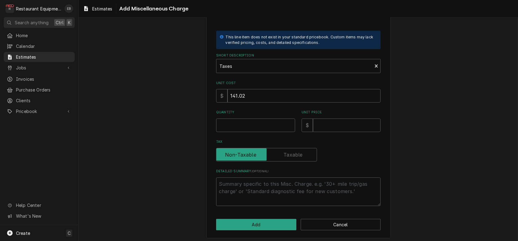
scroll to position [41, 0]
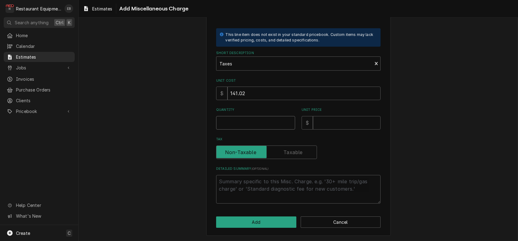
click at [255, 130] on input "Quantity" at bounding box center [255, 123] width 79 height 14
click at [338, 130] on input "Unit Price" at bounding box center [347, 123] width 68 height 14
click at [273, 226] on button "Add" at bounding box center [256, 222] width 80 height 11
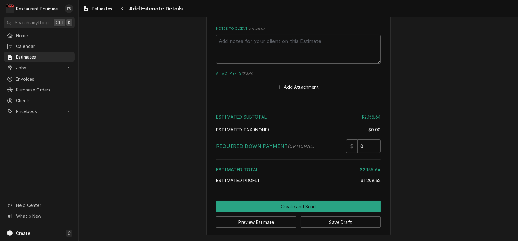
scroll to position [1646, 0]
click at [317, 219] on button "Save Draft" at bounding box center [340, 222] width 80 height 11
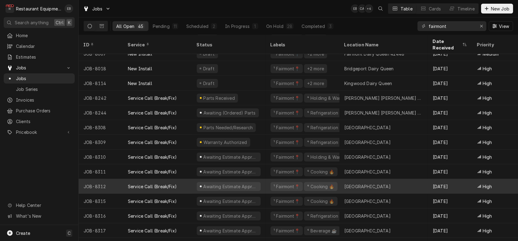
scroll to position [22, 0]
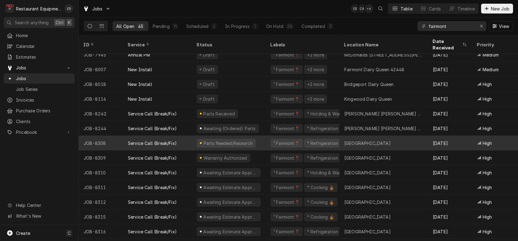
click at [147, 143] on div "Service Call (Break/Fix)" at bounding box center [152, 143] width 49 height 6
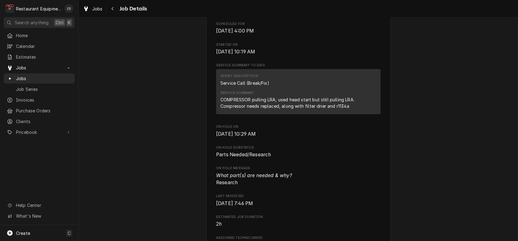
scroll to position [205, 0]
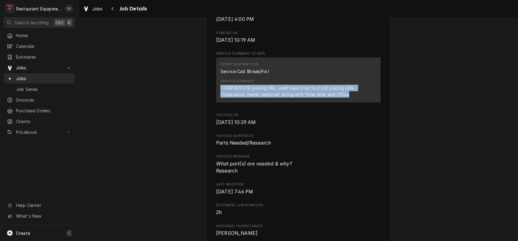
drag, startPoint x: 215, startPoint y: 137, endPoint x: 354, endPoint y: 143, distance: 138.9
click at [354, 98] on div "COMPRESSOR pulling LRA, used head start but still pulling LRA. Compressor needs…" at bounding box center [298, 91] width 156 height 13
copy div "COMPRESSOR pulling LRA, used head start but still pulling LRA. Compressor needs…"
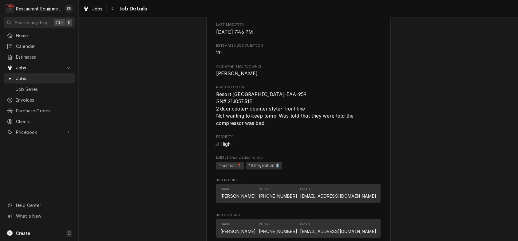
scroll to position [369, 0]
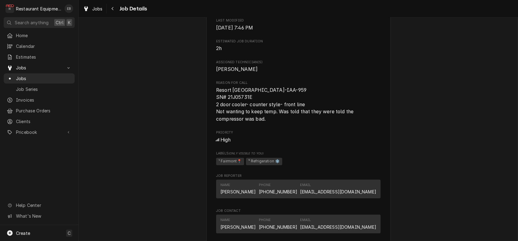
drag, startPoint x: 212, startPoint y: 160, endPoint x: 266, endPoint y: 202, distance: 68.0
click at [266, 123] on span "Resort [GEOGRAPHIC_DATA]-IAA-959 SN# 21J05731E 2 door cooler- counter style- fr…" at bounding box center [298, 105] width 164 height 36
copy span "Resort [GEOGRAPHIC_DATA]-IAA-959 SN# 21J05731E 2 door cooler- counter style- fr…"
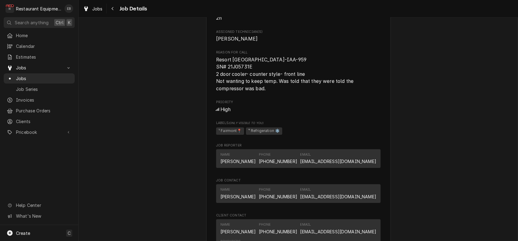
scroll to position [409, 0]
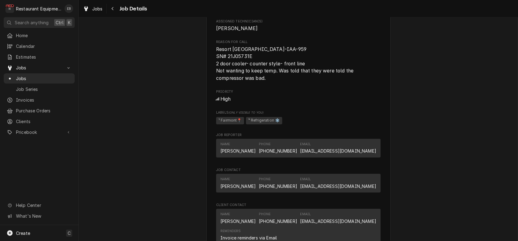
click at [398, 147] on div "Parts Needed/Research [GEOGRAPHIC_DATA] [GEOGRAPHIC_DATA] / [STREET_ADDRESS][PE…" at bounding box center [298, 8] width 439 height 786
click at [348, 82] on span "Resort [GEOGRAPHIC_DATA]-IAA-959 SN# 21J05731E 2 door cooler- counter style- fr…" at bounding box center [298, 64] width 164 height 36
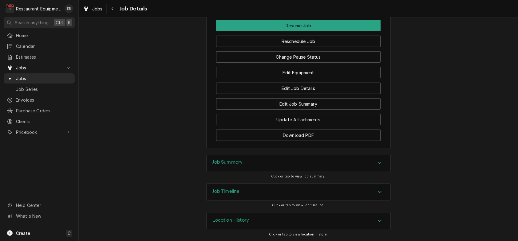
scroll to position [783, 0]
click at [356, 188] on div "Job Timeline" at bounding box center [298, 192] width 184 height 17
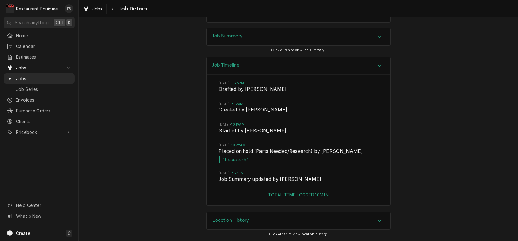
scroll to position [906, 0]
drag, startPoint x: 313, startPoint y: 162, endPoint x: 411, endPoint y: 178, distance: 99.9
click at [411, 178] on div "Job Timeline [DATE] 8:46PM Drafted by [PERSON_NAME] [DATE] 8:12AM Created by [P…" at bounding box center [298, 134] width 439 height 155
click at [95, 8] on div "Jobs" at bounding box center [93, 9] width 22 height 8
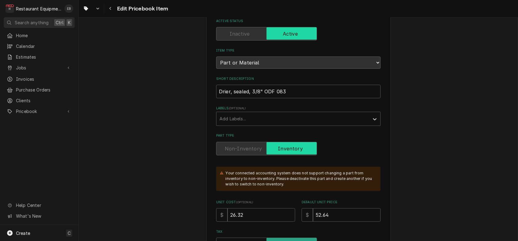
scroll to position [102, 0]
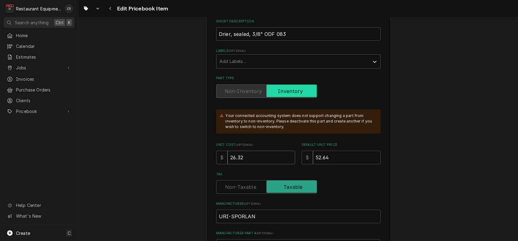
drag, startPoint x: 240, startPoint y: 190, endPoint x: 251, endPoint y: 191, distance: 10.8
click at [239, 164] on input "26.32" at bounding box center [261, 158] width 68 height 14
type textarea "x"
type input "26.3"
type textarea "x"
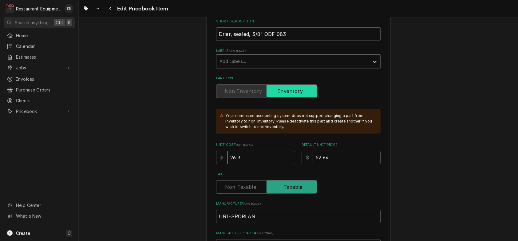
type input "26"
type textarea "x"
type input "26.5"
type textarea "x"
type input "26.58"
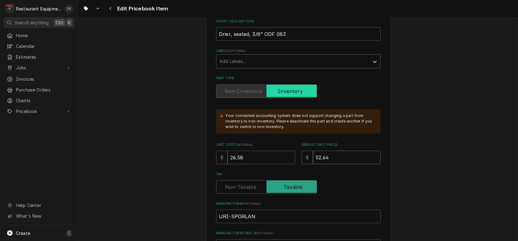
click at [337, 164] on input "52.64" at bounding box center [347, 158] width 68 height 14
type textarea "x"
type input "52.6"
type textarea "x"
type input "52"
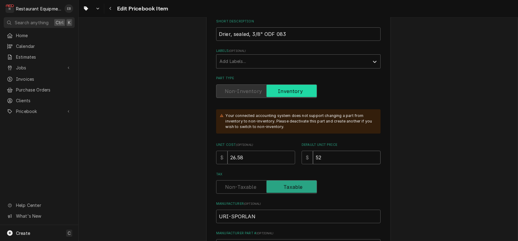
type textarea "x"
type input "5"
type textarea "x"
type input "53"
type textarea "x"
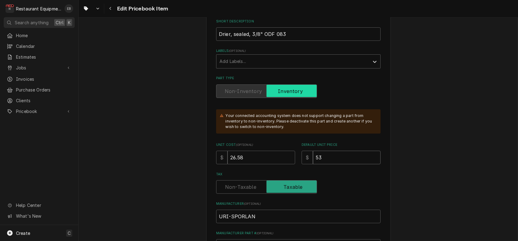
type input "53.1"
type textarea "x"
type input "53.16"
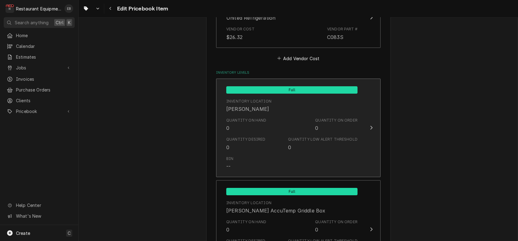
scroll to position [450, 0]
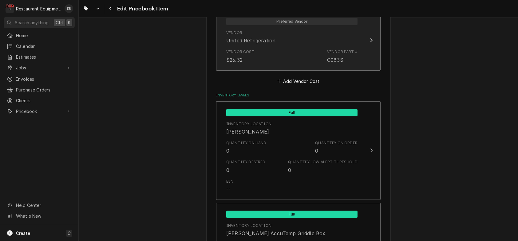
click at [298, 66] on div "Vendor Cost $26.32 Vendor Part # C083S" at bounding box center [291, 56] width 131 height 19
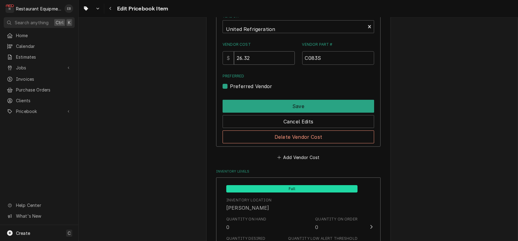
click at [259, 65] on input "26.32" at bounding box center [264, 58] width 61 height 14
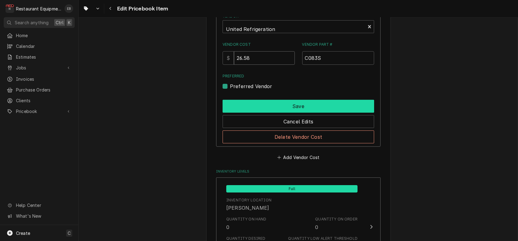
type input "26.58"
click at [290, 113] on button "Save" at bounding box center [297, 106] width 151 height 13
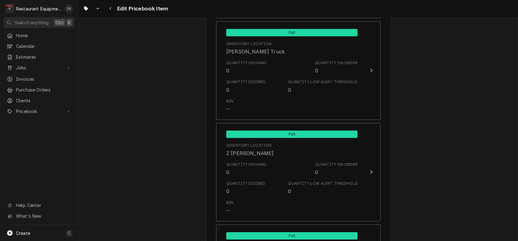
scroll to position [4560, 0]
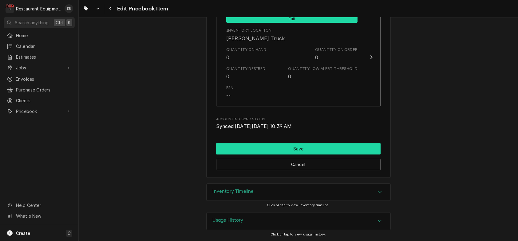
click at [281, 143] on button "Save" at bounding box center [298, 148] width 164 height 11
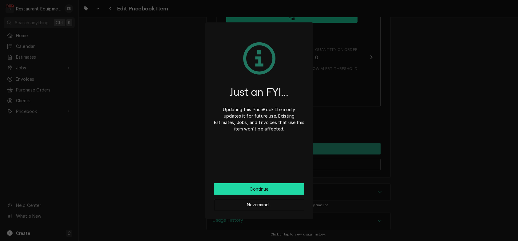
click at [271, 193] on button "Continue" at bounding box center [259, 188] width 90 height 11
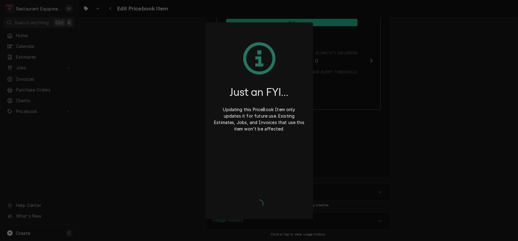
type textarea "x"
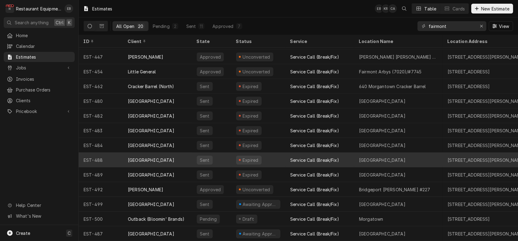
scroll to position [108, 0]
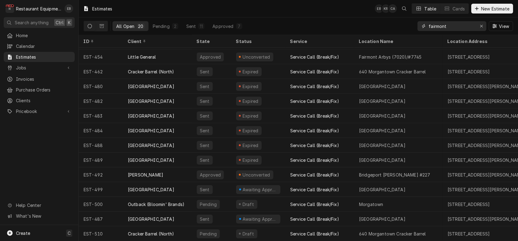
drag, startPoint x: 476, startPoint y: 25, endPoint x: 467, endPoint y: 24, distance: 8.6
click at [478, 25] on div "Erase input" at bounding box center [481, 26] width 6 height 6
click at [456, 24] on input "Dynamic Content Wrapper" at bounding box center [457, 26] width 58 height 10
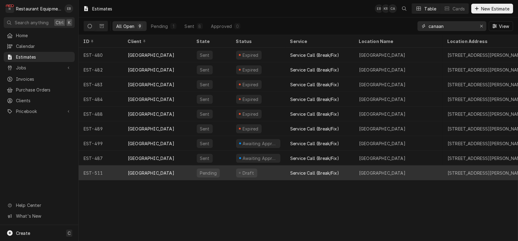
type input "canaan"
click at [295, 175] on div "Service Call (Break/Fix)" at bounding box center [314, 173] width 49 height 6
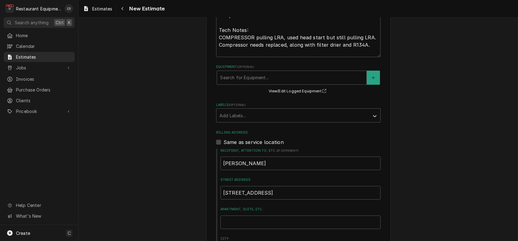
scroll to position [266, 0]
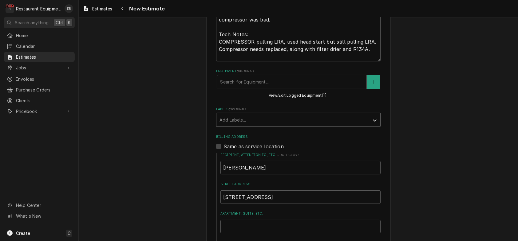
click at [298, 125] on div "Labels" at bounding box center [292, 119] width 147 height 11
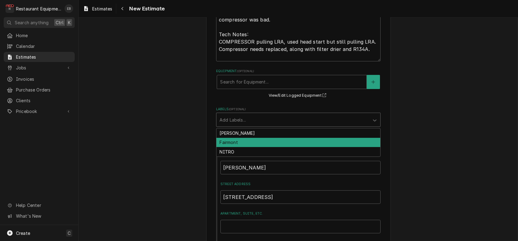
click at [266, 147] on div "Fairmont" at bounding box center [298, 143] width 164 height 10
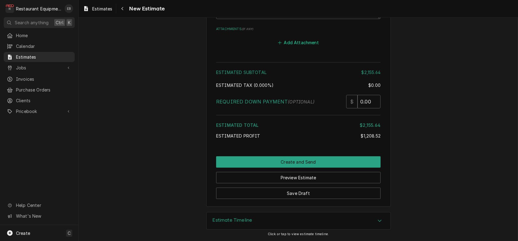
scroll to position [1695, 0]
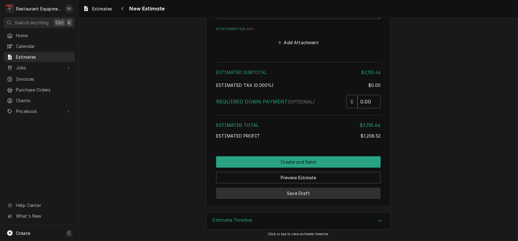
click at [305, 188] on button "Save Draft" at bounding box center [298, 193] width 164 height 11
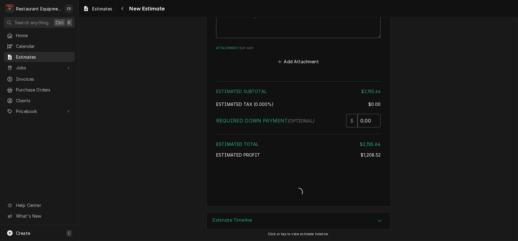
scroll to position [1675, 0]
type textarea "x"
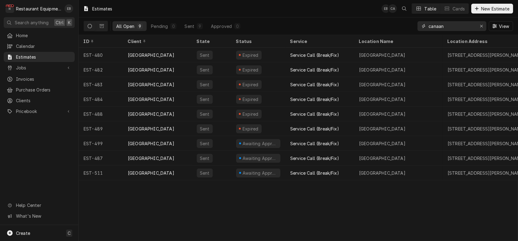
click at [479, 28] on icon "Erase input" at bounding box center [480, 26] width 3 height 4
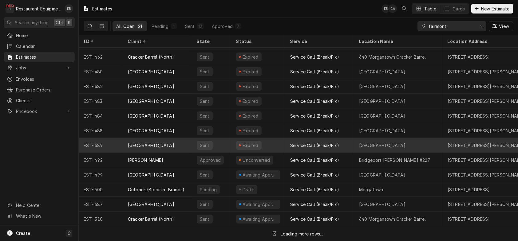
scroll to position [123, 0]
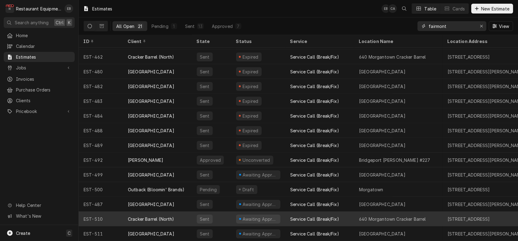
type input "fairmont"
click at [285, 215] on div "Awaiting Approval" at bounding box center [258, 219] width 54 height 15
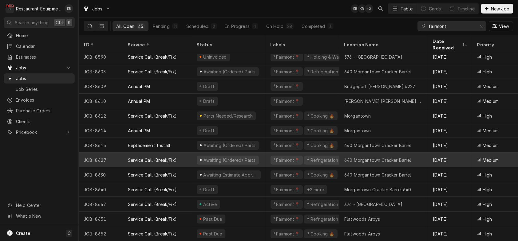
scroll to position [481, 0]
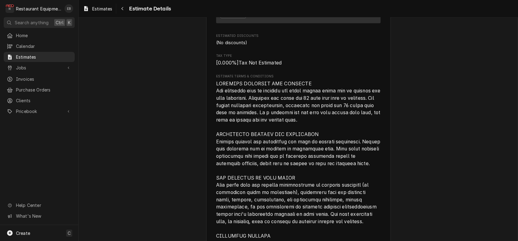
scroll to position [1433, 0]
